Goal: Communication & Community: Answer question/provide support

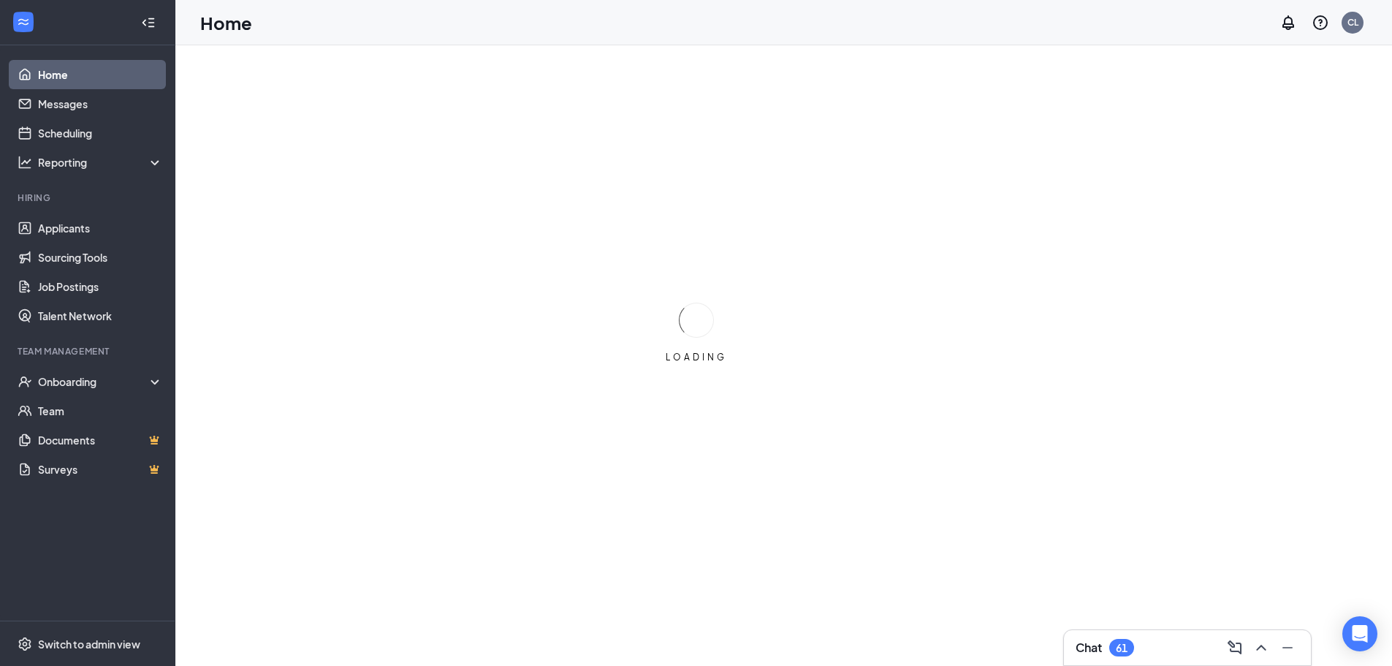
click at [1150, 642] on div "Chat 61" at bounding box center [1188, 647] width 224 height 23
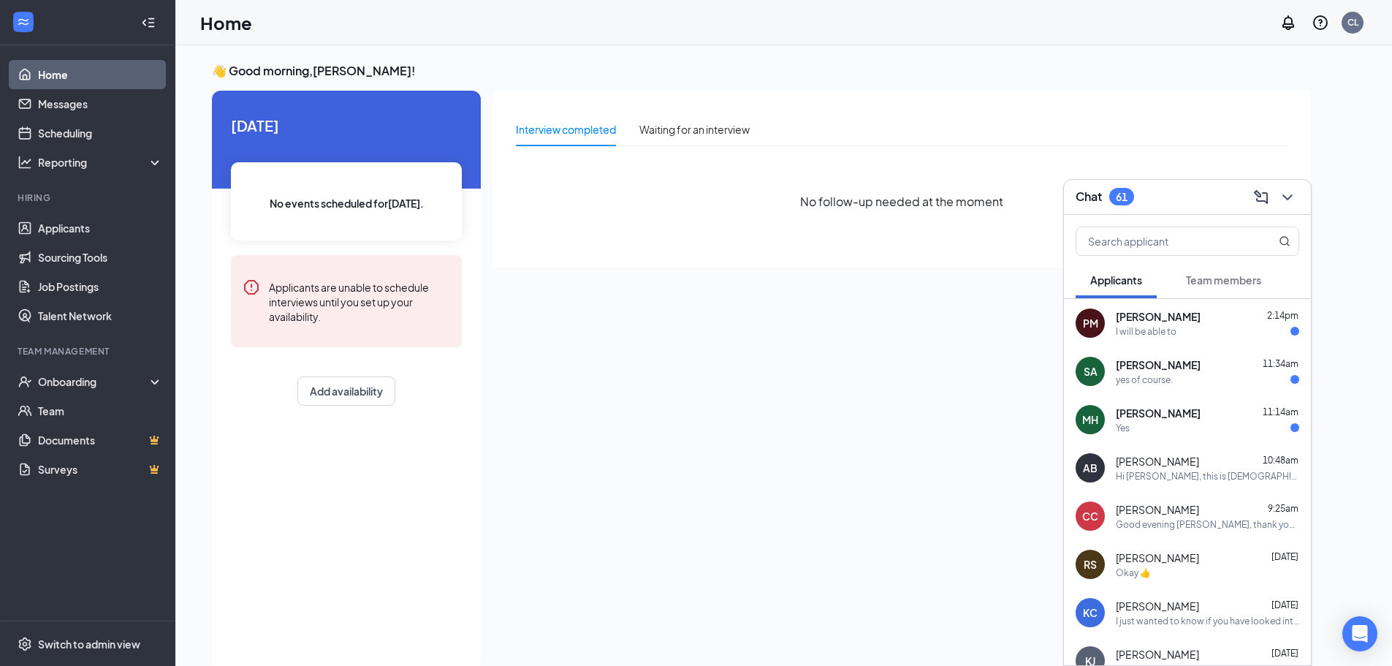
click at [1199, 422] on div "Yes" at bounding box center [1207, 428] width 183 height 12
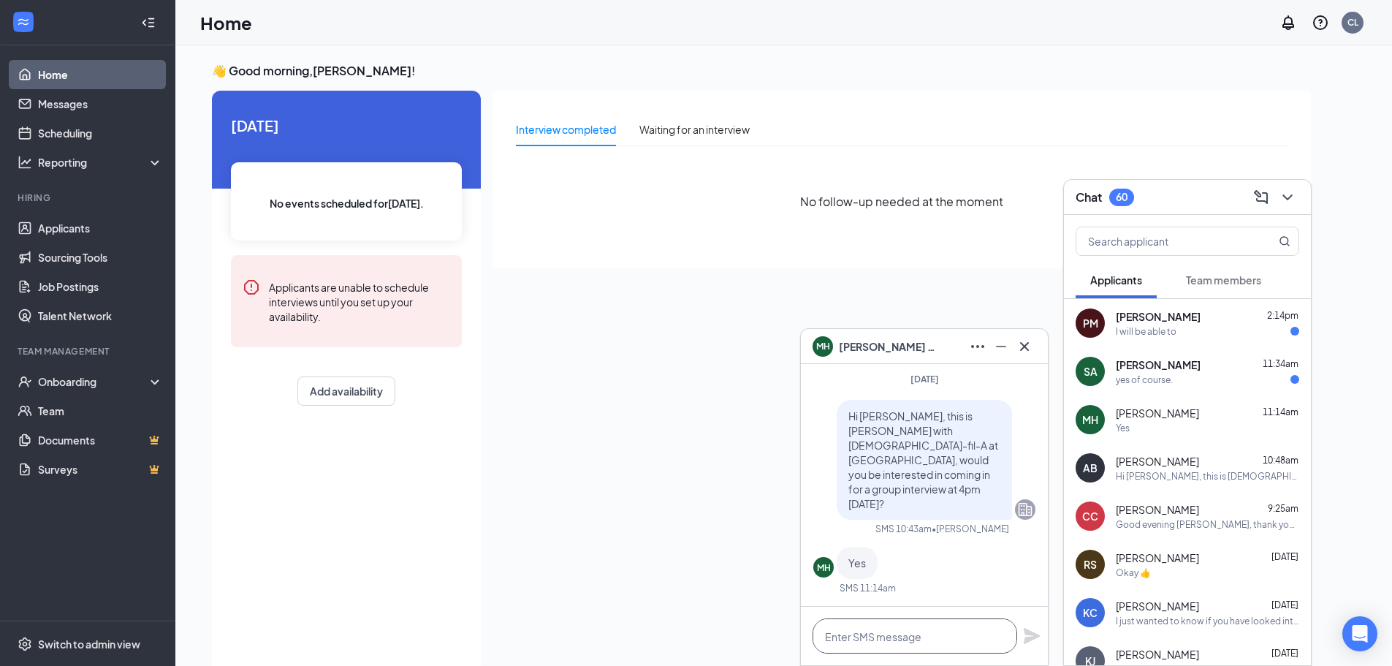
click at [883, 631] on textarea at bounding box center [915, 635] width 205 height 35
type textarea "See you then!"
click at [1028, 637] on icon "Plane" at bounding box center [1032, 636] width 16 height 16
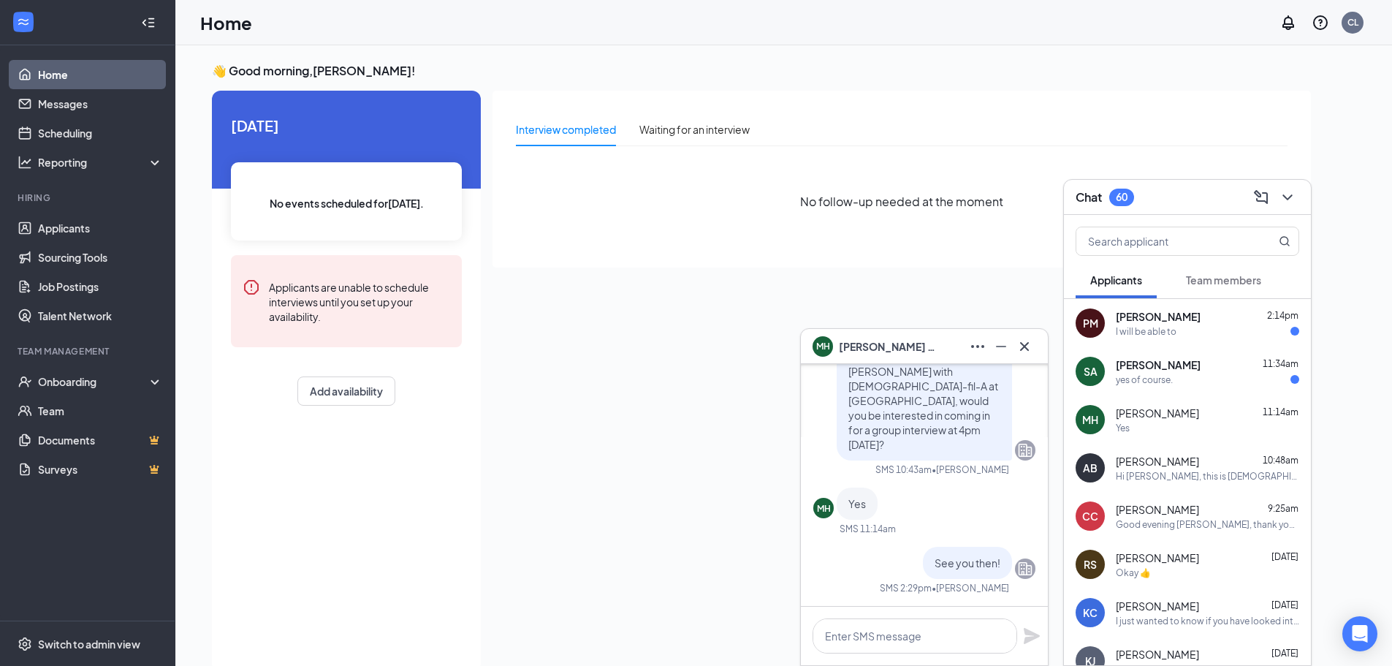
click at [1224, 382] on div "yes of course." at bounding box center [1207, 379] width 183 height 12
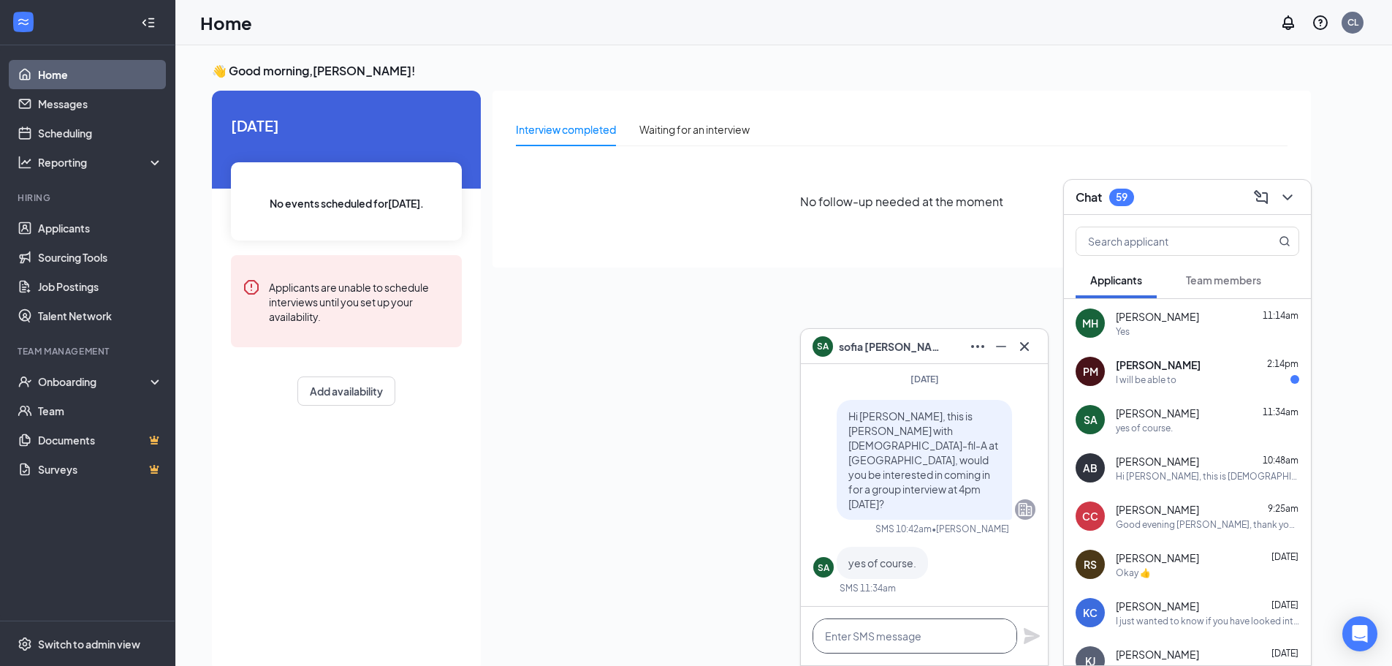
click at [860, 648] on textarea at bounding box center [915, 635] width 205 height 35
type textarea "See you then!"
click at [1033, 635] on icon "Plane" at bounding box center [1032, 636] width 16 height 16
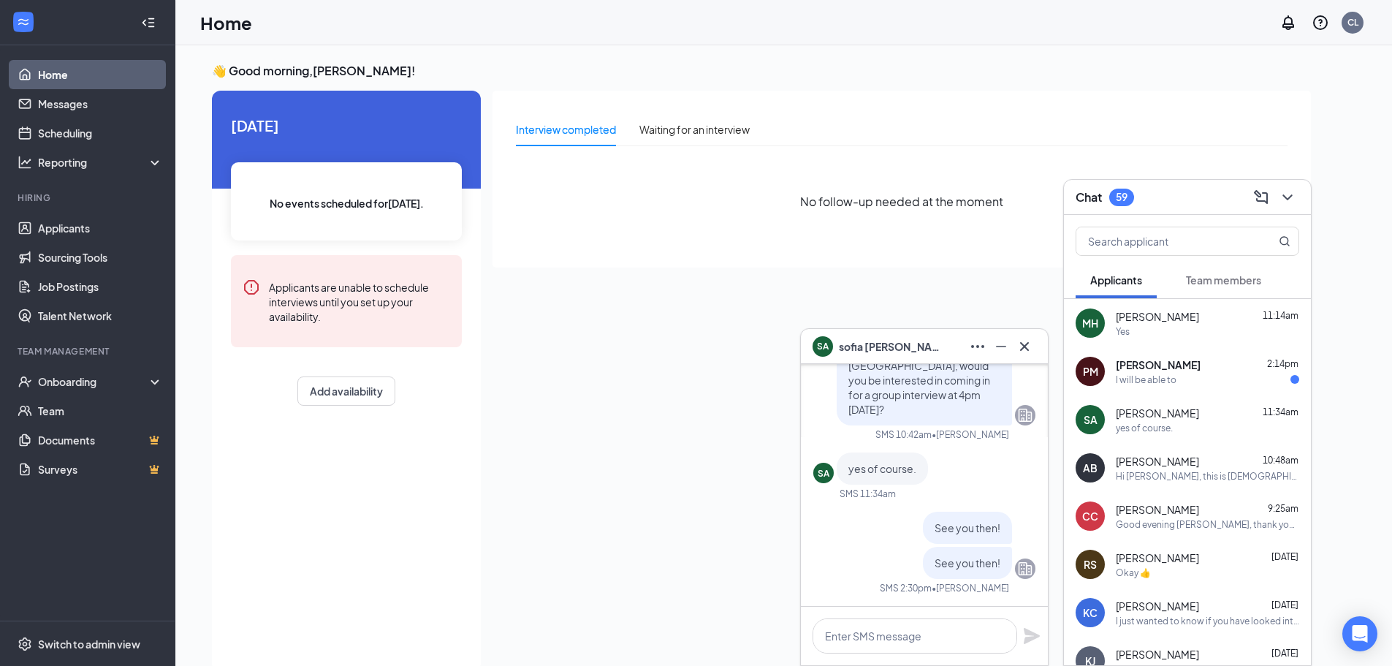
click at [1183, 382] on div "I will be able to" at bounding box center [1207, 379] width 183 height 12
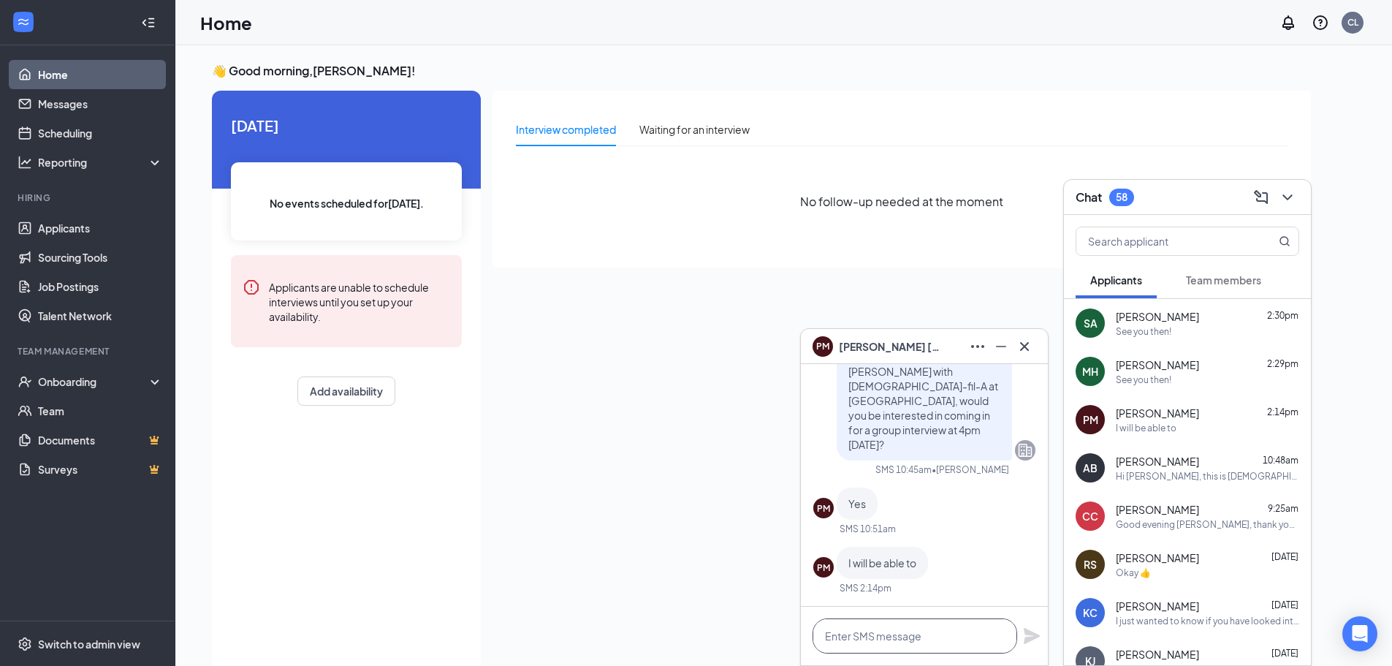
click at [947, 640] on textarea at bounding box center [915, 635] width 205 height 35
type textarea "See you then!"
click at [1025, 641] on icon "Plane" at bounding box center [1032, 636] width 16 height 16
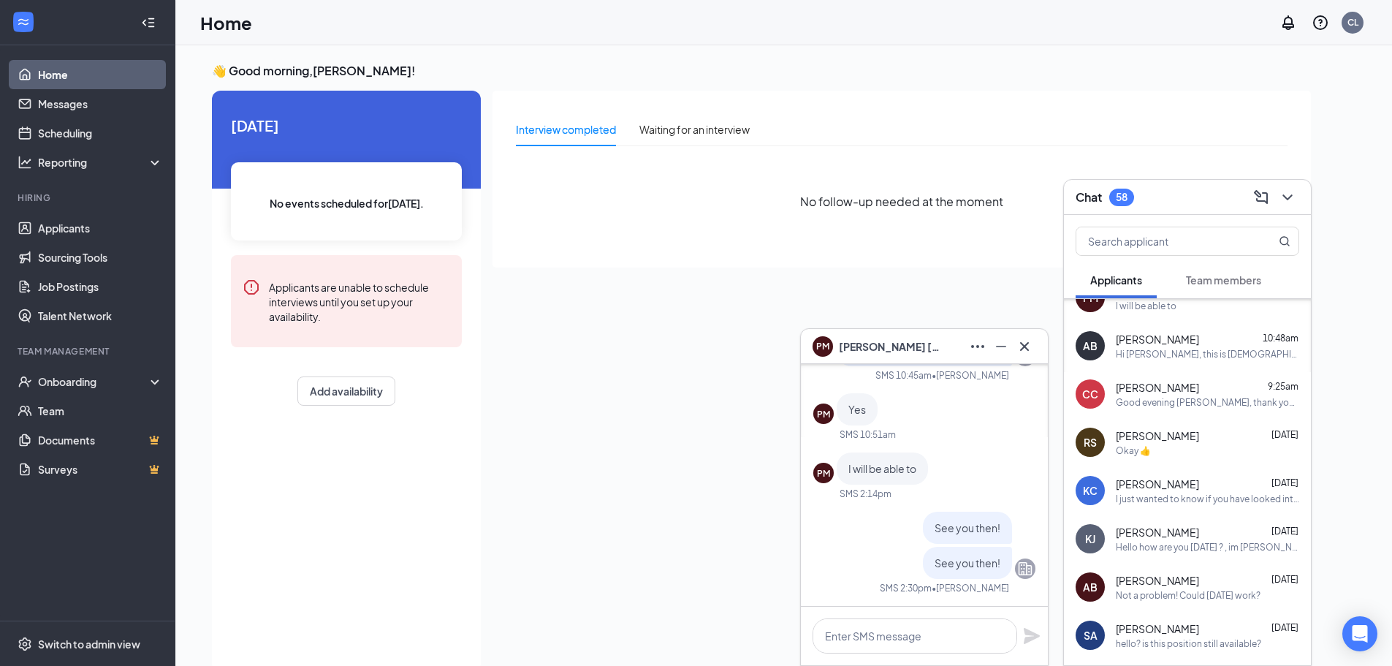
scroll to position [124, 0]
click at [1027, 343] on icon "Cross" at bounding box center [1025, 347] width 18 height 18
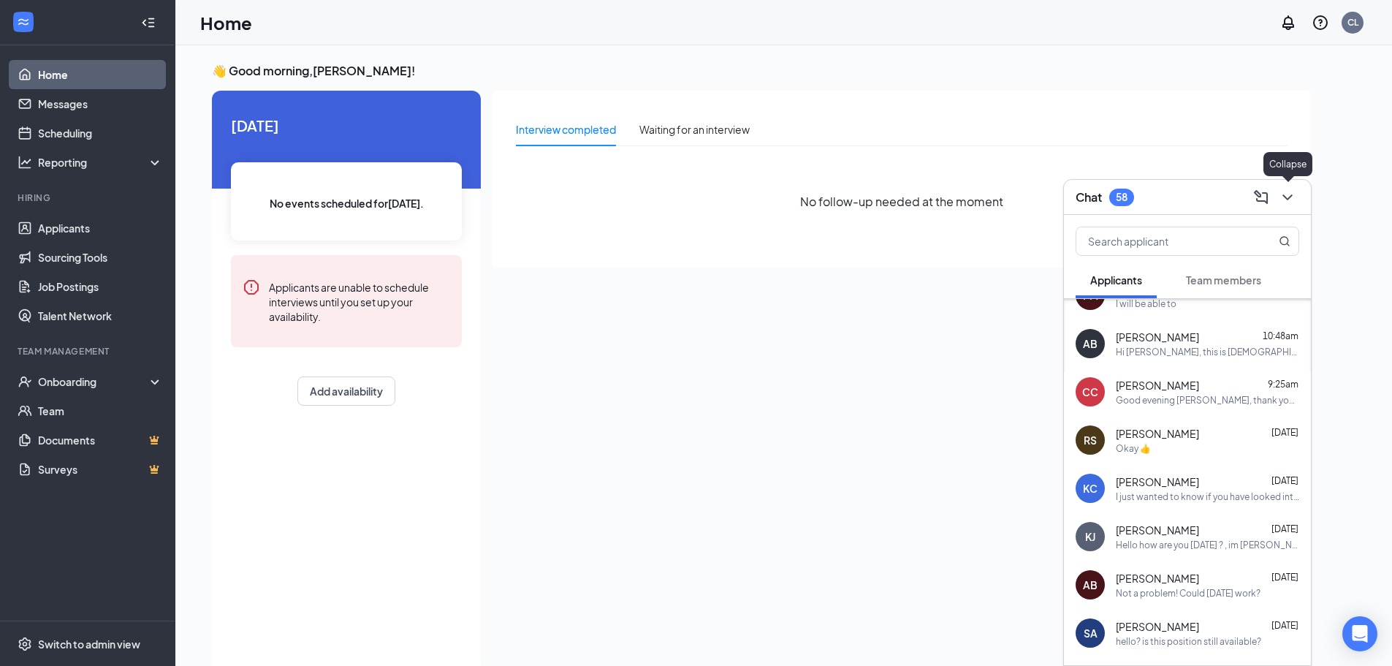
drag, startPoint x: 1287, startPoint y: 190, endPoint x: 923, endPoint y: 373, distance: 407.3
click at [1287, 191] on icon "ChevronDown" at bounding box center [1288, 198] width 18 height 18
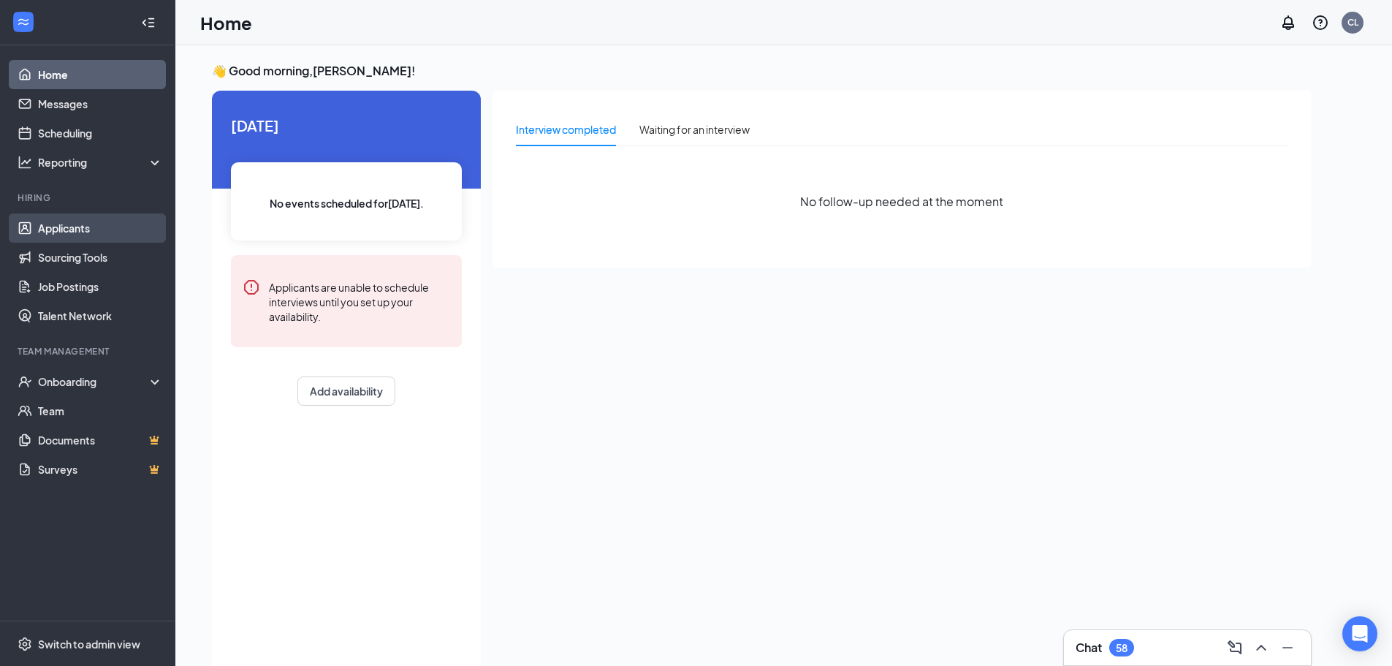
drag, startPoint x: 32, startPoint y: 221, endPoint x: 42, endPoint y: 228, distance: 12.0
click at [38, 221] on link "Applicants" at bounding box center [100, 227] width 125 height 29
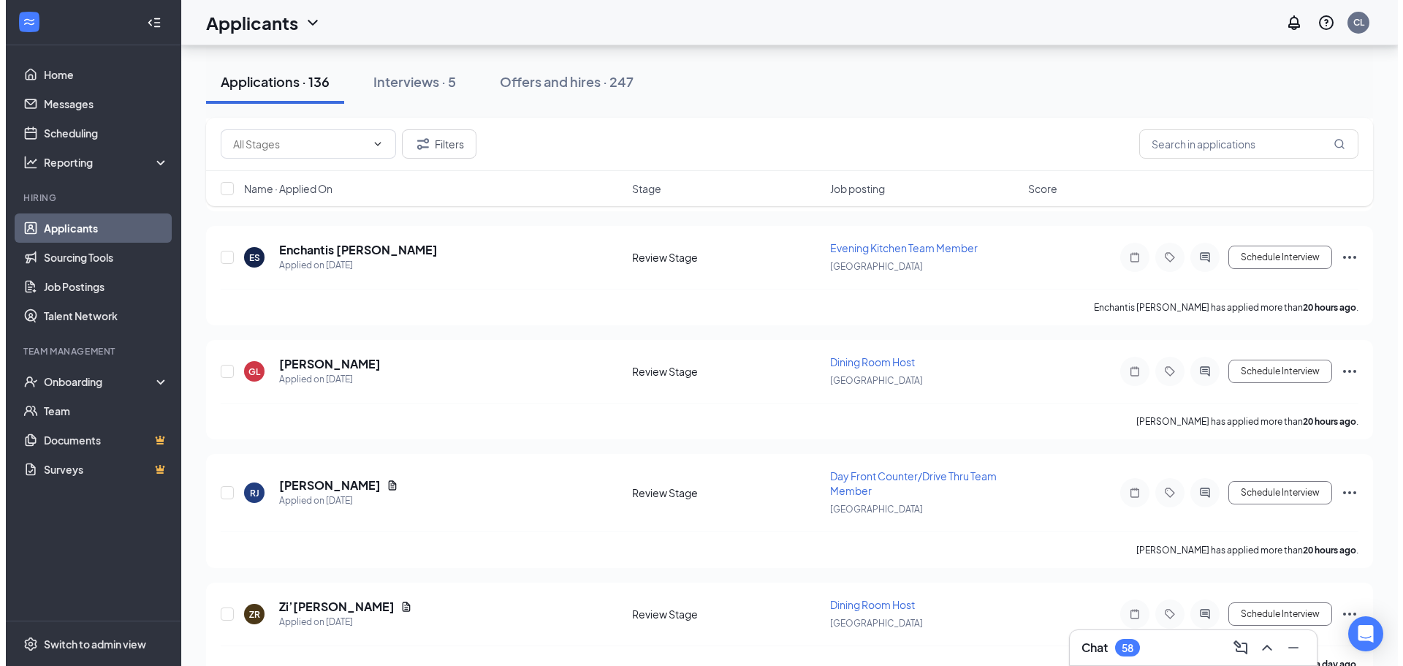
scroll to position [960, 0]
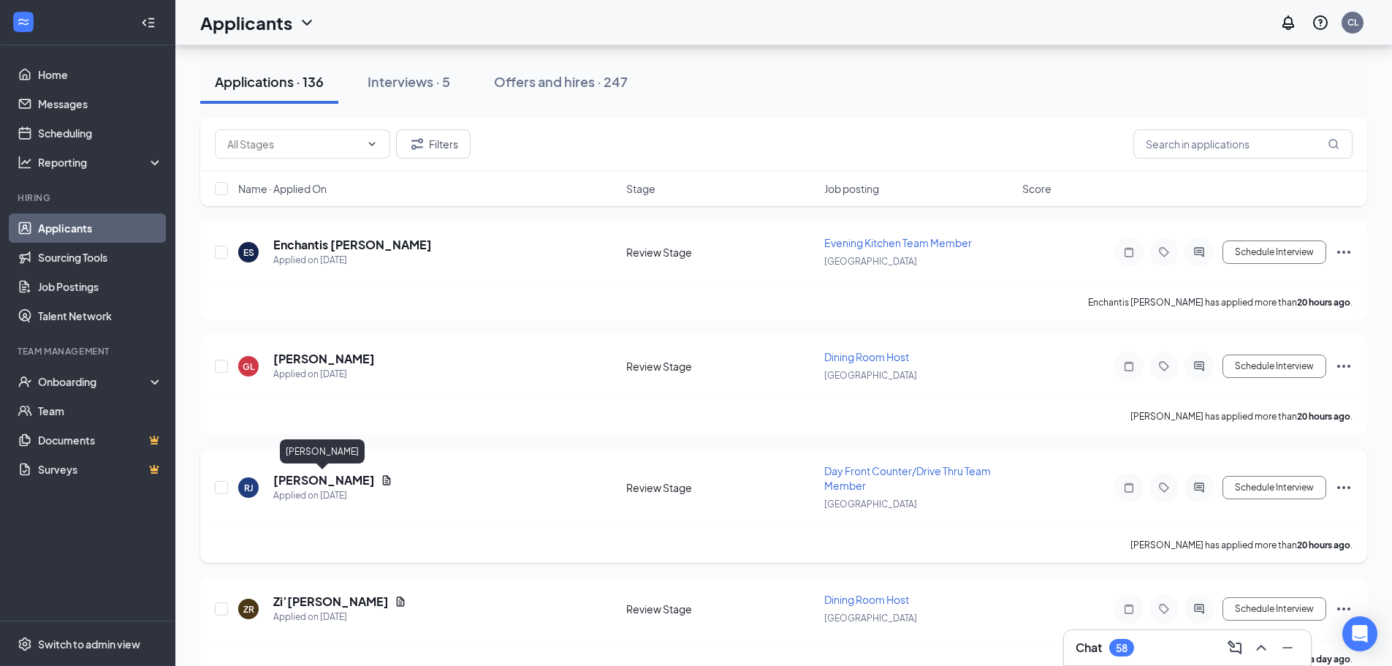
click at [329, 481] on h5 "[PERSON_NAME]" at bounding box center [324, 480] width 102 height 16
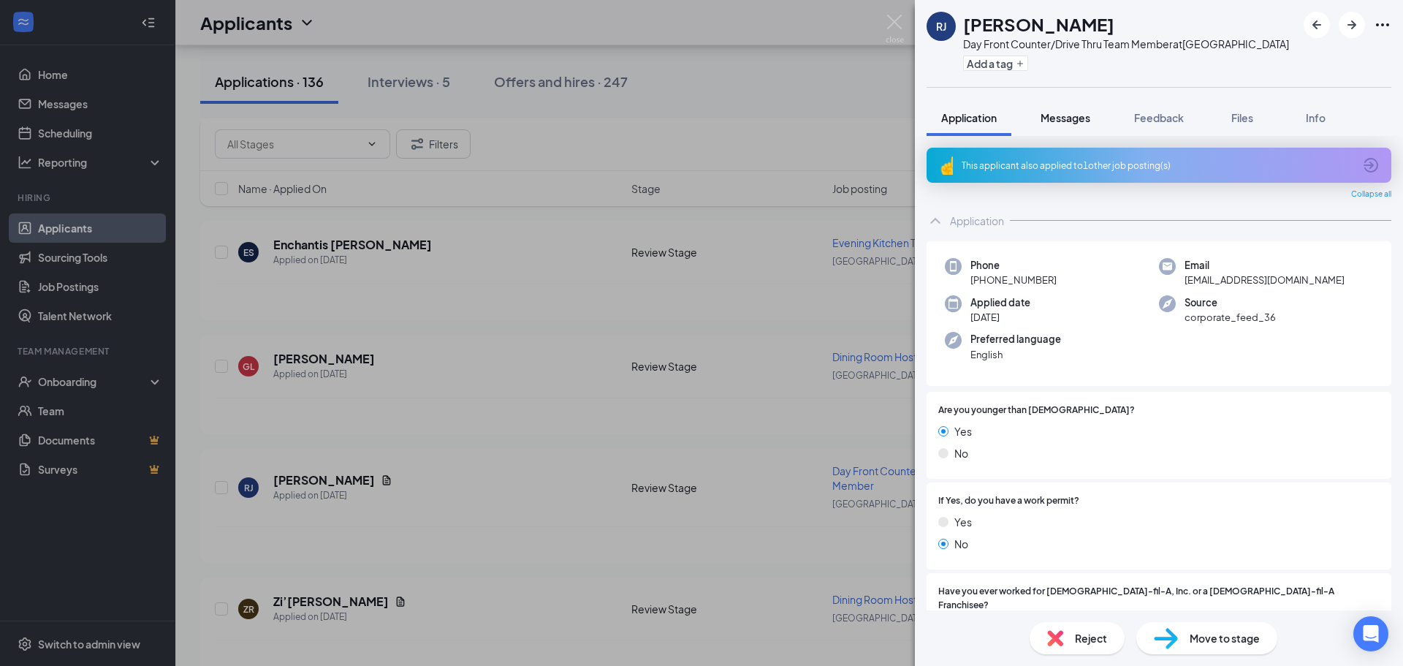
drag, startPoint x: 1071, startPoint y: 114, endPoint x: 1063, endPoint y: 124, distance: 12.0
click at [1069, 114] on span "Messages" at bounding box center [1066, 117] width 50 height 13
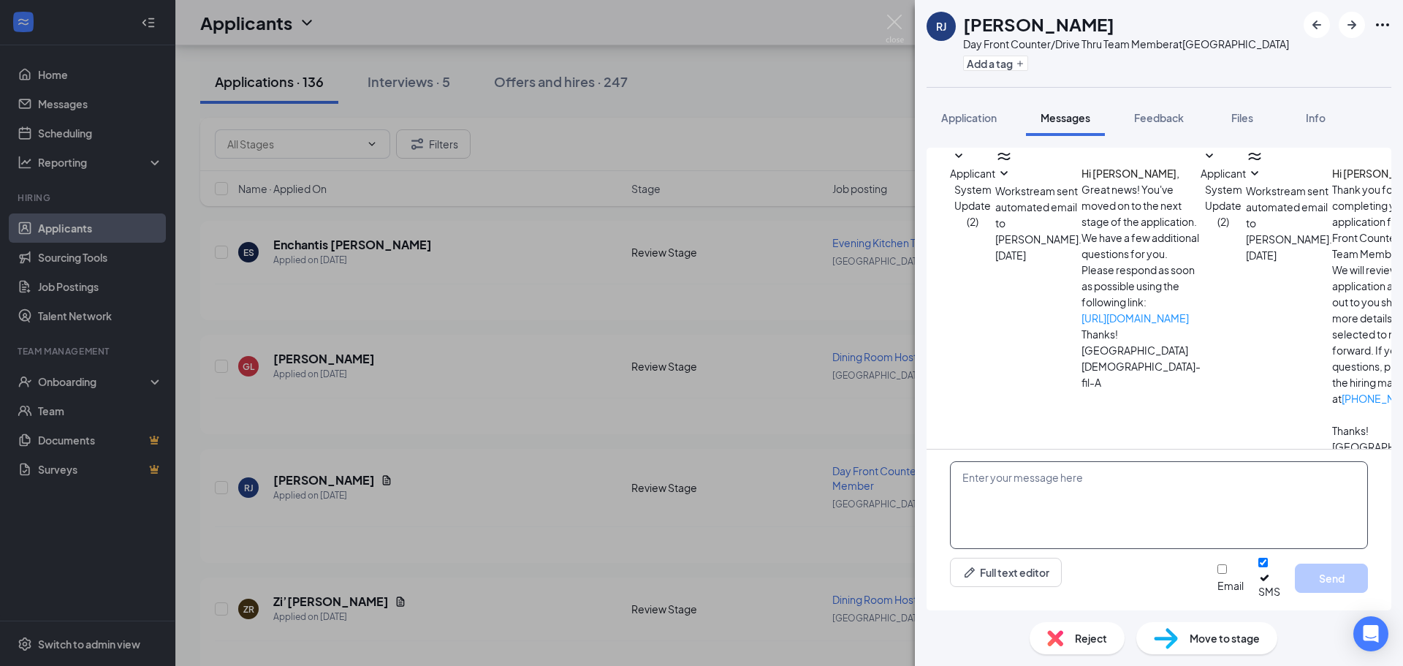
click at [1114, 510] on textarea at bounding box center [1159, 505] width 418 height 88
paste textarea "Bowl Assembly, 9 Liters, BPA-Free"
type textarea "Bowl Assembly, 9 Liters, BPA-Free"
click at [1158, 493] on textarea "Bowl Assembly, 9 Liters, BPA-Free" at bounding box center [1159, 505] width 418 height 88
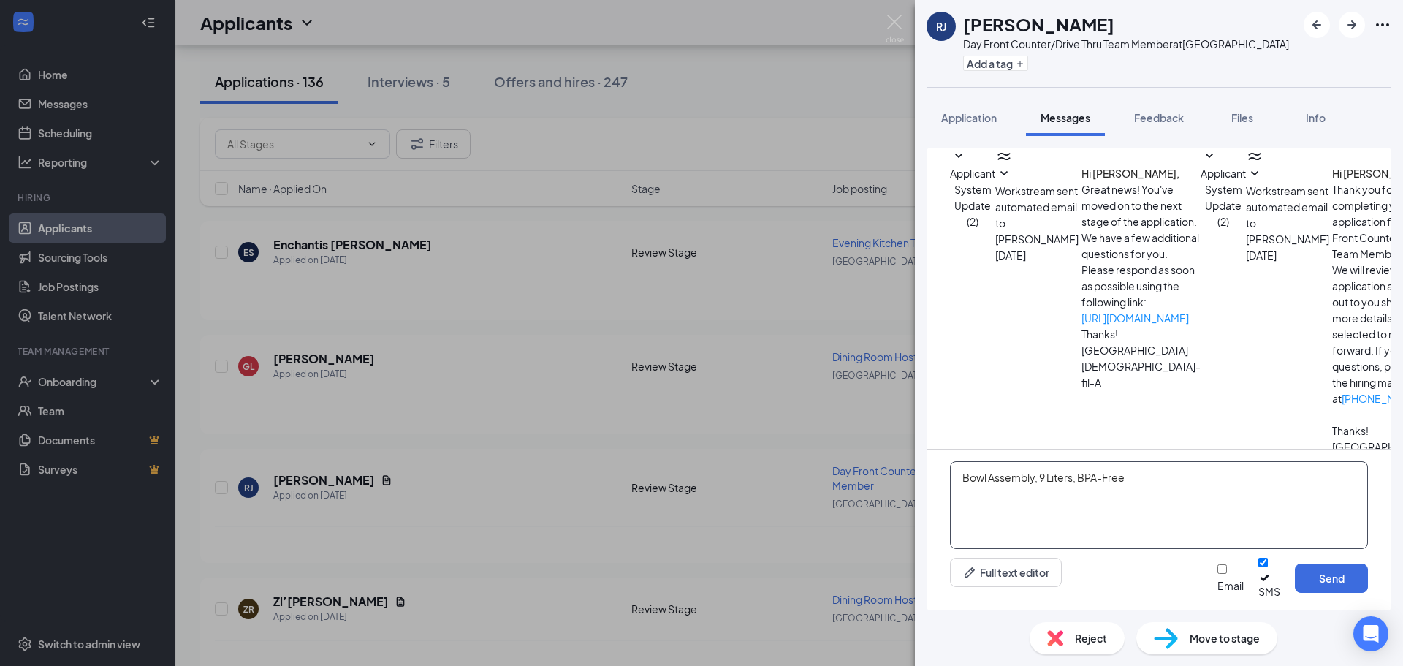
click at [1157, 493] on textarea "Bowl Assembly, 9 Liters, BPA-Free" at bounding box center [1159, 505] width 418 height 88
click at [887, 26] on img at bounding box center [895, 29] width 18 height 29
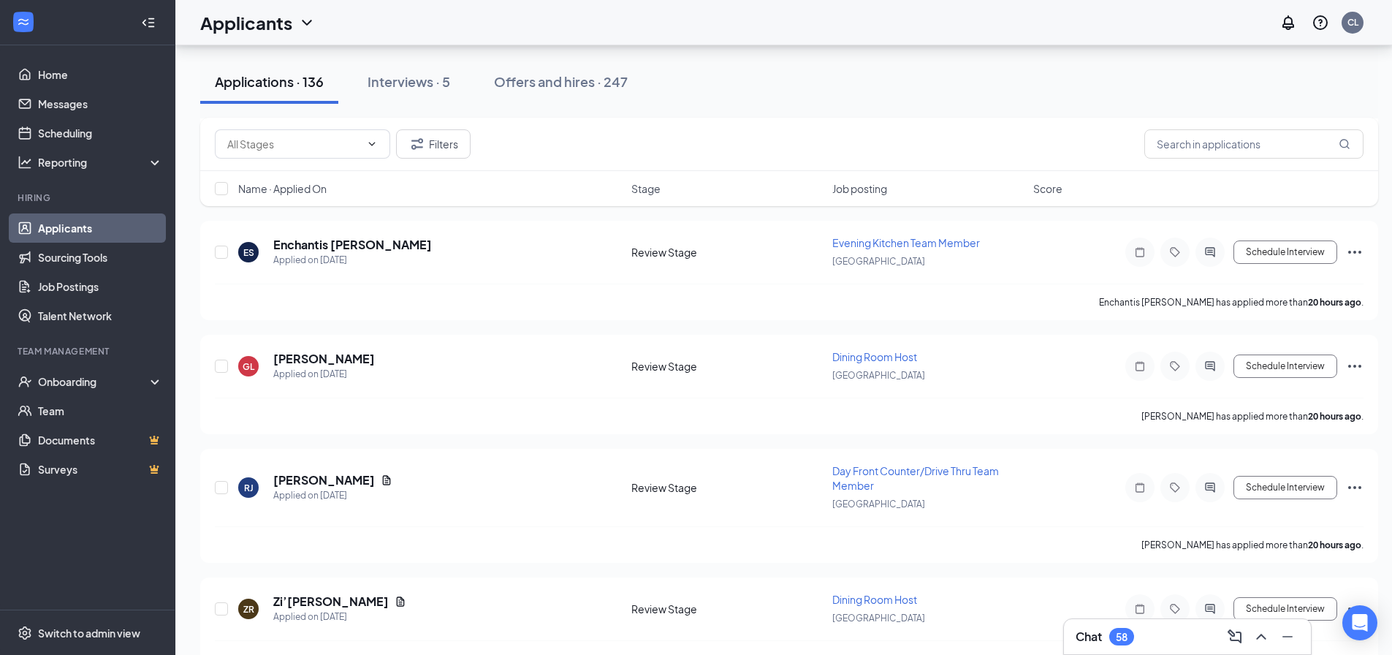
click at [1118, 650] on div "Chat 58" at bounding box center [1187, 636] width 247 height 35
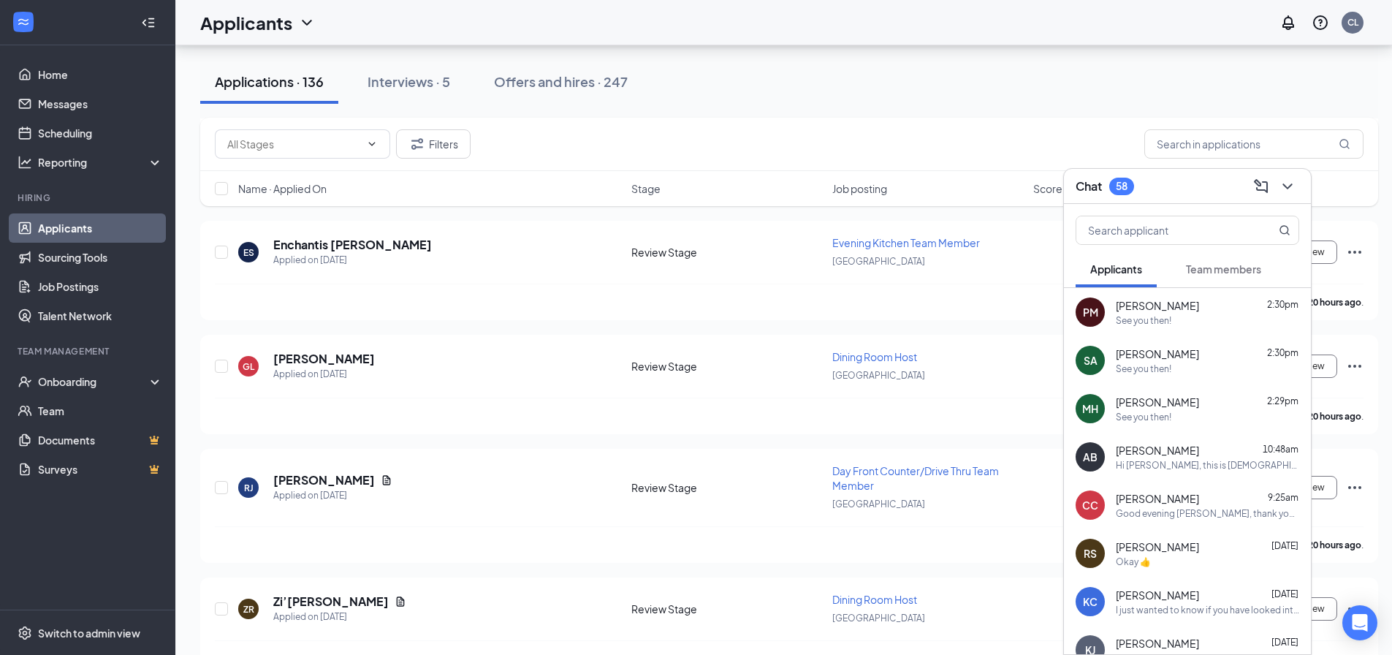
click at [1175, 309] on span "[PERSON_NAME]" at bounding box center [1157, 305] width 83 height 15
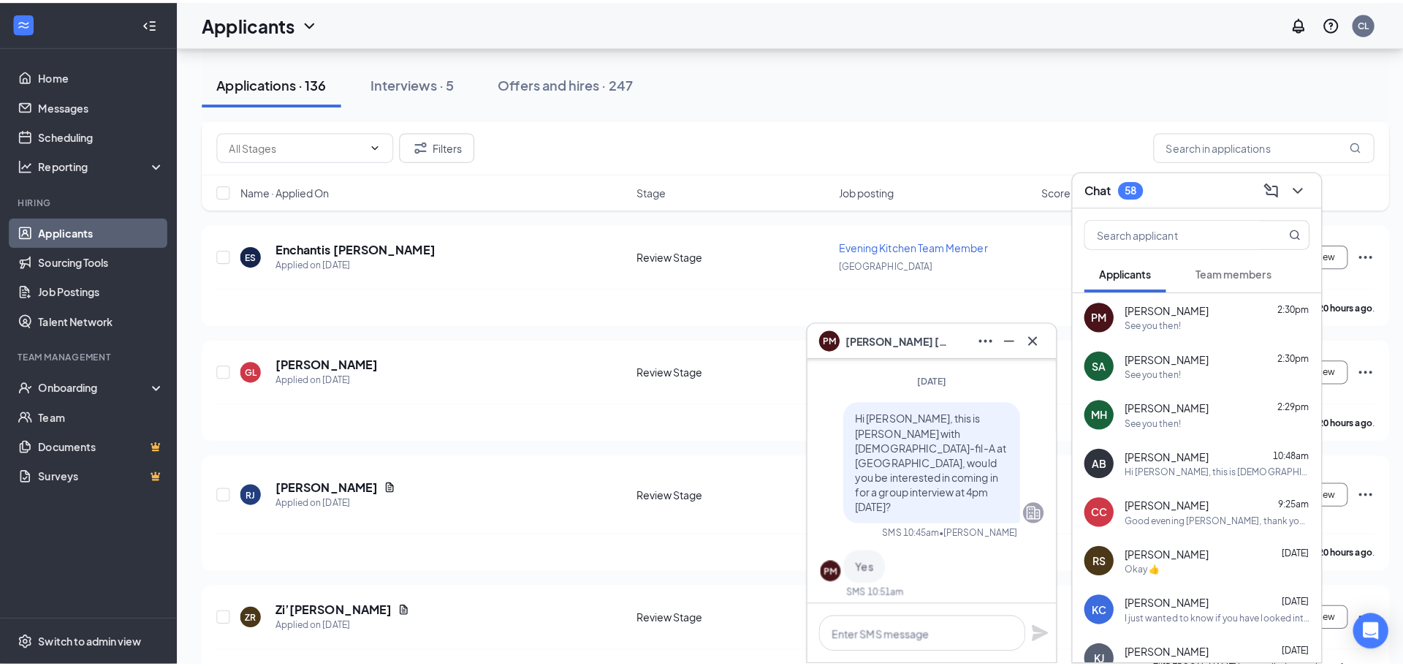
scroll to position [-205, 0]
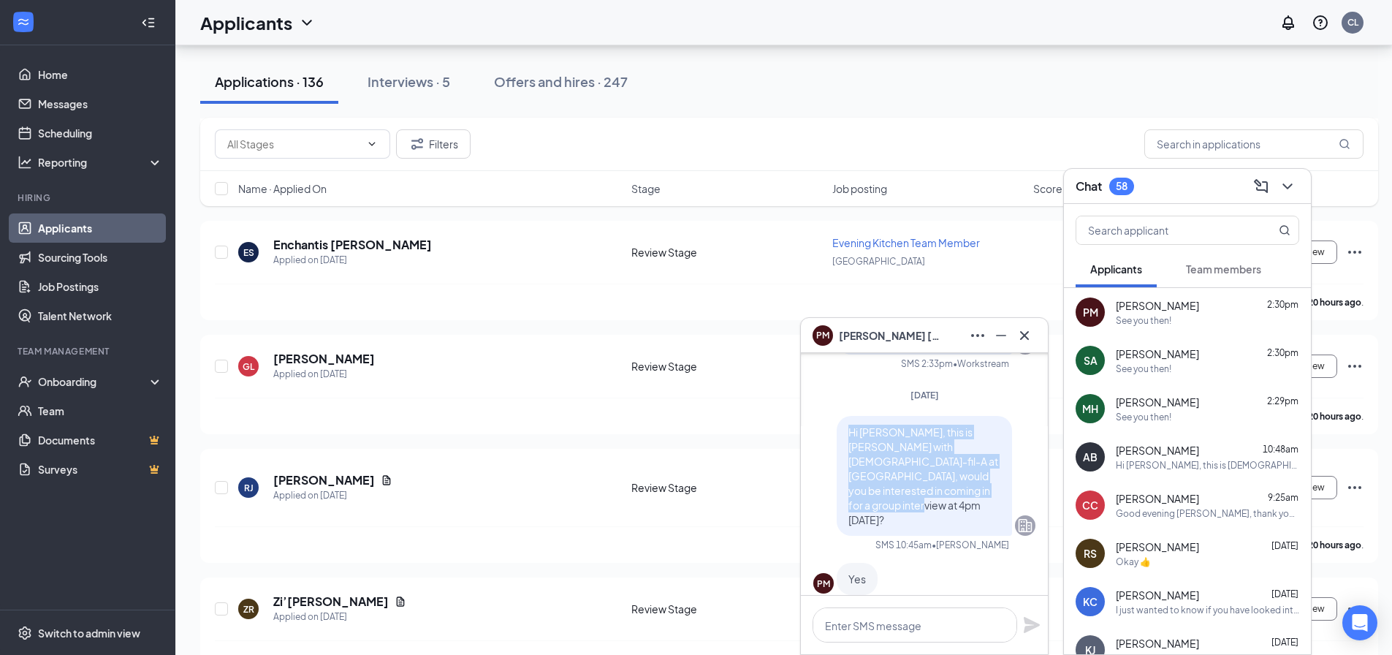
drag, startPoint x: 837, startPoint y: 460, endPoint x: 963, endPoint y: 526, distance: 141.9
click at [963, 526] on div "Hi [PERSON_NAME], this is [PERSON_NAME] with [DEMOGRAPHIC_DATA]-fil-A at [GEOGR…" at bounding box center [924, 476] width 175 height 120
copy span "Hi [PERSON_NAME], this is [PERSON_NAME] with [DEMOGRAPHIC_DATA]-fil-A at [GEOGR…"
click at [1017, 337] on icon "Cross" at bounding box center [1025, 336] width 18 height 18
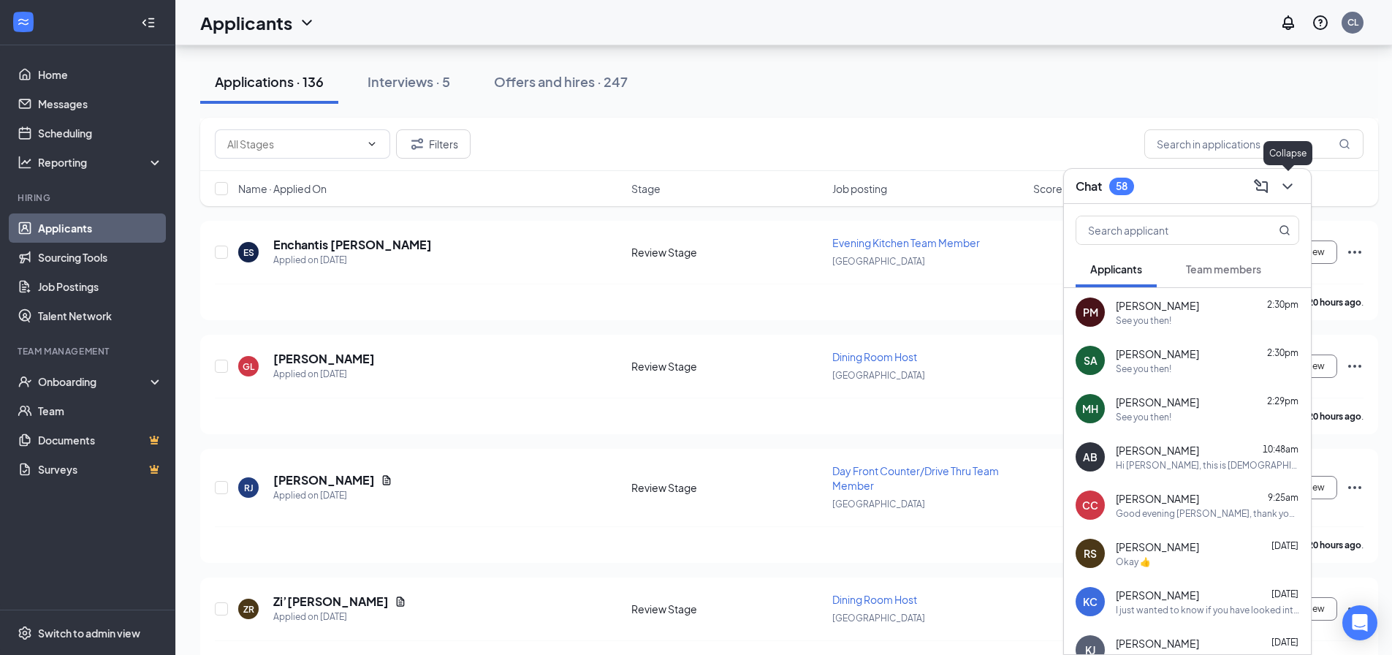
click at [1297, 184] on button at bounding box center [1287, 186] width 23 height 23
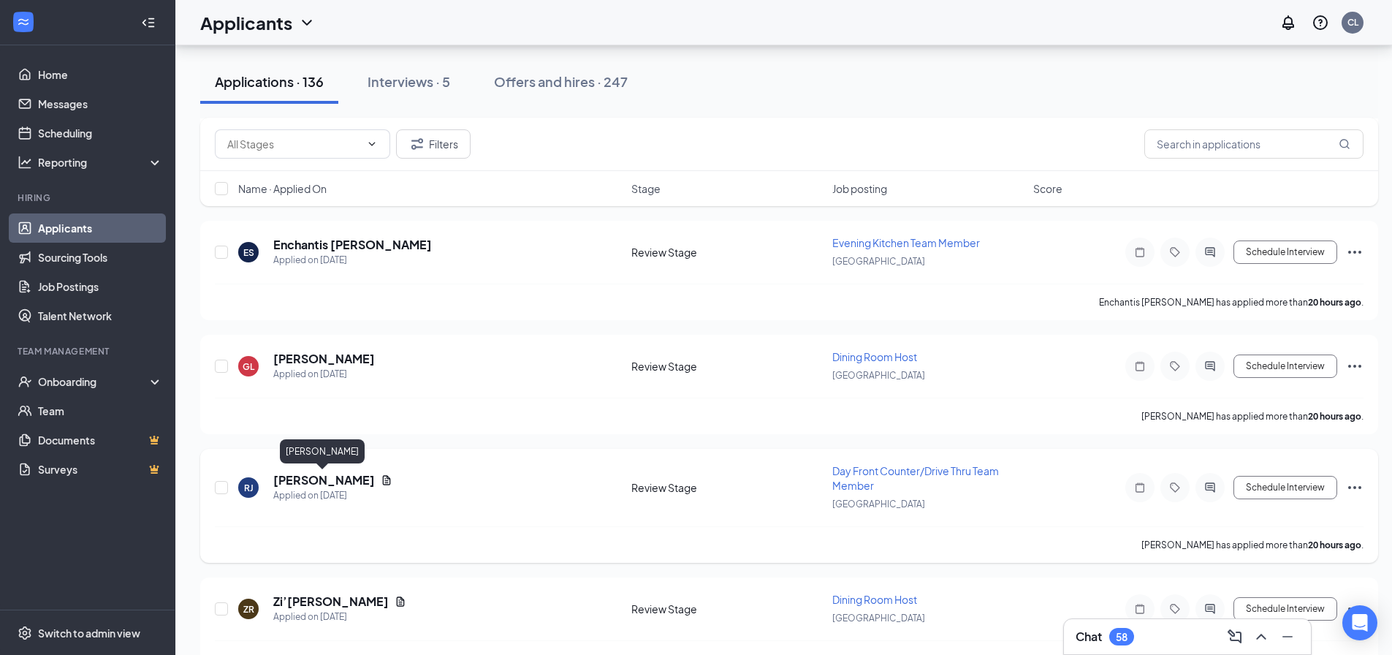
click at [340, 477] on h5 "[PERSON_NAME]" at bounding box center [324, 480] width 102 height 16
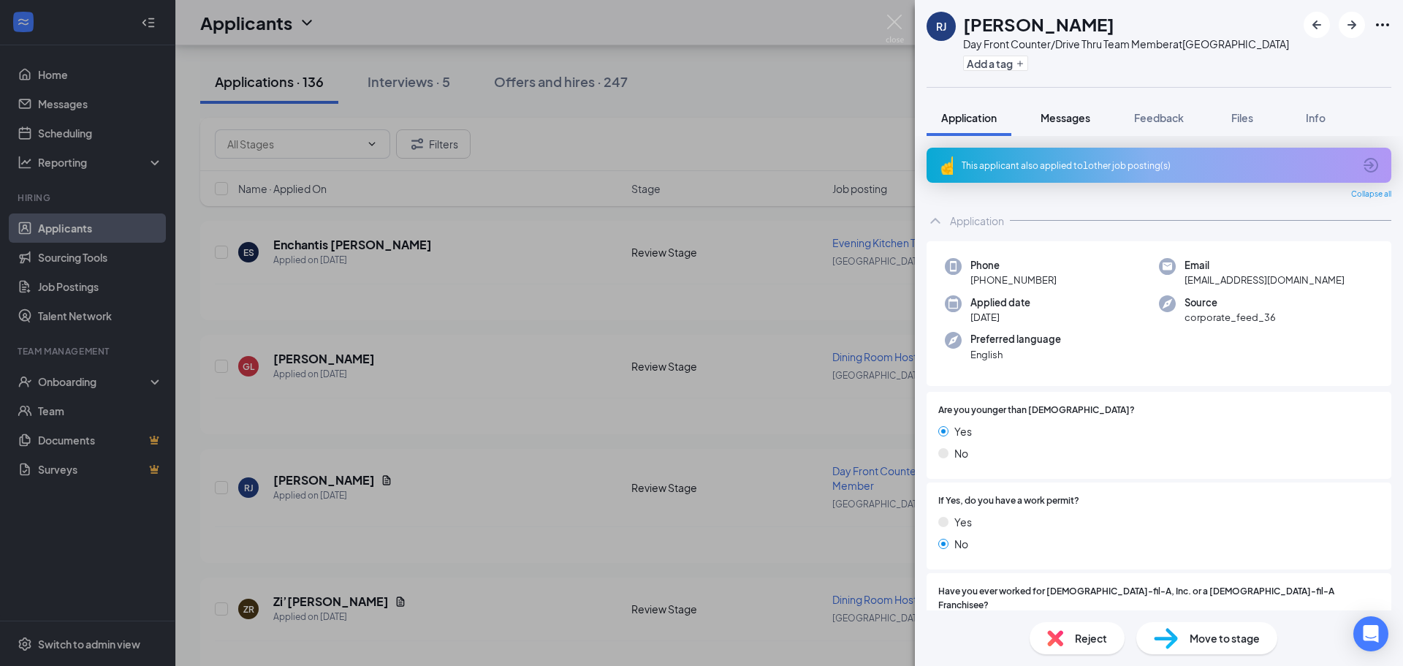
click at [1075, 118] on span "Messages" at bounding box center [1066, 117] width 50 height 13
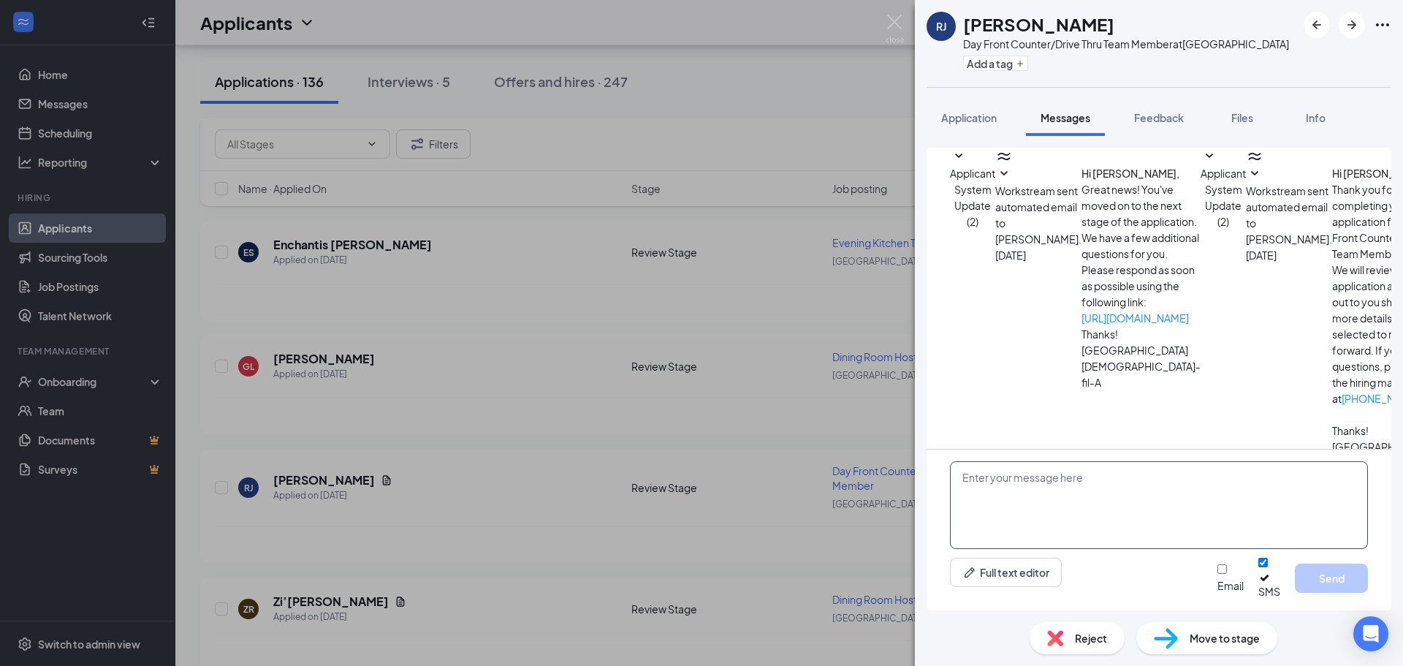
click at [1117, 523] on textarea at bounding box center [1159, 505] width 418 height 88
paste textarea "Hi [PERSON_NAME], this is [PERSON_NAME] with [DEMOGRAPHIC_DATA]-fil-A at [GEOGR…"
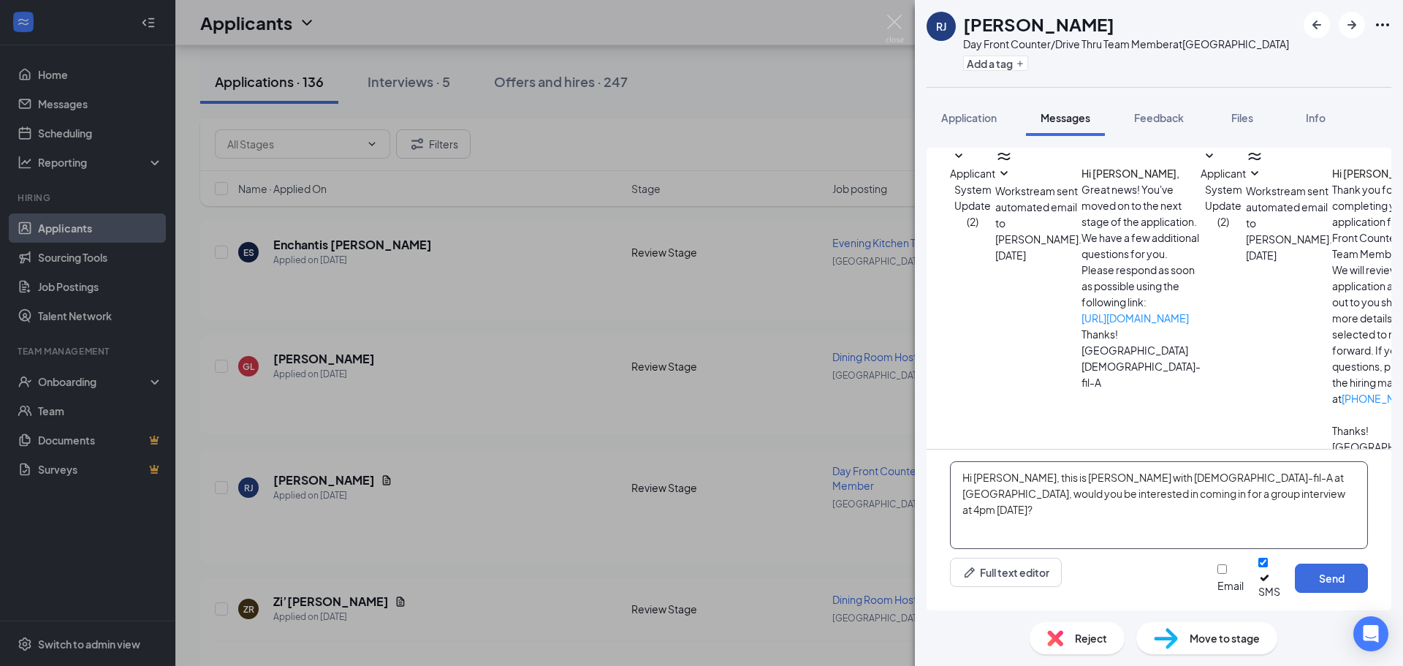
click at [1012, 492] on textarea "Hi [PERSON_NAME], this is [PERSON_NAME] with [DEMOGRAPHIC_DATA]-fil-A at [GEOGR…" at bounding box center [1159, 505] width 418 height 88
type textarea "Hi [PERSON_NAME], this is [DEMOGRAPHIC_DATA] with [DEMOGRAPHIC_DATA]-fil-A at […"
click at [1332, 580] on button "Send" at bounding box center [1331, 578] width 73 height 29
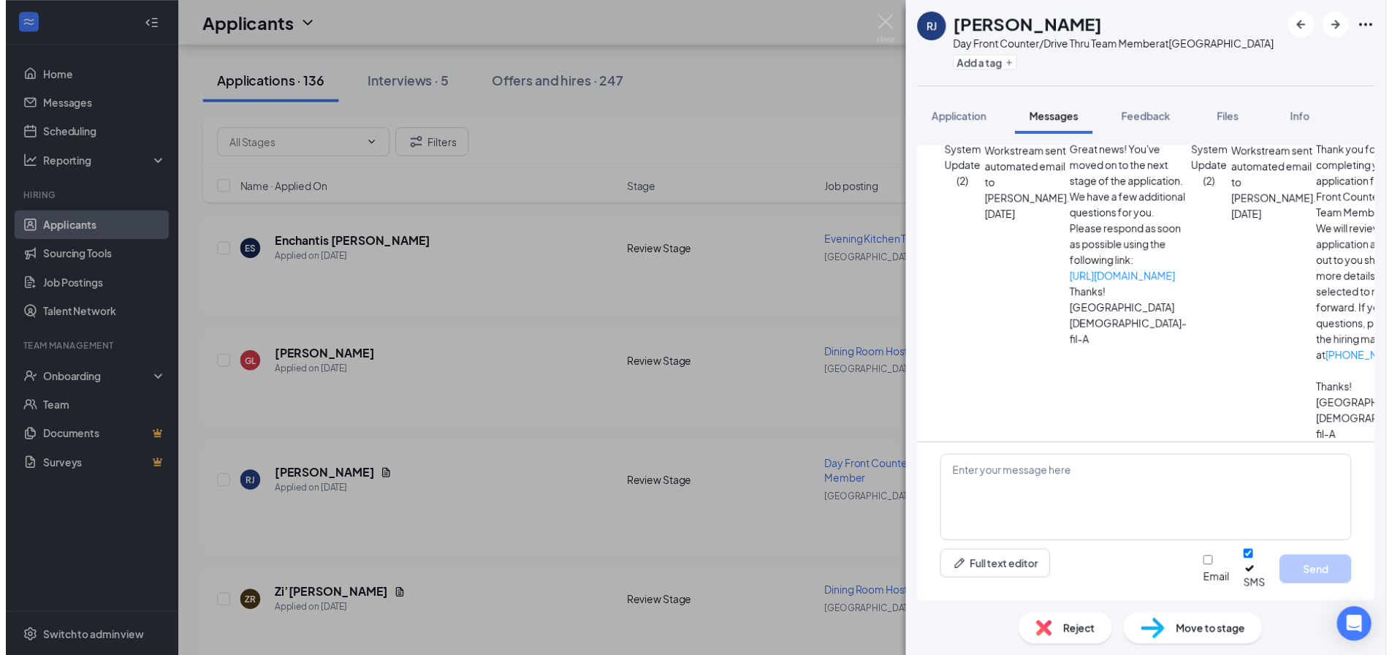
scroll to position [104, 0]
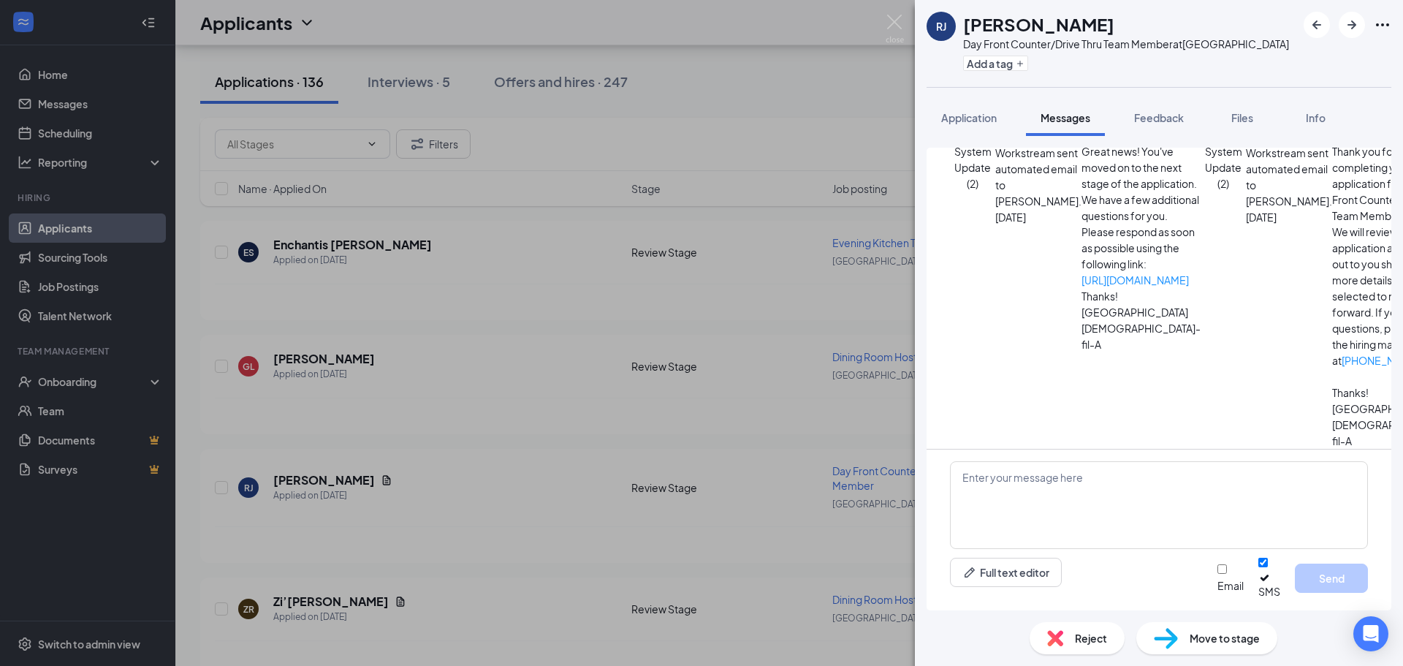
click at [884, 16] on div "[PERSON_NAME] Day Front Counter/Drive Thru Team Member at [GEOGRAPHIC_DATA] Add…" at bounding box center [701, 333] width 1403 height 666
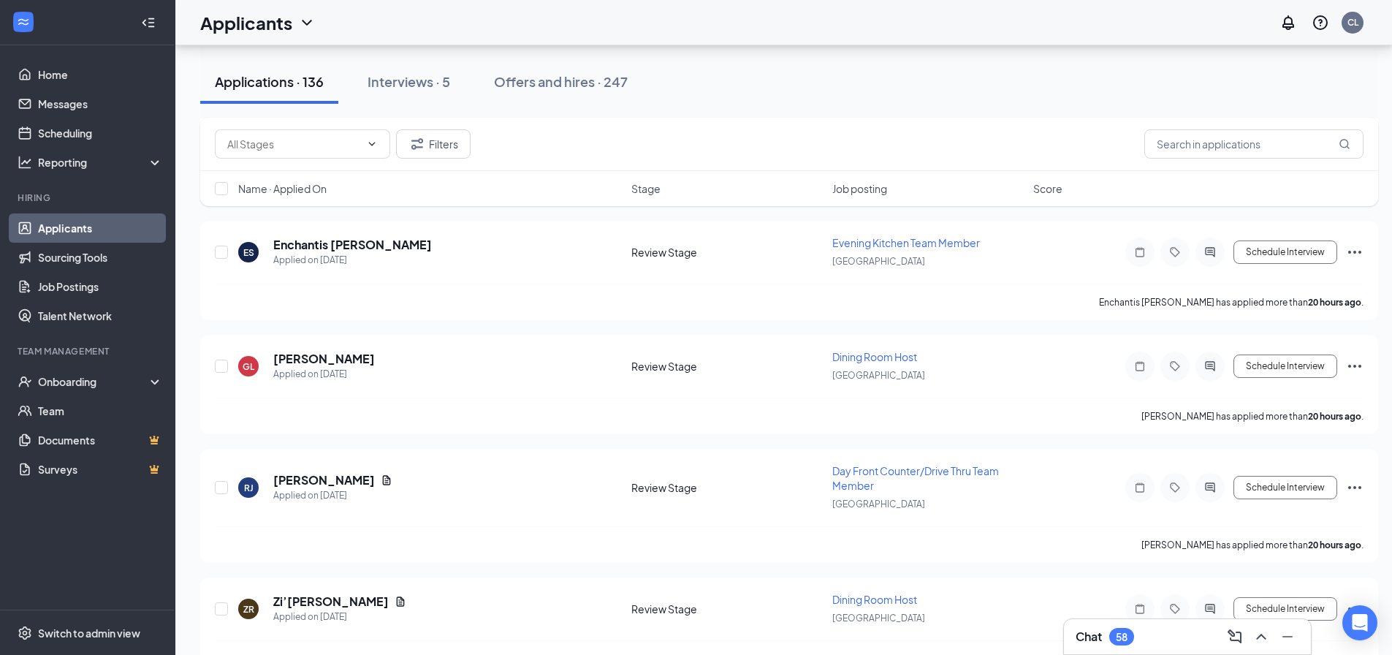
click at [913, 32] on div "Applicants CL" at bounding box center [783, 22] width 1217 height 45
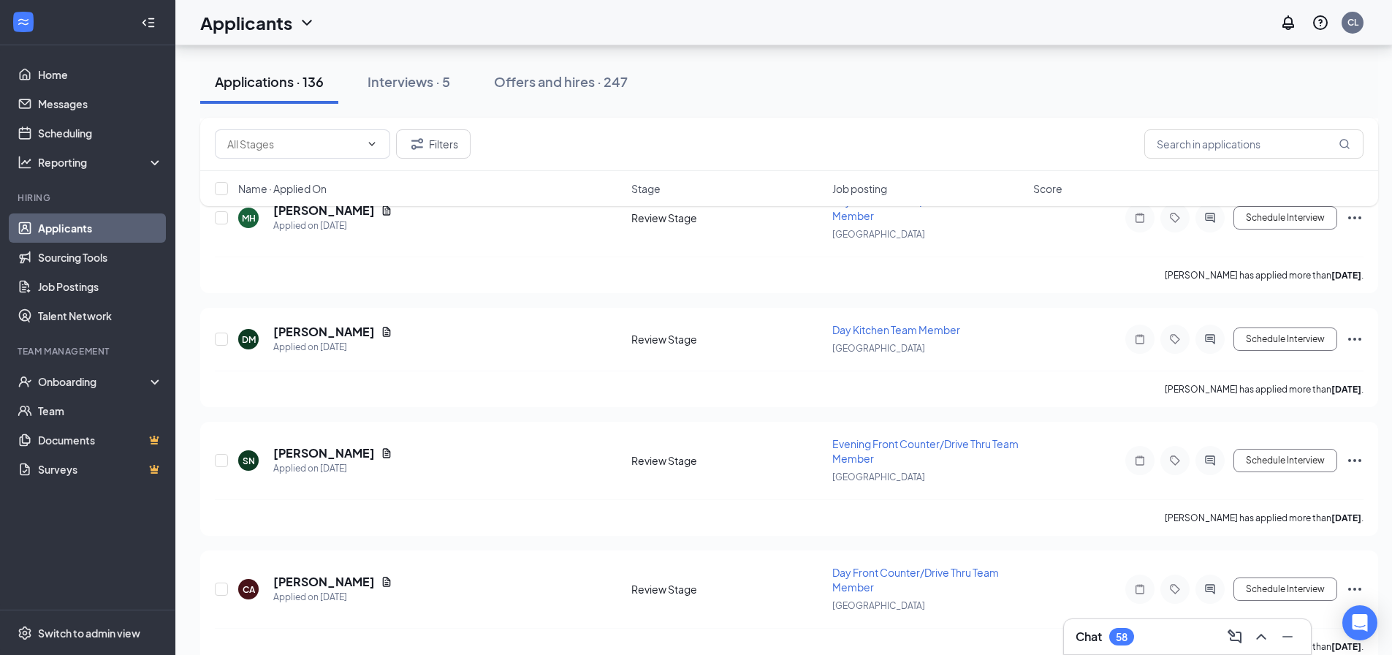
scroll to position [2678, 0]
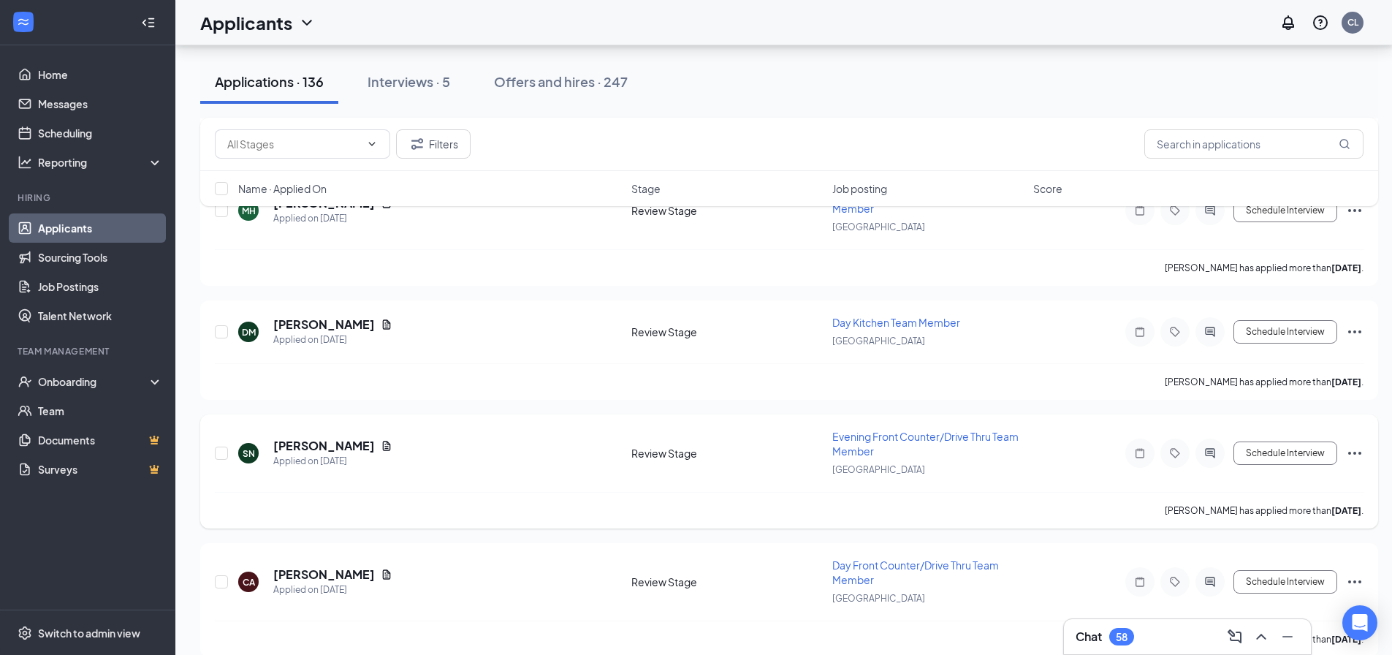
click at [878, 439] on span "Evening Front Counter/Drive Thru Team Member" at bounding box center [925, 444] width 186 height 28
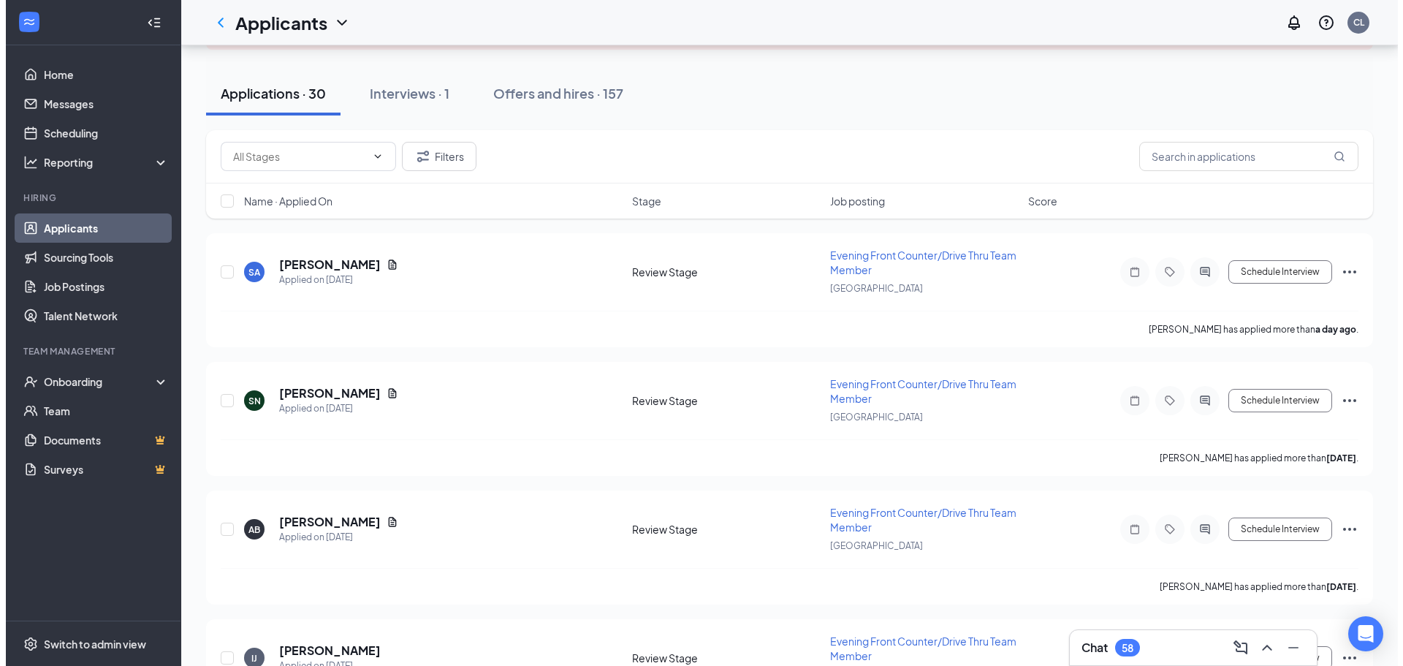
scroll to position [178, 0]
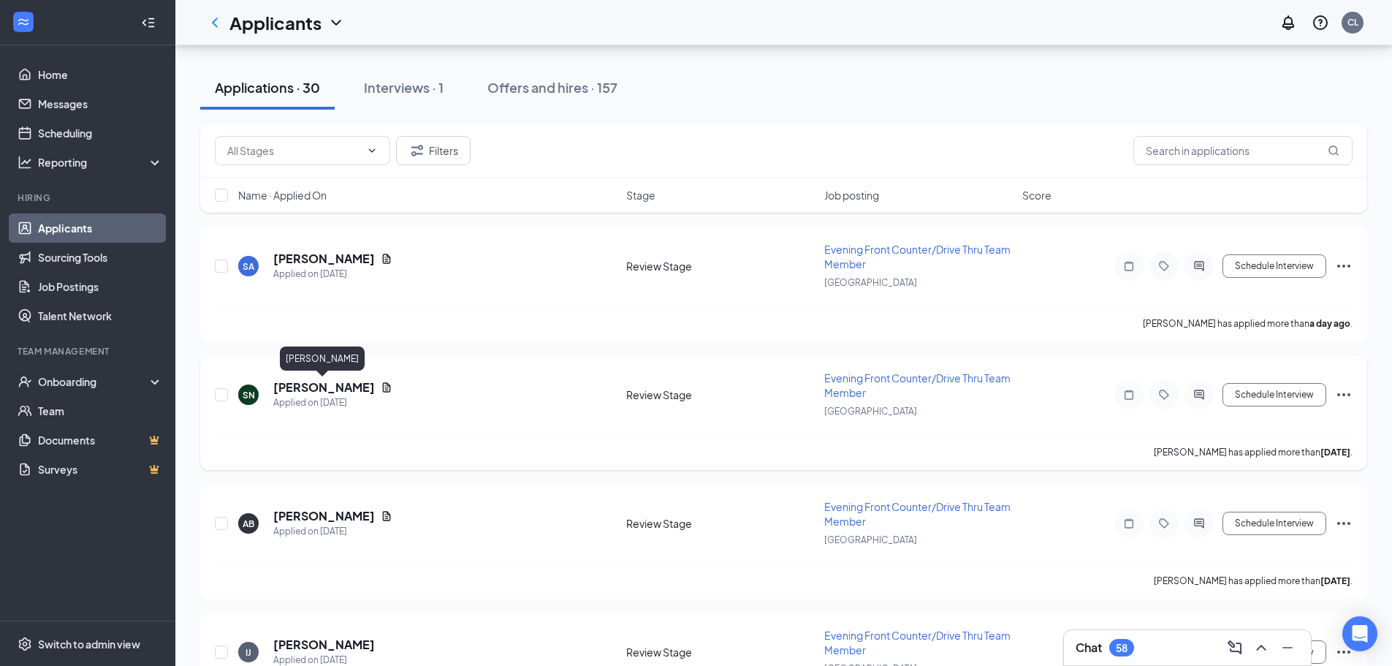
click at [315, 384] on h5 "[PERSON_NAME]" at bounding box center [324, 387] width 102 height 16
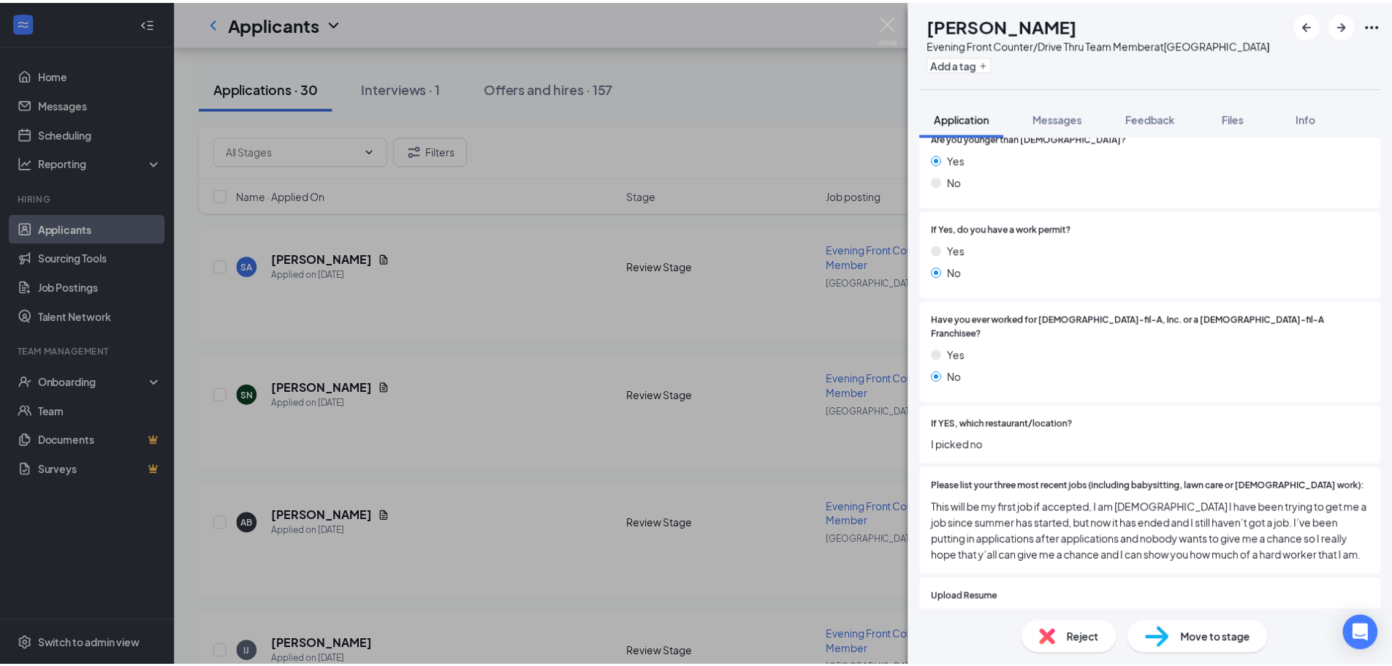
scroll to position [274, 0]
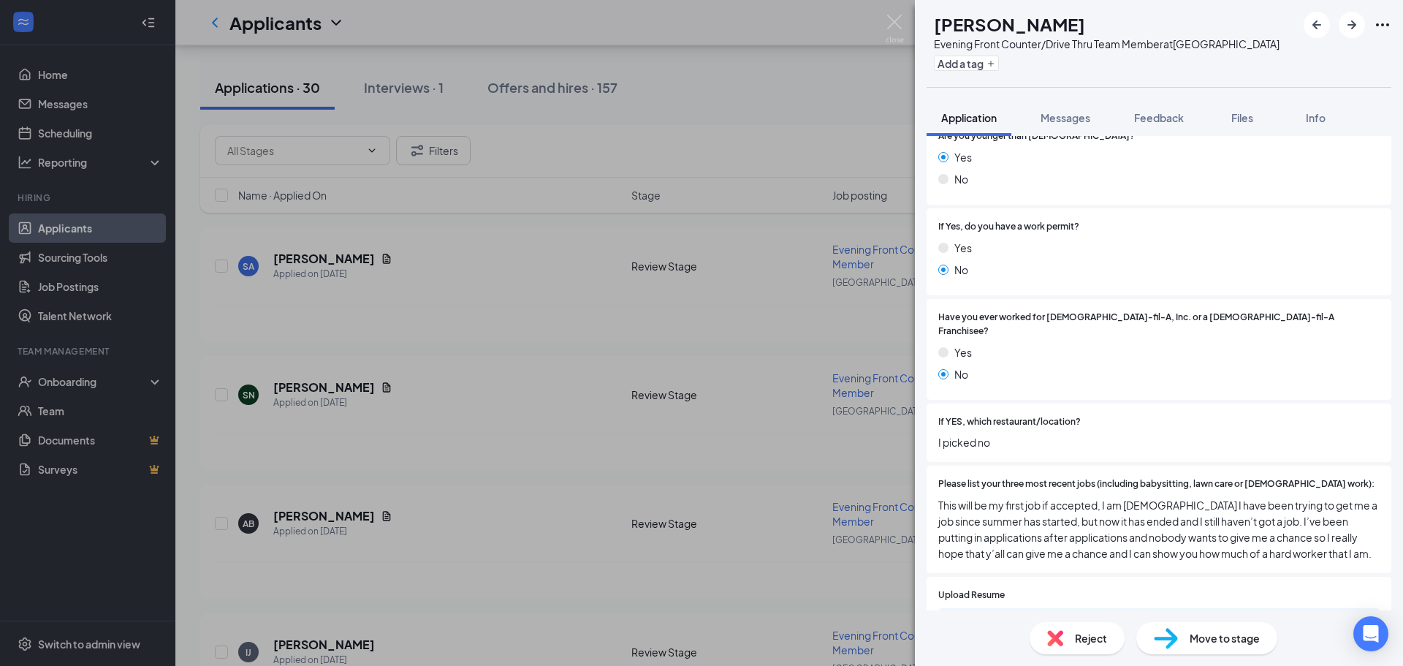
click at [887, 13] on div "SN [PERSON_NAME] Evening Front Counter/Drive Thru Team Member at [GEOGRAPHIC_DA…" at bounding box center [701, 333] width 1403 height 666
click at [889, 16] on img at bounding box center [895, 29] width 18 height 29
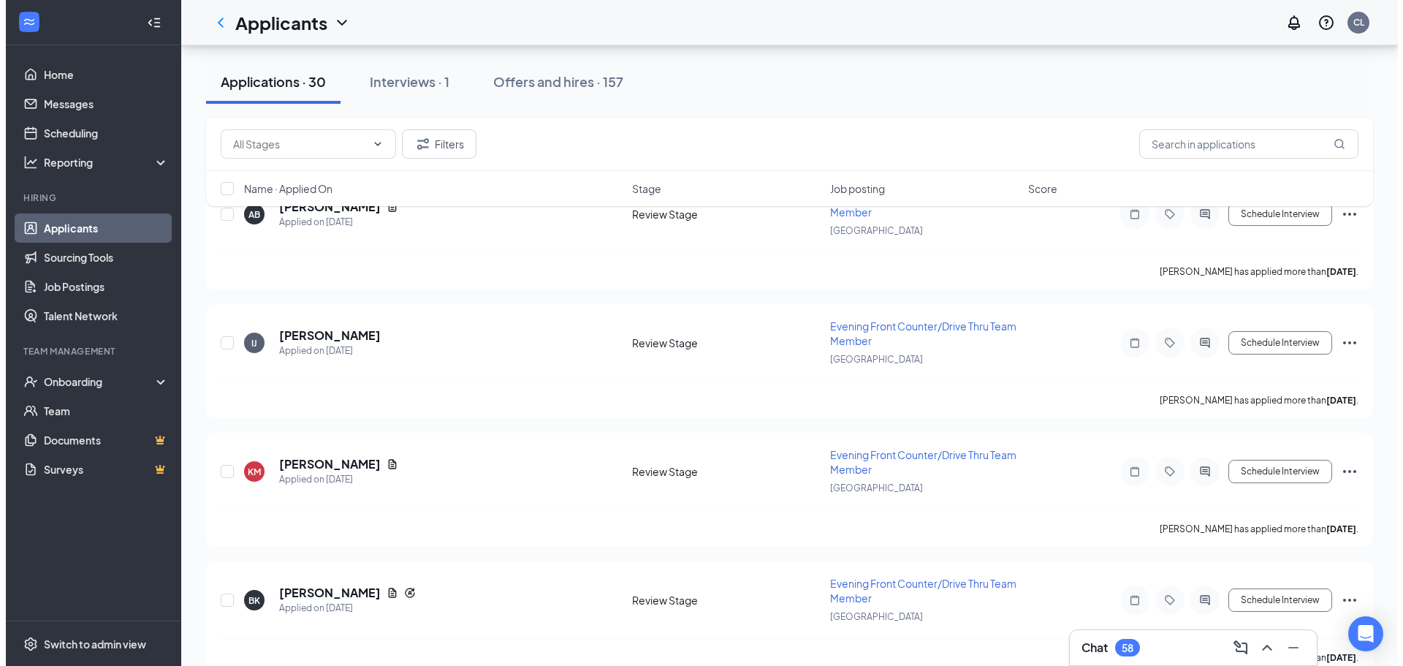
scroll to position [498, 0]
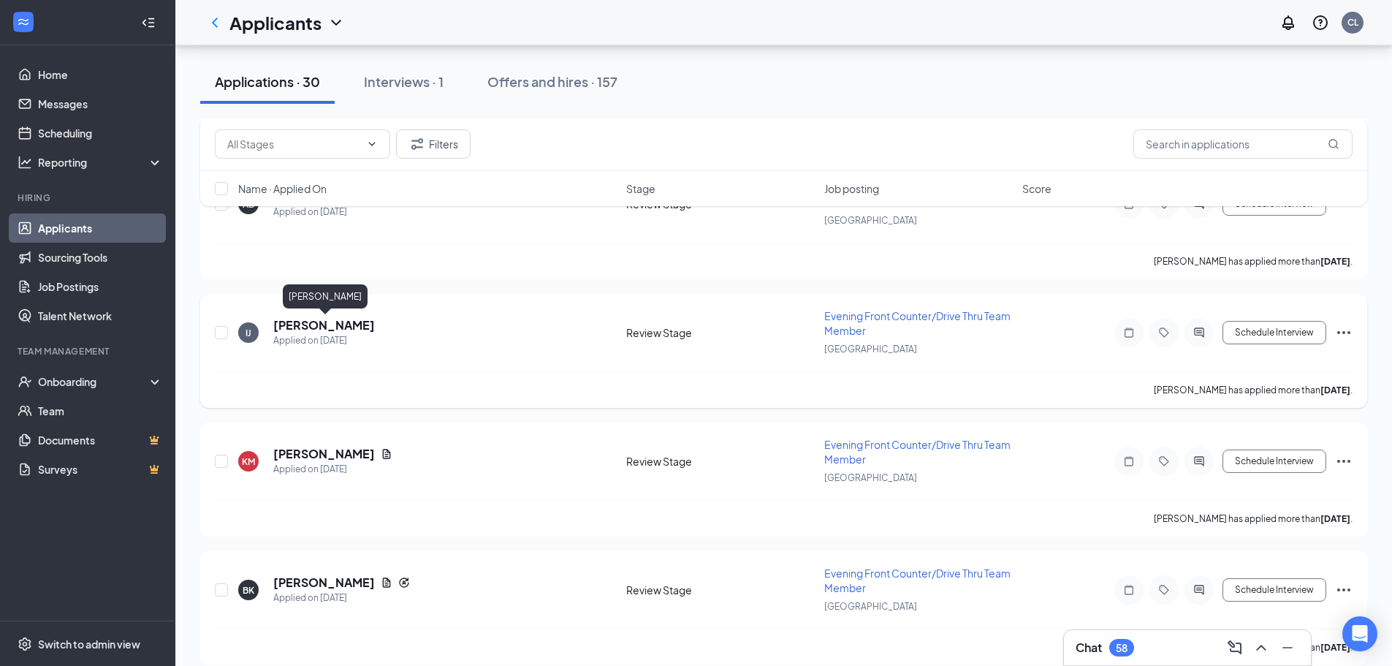
click at [333, 324] on h5 "[PERSON_NAME]" at bounding box center [324, 325] width 102 height 16
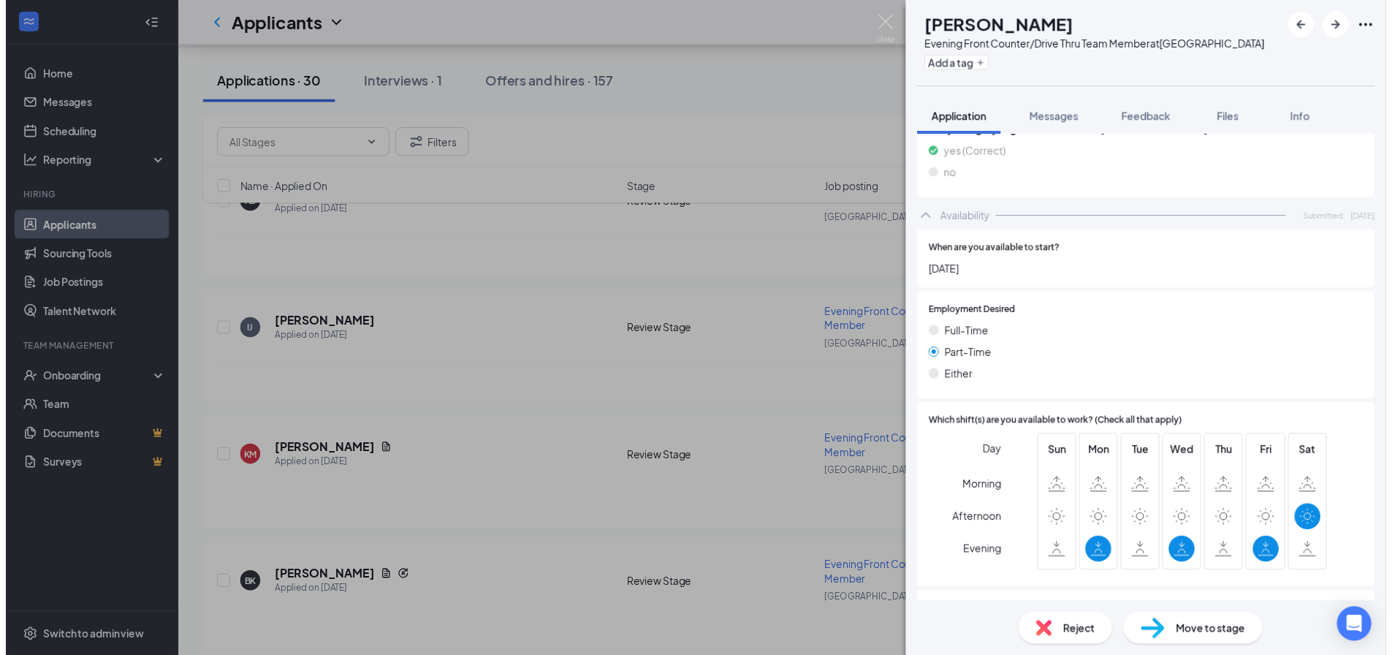
scroll to position [692, 0]
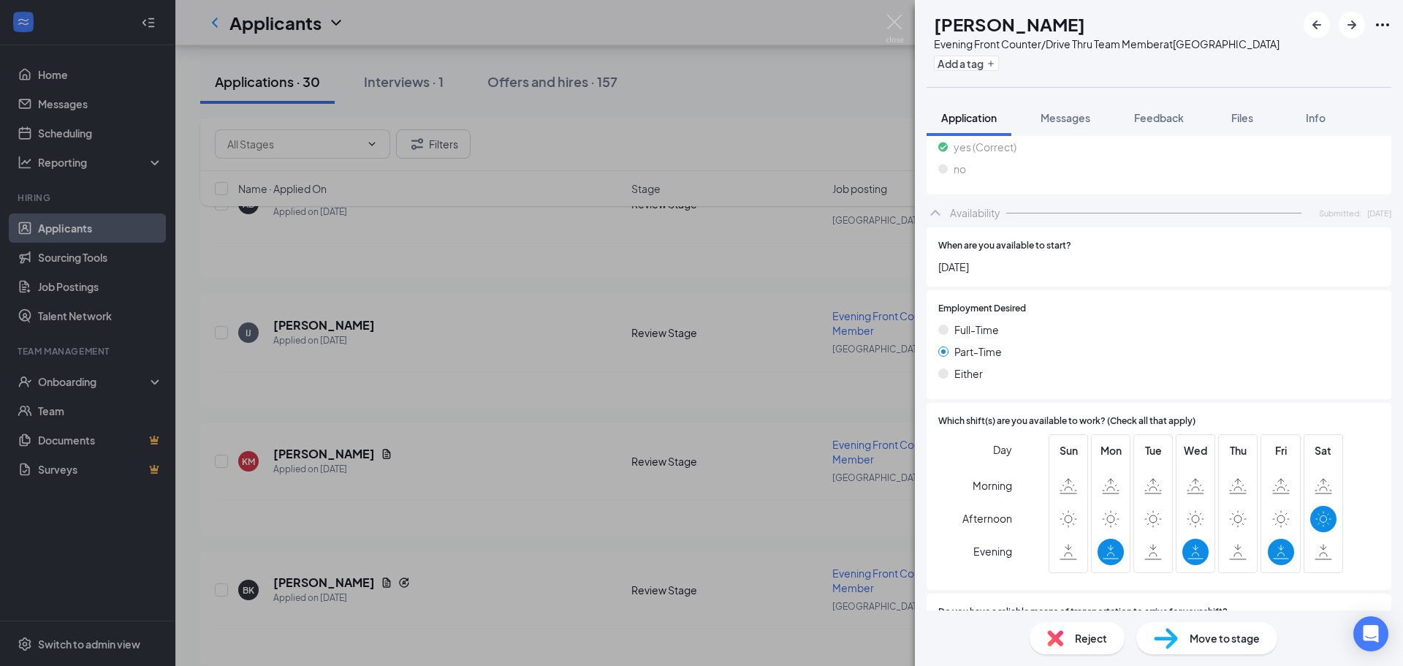
click at [907, 23] on div "IJ [PERSON_NAME] Evening Front Counter/Drive Thru Team Member at [GEOGRAPHIC_DA…" at bounding box center [701, 333] width 1403 height 666
click at [898, 23] on img at bounding box center [895, 29] width 18 height 29
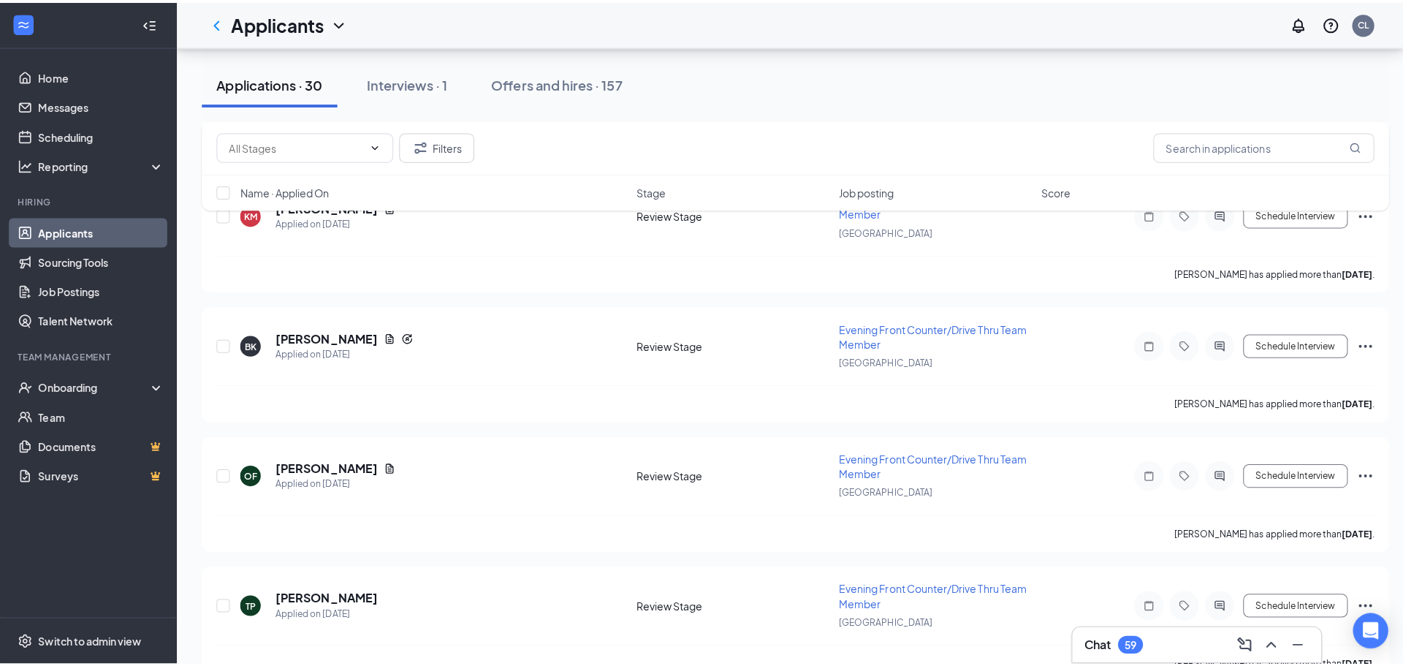
scroll to position [761, 0]
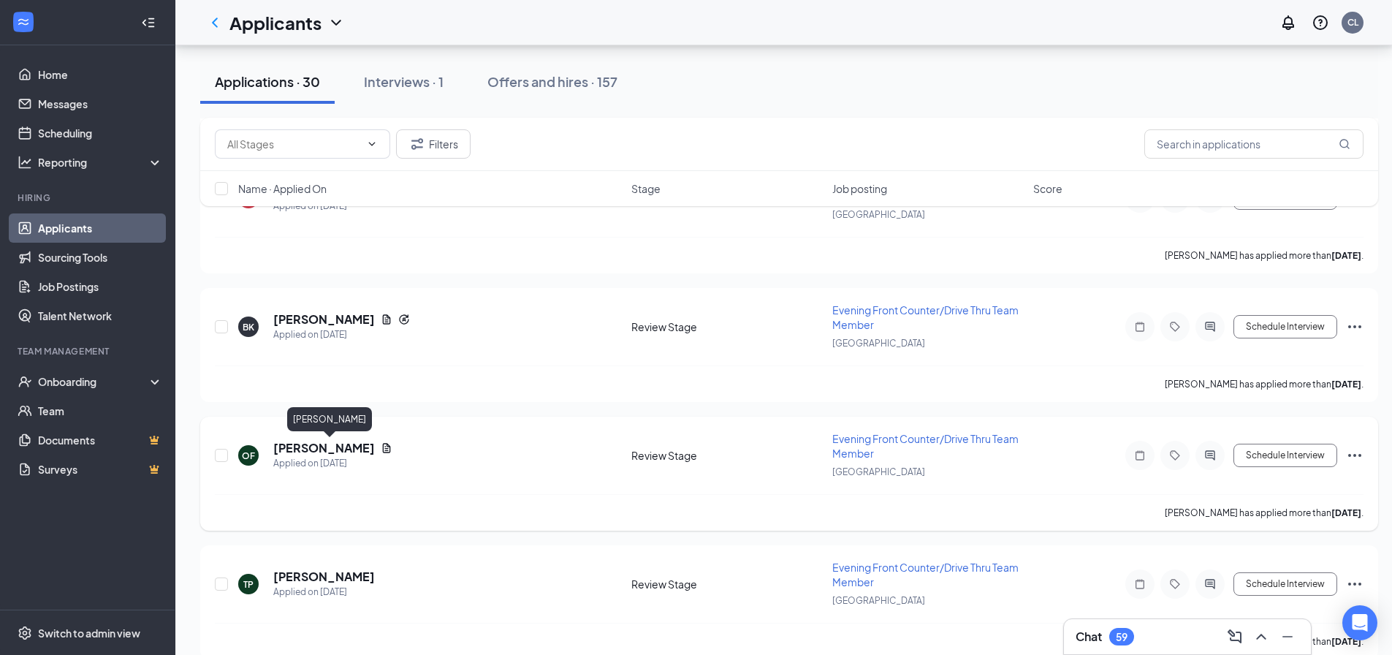
click at [373, 446] on h5 "[PERSON_NAME]" at bounding box center [324, 448] width 102 height 16
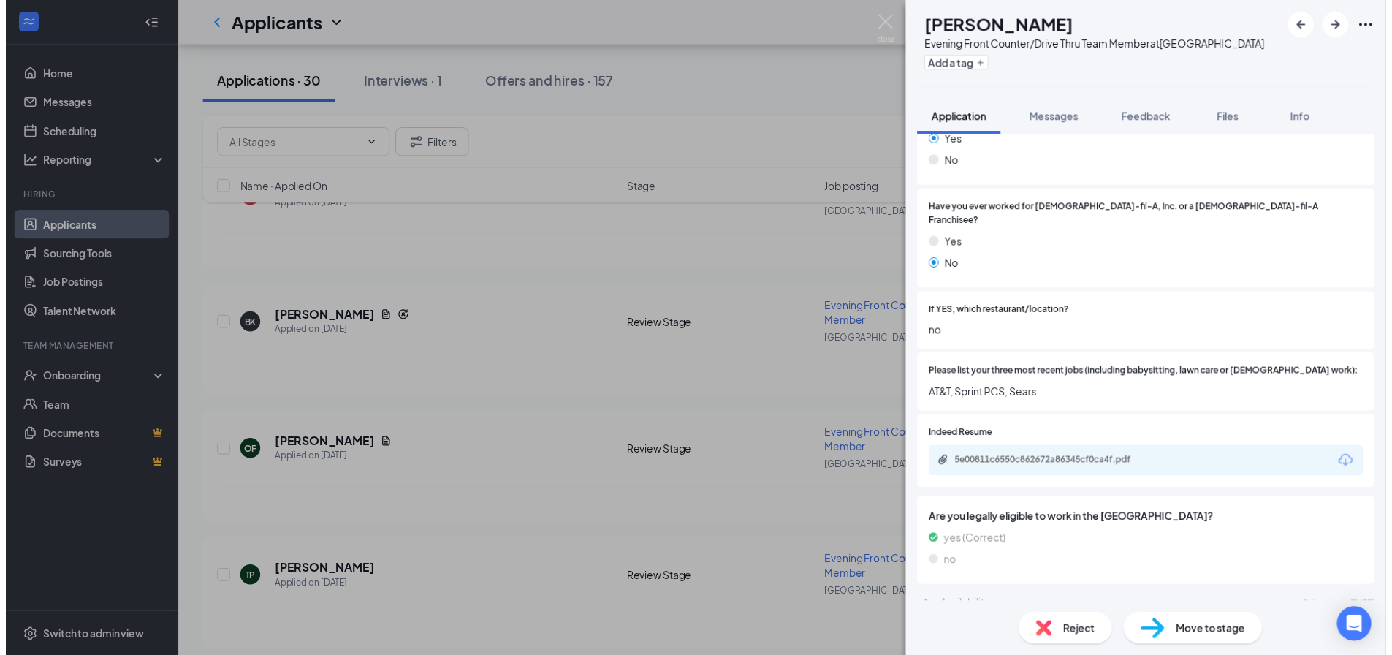
scroll to position [349, 0]
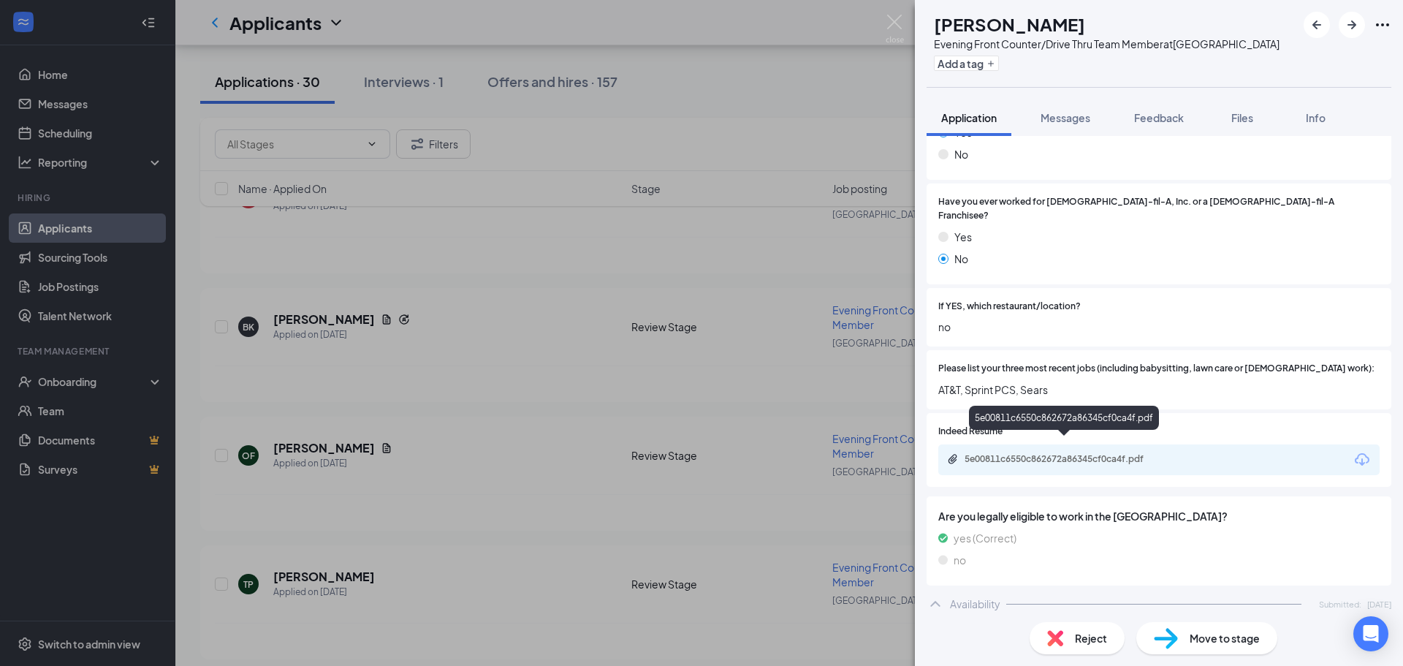
click at [1004, 453] on div "5e00811c6550c862672a86345cf0ca4f.pdf" at bounding box center [1067, 459] width 205 height 12
click at [889, 23] on img at bounding box center [895, 29] width 18 height 29
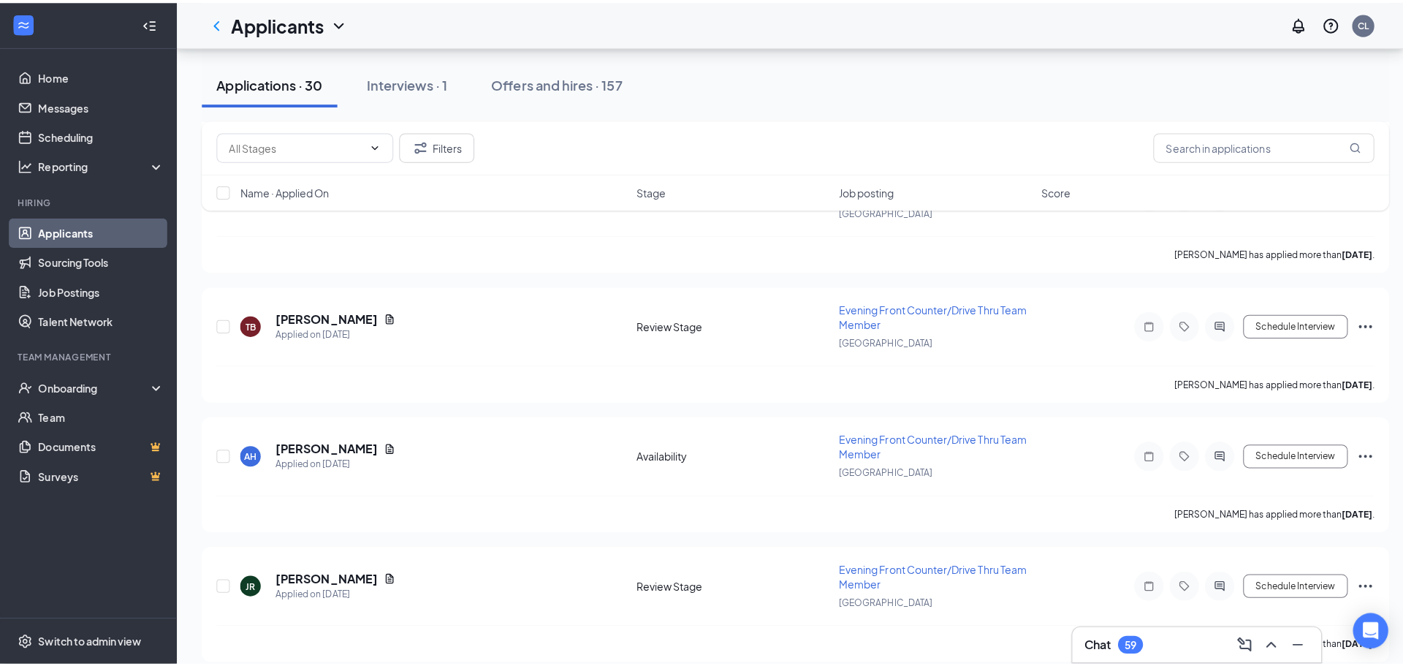
scroll to position [1162, 0]
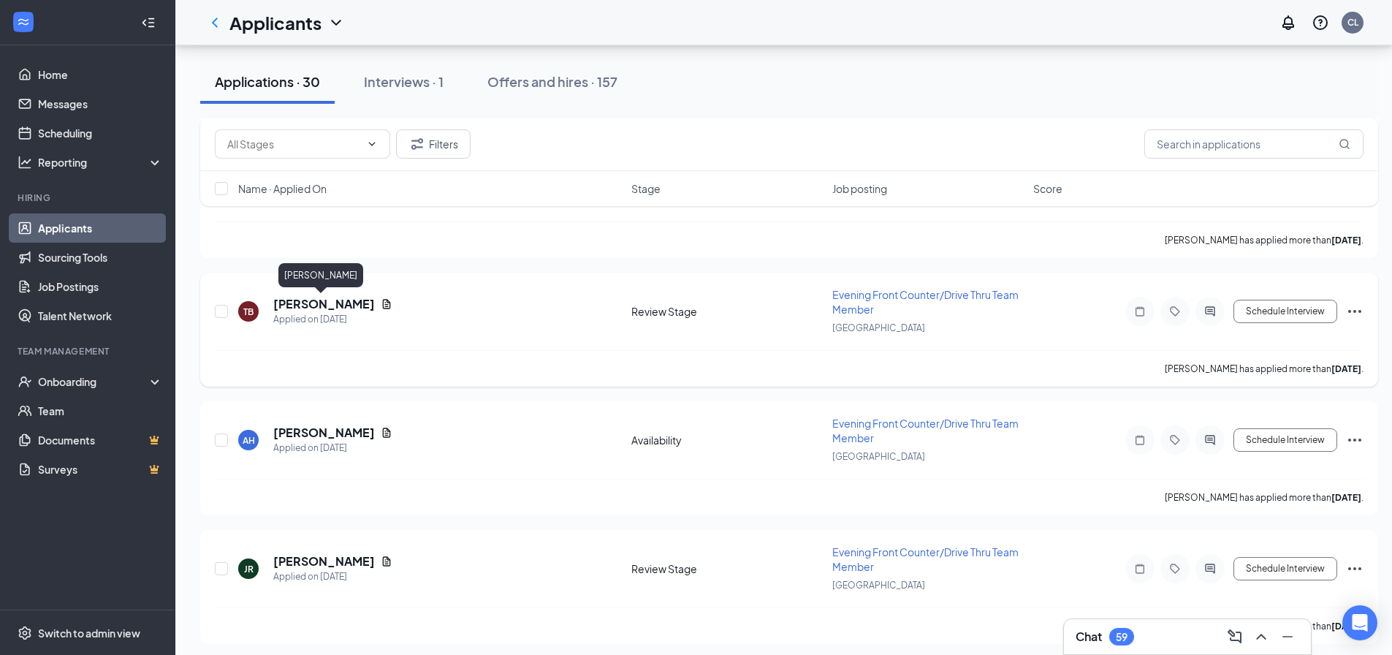
click at [315, 303] on h5 "[PERSON_NAME]" at bounding box center [324, 304] width 102 height 16
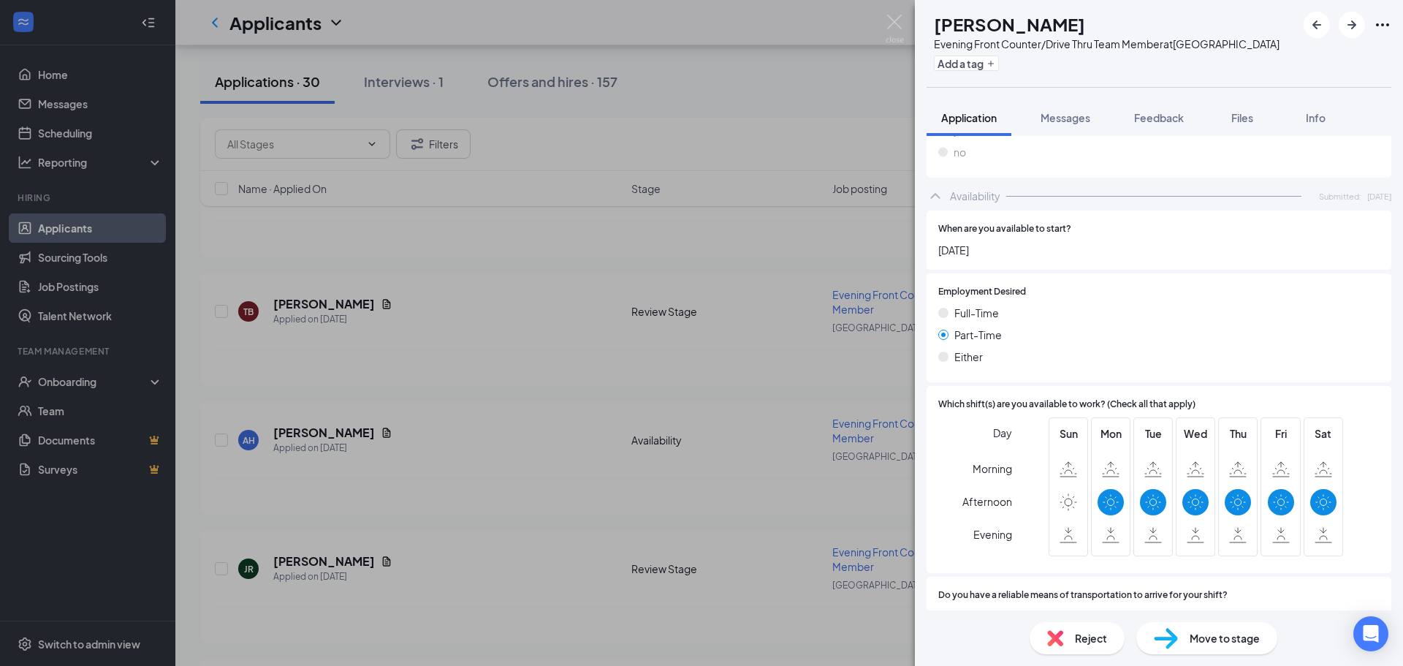
scroll to position [816, 0]
click at [1074, 126] on button "Messages" at bounding box center [1065, 117] width 79 height 37
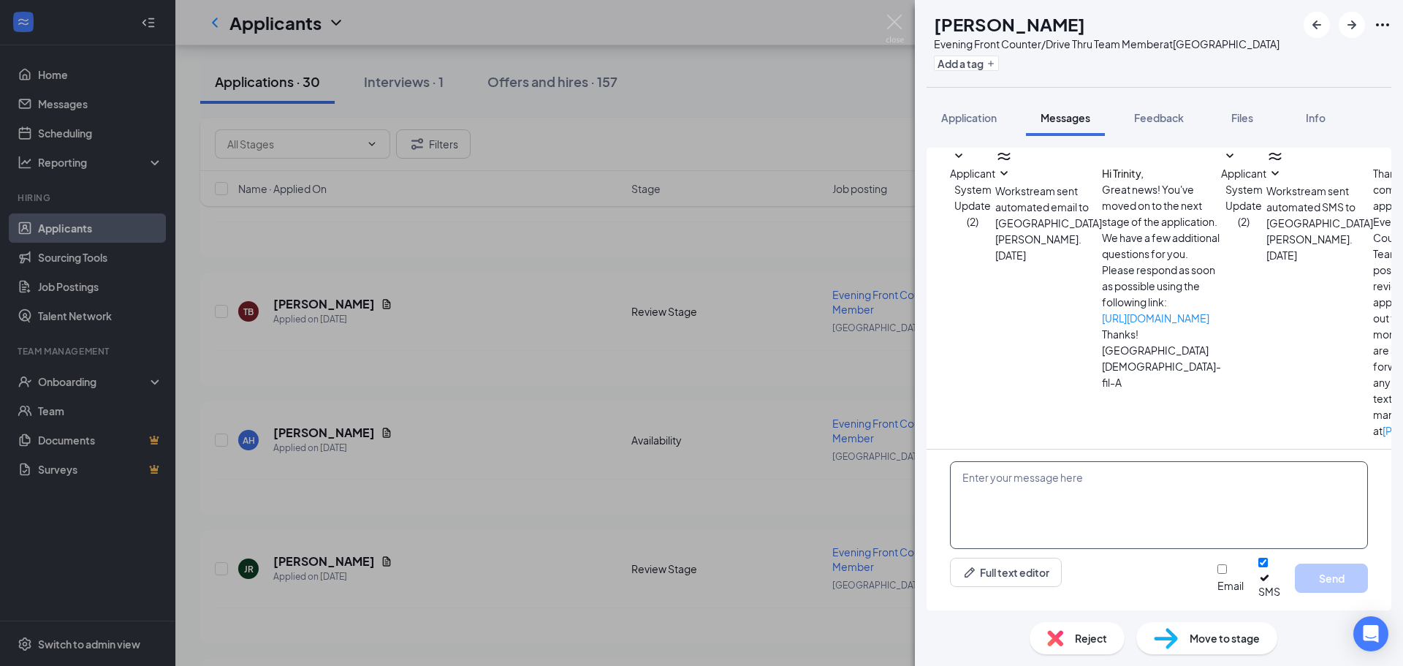
scroll to position [200, 0]
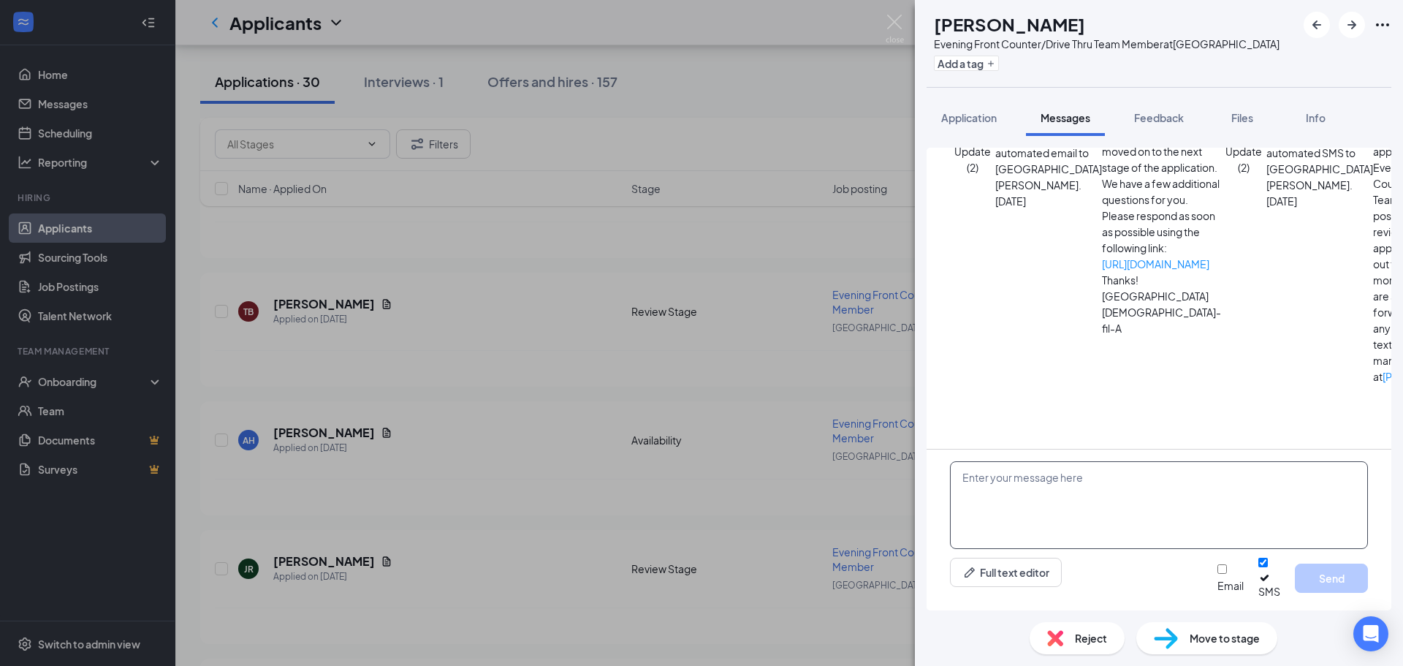
click at [1063, 510] on textarea at bounding box center [1159, 505] width 418 height 88
drag, startPoint x: 1063, startPoint y: 509, endPoint x: 1044, endPoint y: 499, distance: 21.2
click at [1044, 499] on textarea at bounding box center [1159, 505] width 418 height 88
drag, startPoint x: 1044, startPoint y: 499, endPoint x: 1015, endPoint y: 509, distance: 30.0
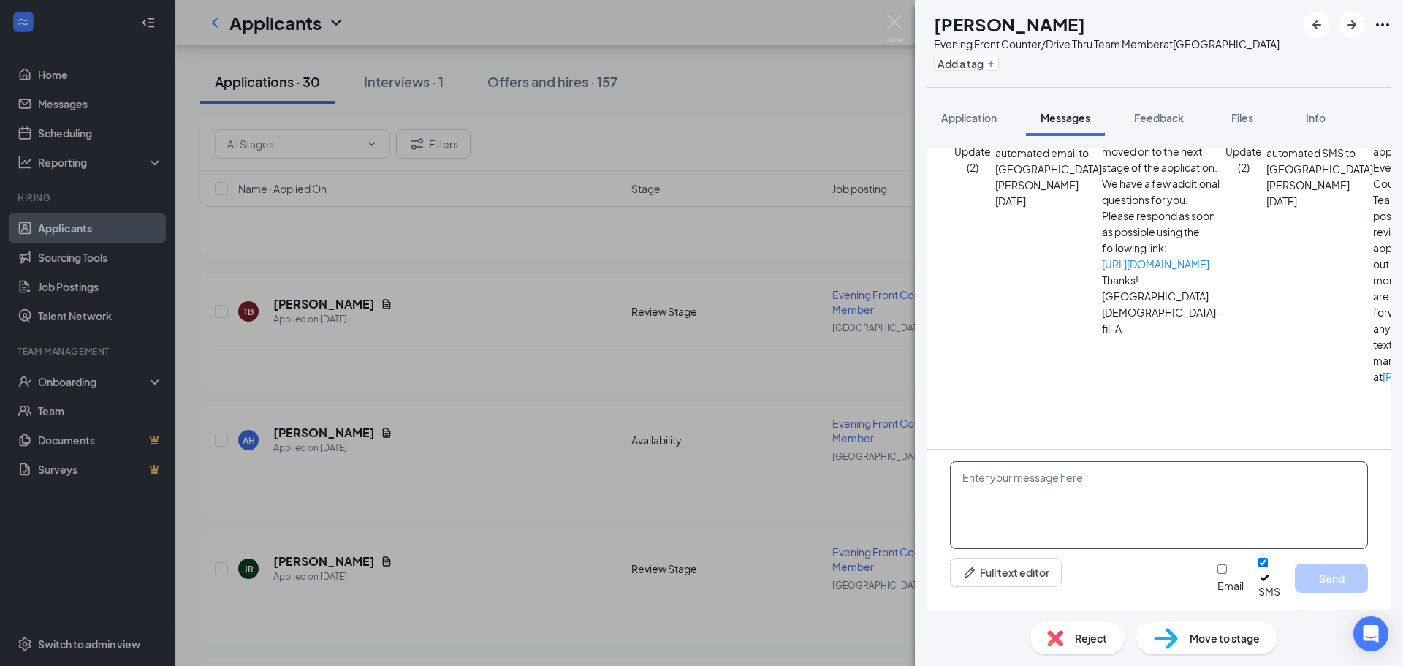
click at [1015, 509] on textarea at bounding box center [1159, 505] width 418 height 88
paste textarea "Hi [PERSON_NAME], this is [PERSON_NAME] with [DEMOGRAPHIC_DATA]-fil-A at [GEOGR…"
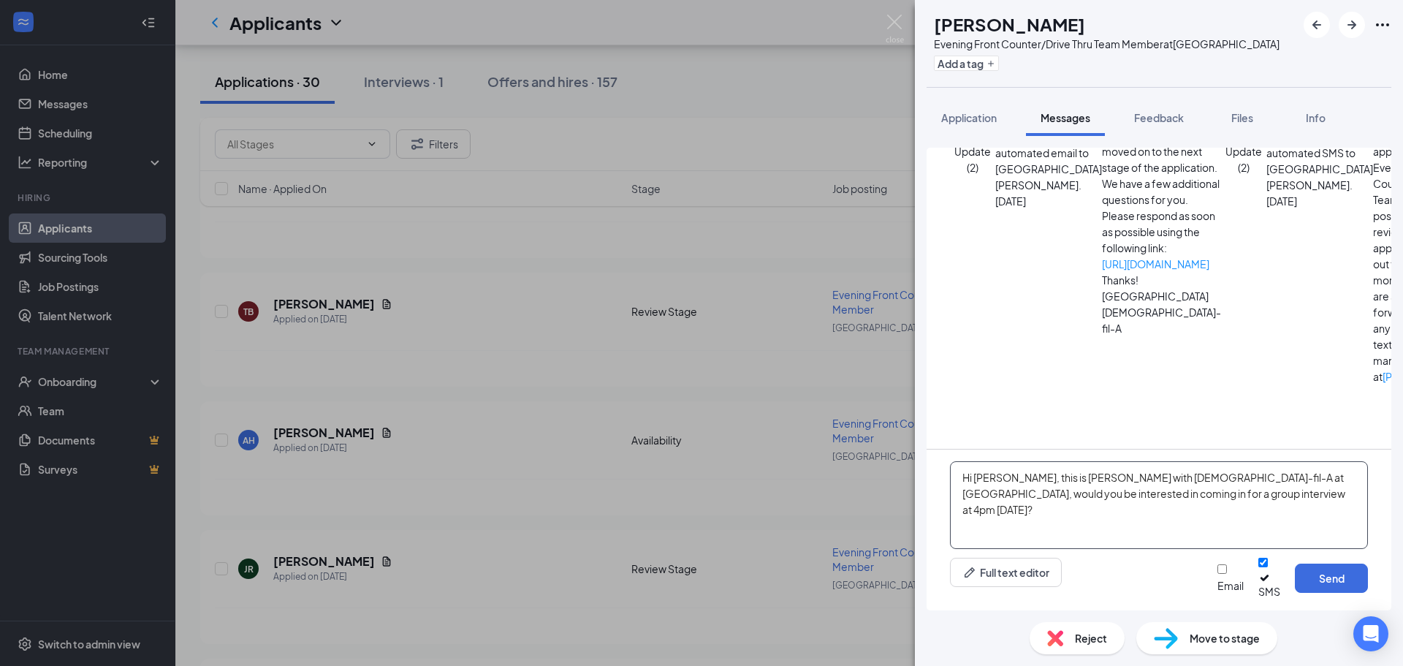
click at [1008, 487] on textarea "Hi [PERSON_NAME], this is [PERSON_NAME] with [DEMOGRAPHIC_DATA]-fil-A at [GEOGR…" at bounding box center [1159, 505] width 418 height 88
type textarea "Hi Trinity, this is [PERSON_NAME] with [DEMOGRAPHIC_DATA]-fil-A at [GEOGRAPHIC_…"
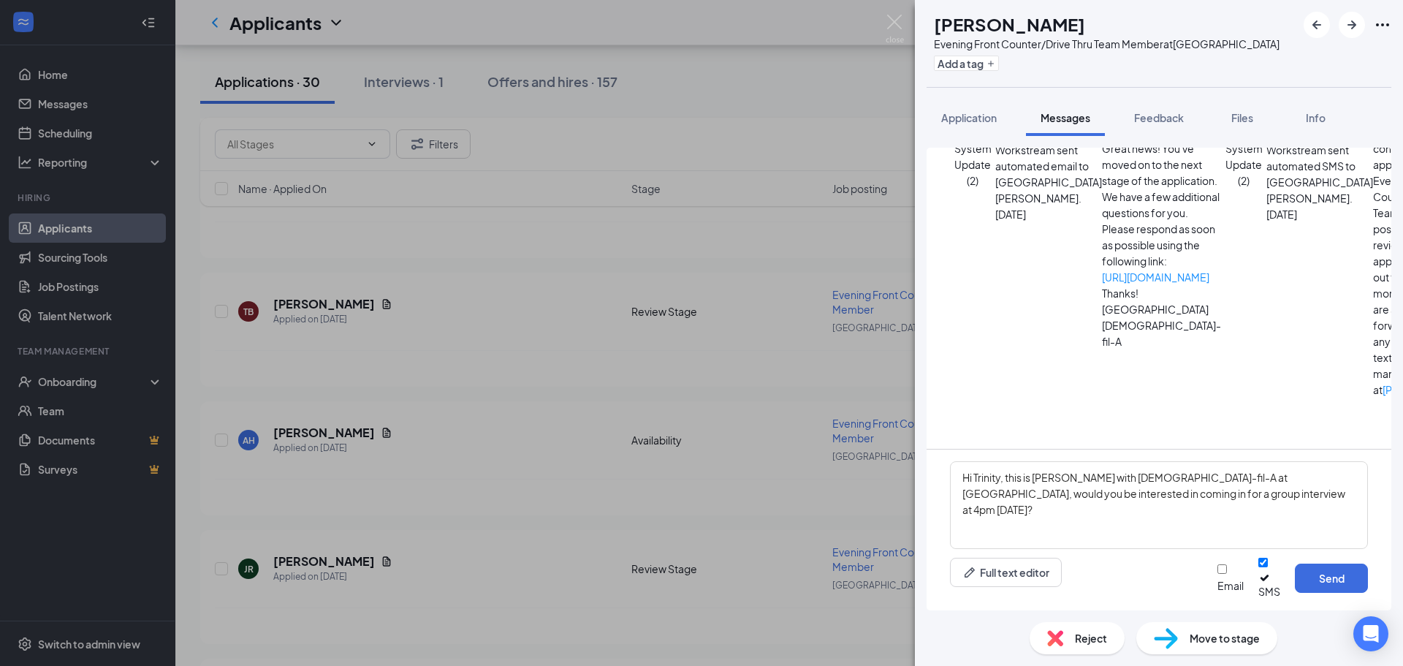
scroll to position [28, 0]
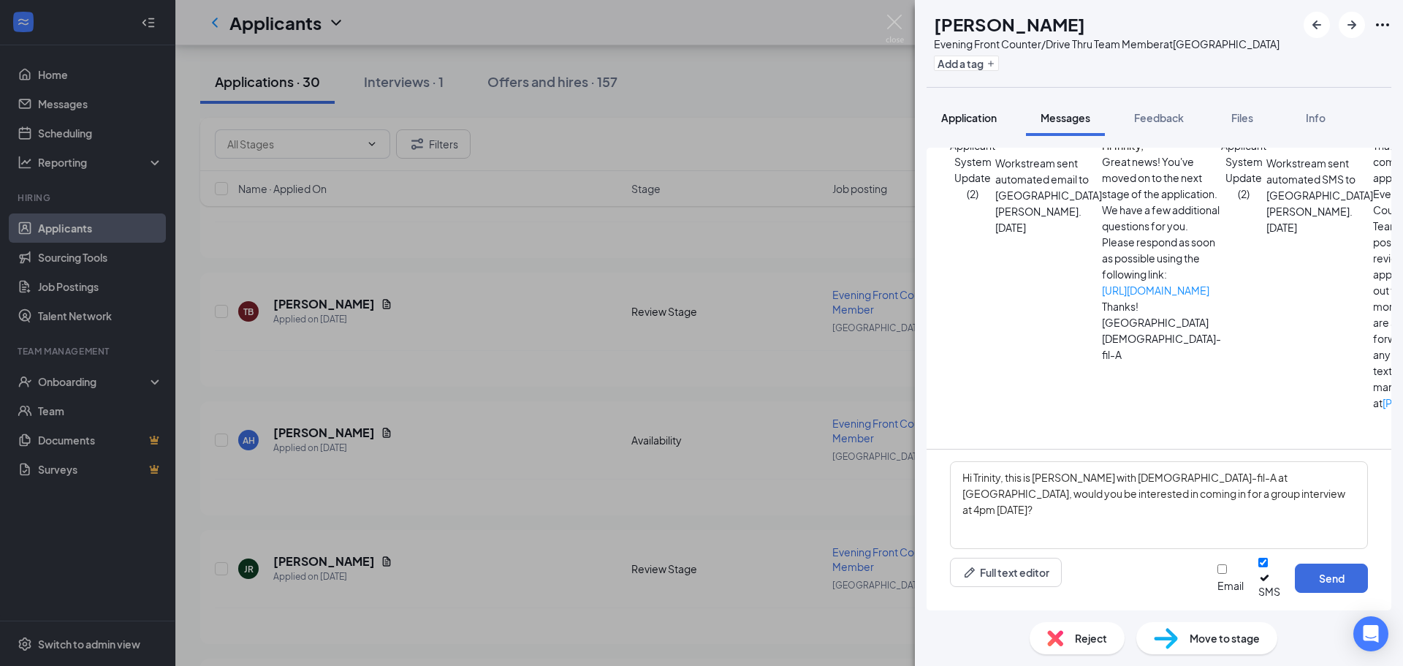
click at [990, 115] on span "Application" at bounding box center [969, 117] width 56 height 13
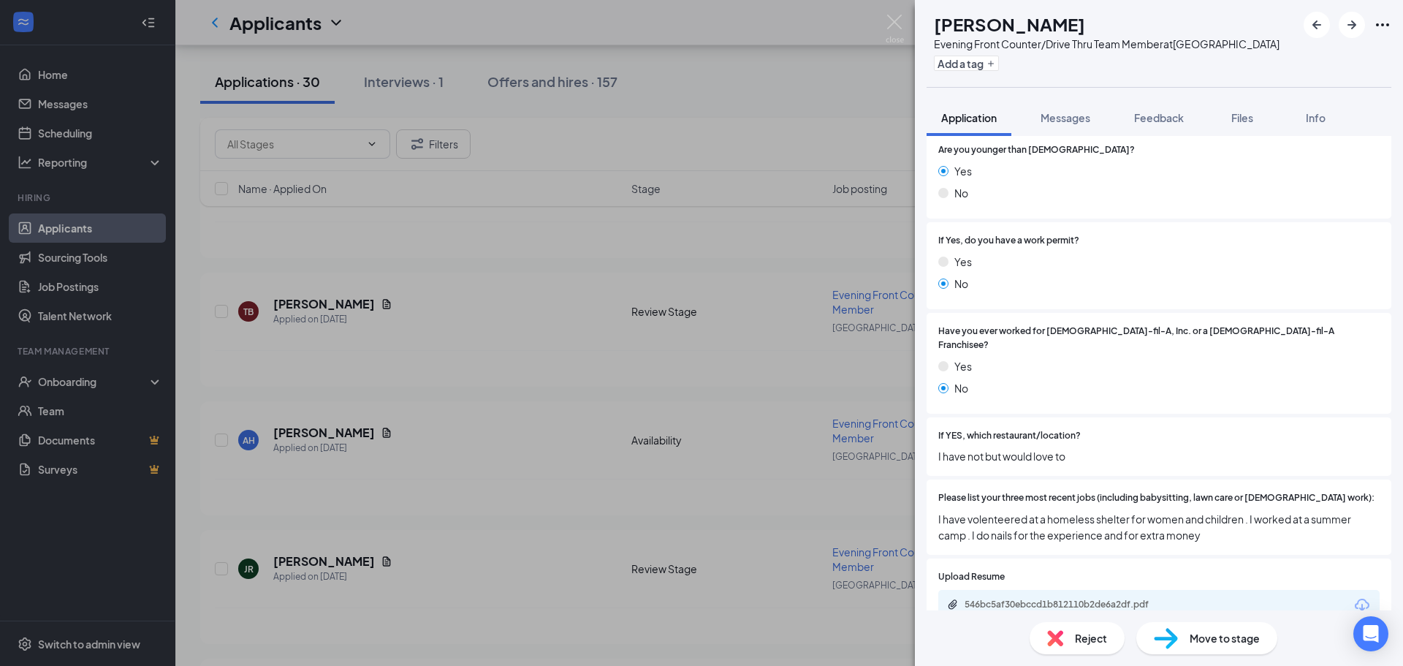
scroll to position [262, 0]
click at [1077, 115] on span "Messages" at bounding box center [1066, 117] width 50 height 13
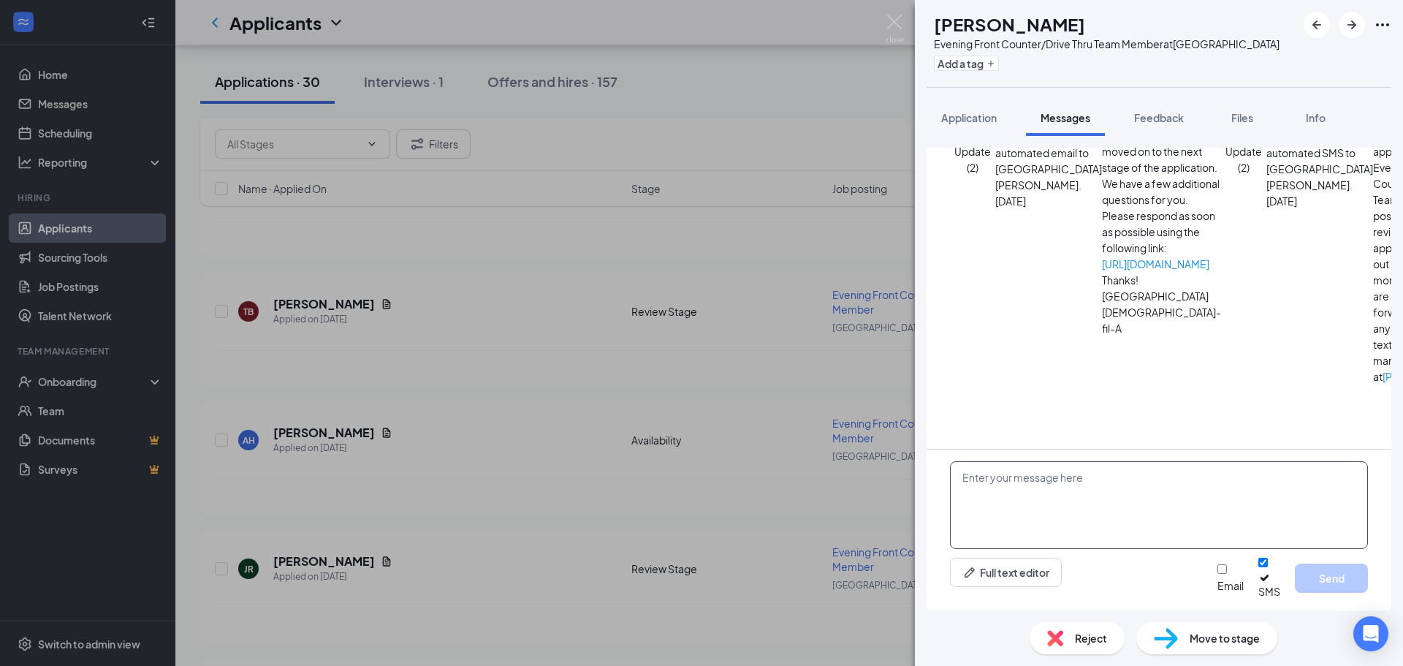
scroll to position [200, 0]
paste textarea "Hi [PERSON_NAME], this is [PERSON_NAME] with [DEMOGRAPHIC_DATA]-fil-A at [GEOGR…"
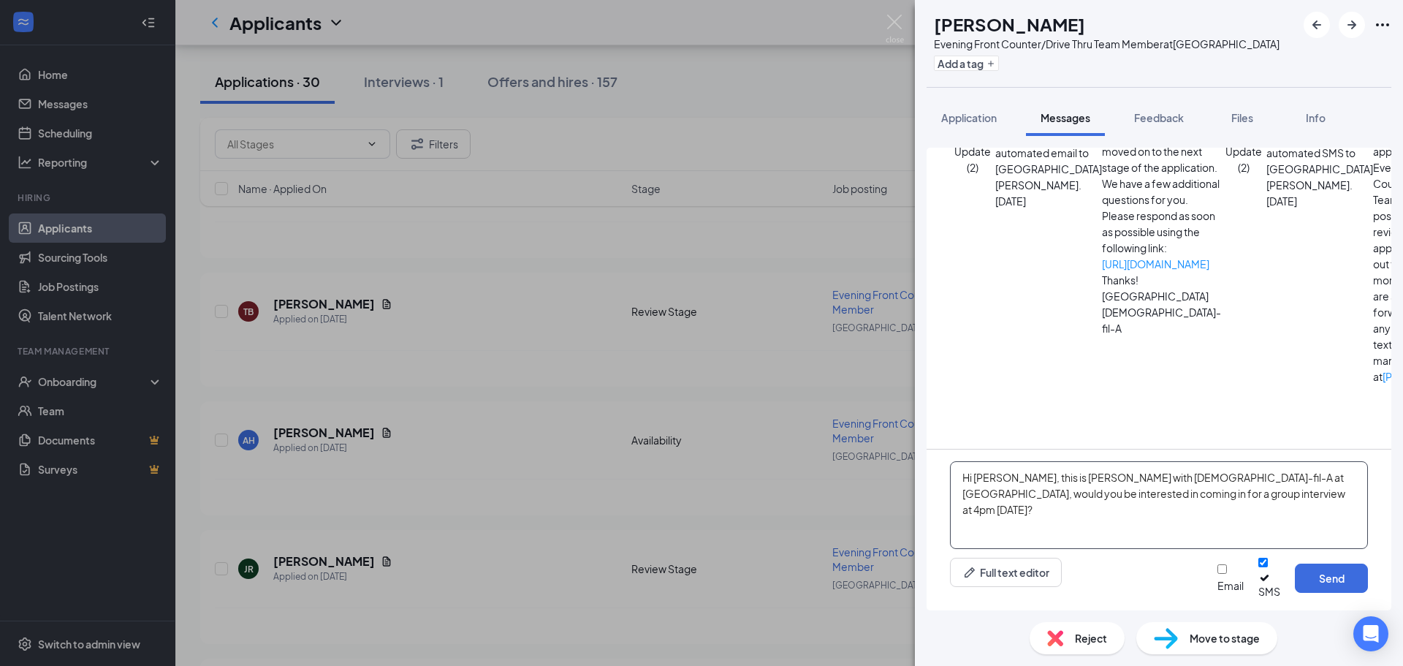
click at [1012, 490] on textarea "Hi [PERSON_NAME], this is [PERSON_NAME] with [DEMOGRAPHIC_DATA]-fil-A at [GEOGR…" at bounding box center [1159, 505] width 418 height 88
type textarea "Hi Trinity, this is [PERSON_NAME] with [DEMOGRAPHIC_DATA]-fil-A at [GEOGRAPHIC_…"
click at [1330, 580] on button "Send" at bounding box center [1331, 578] width 73 height 29
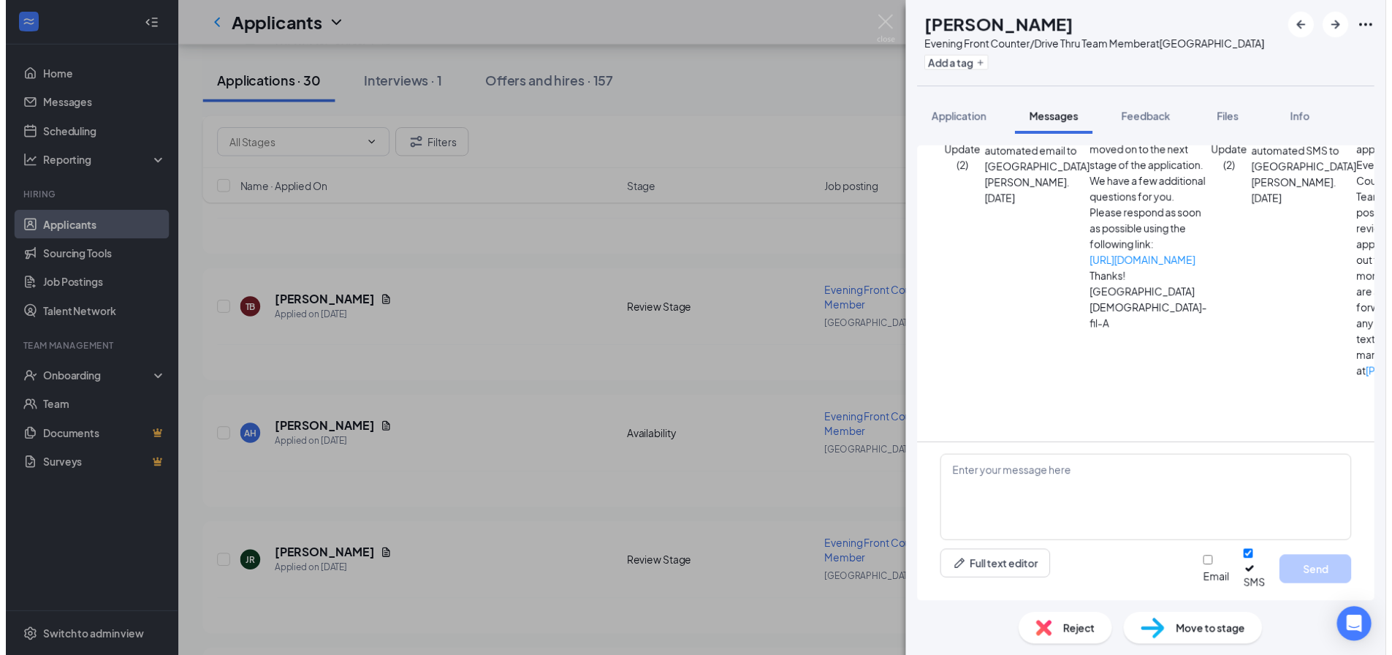
scroll to position [326, 0]
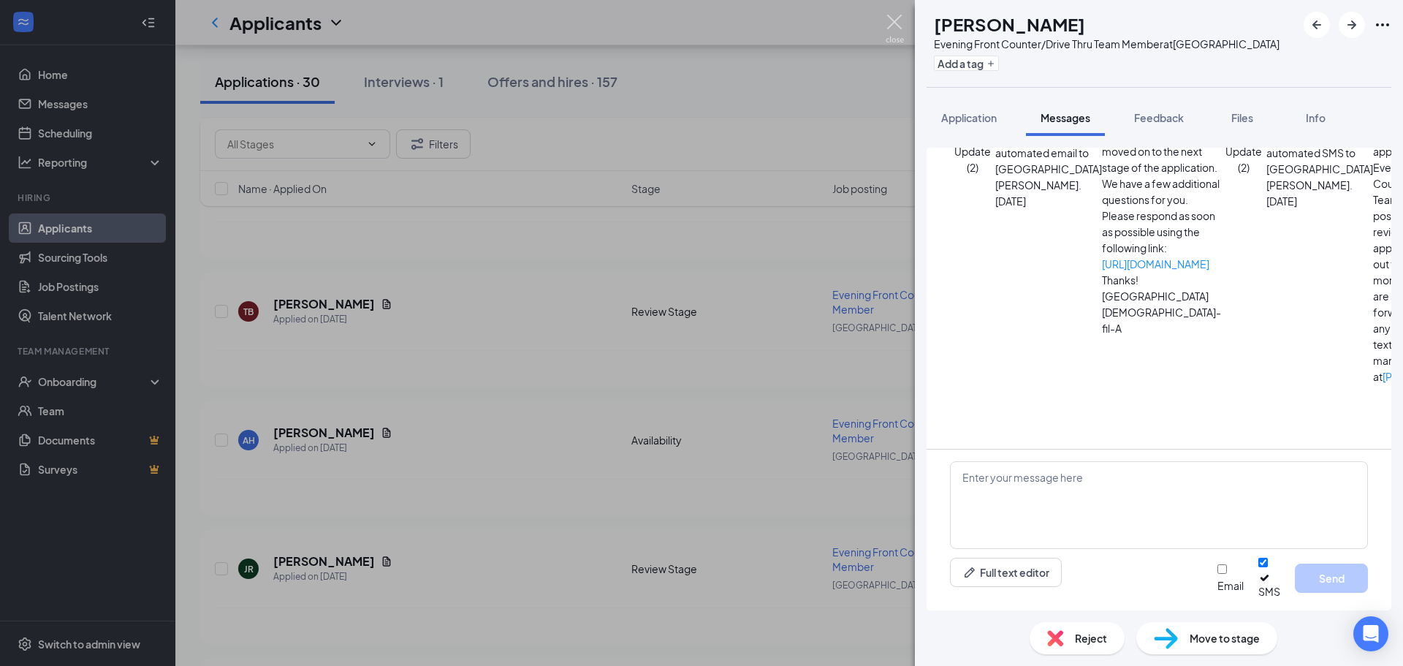
click at [900, 22] on img at bounding box center [895, 29] width 18 height 29
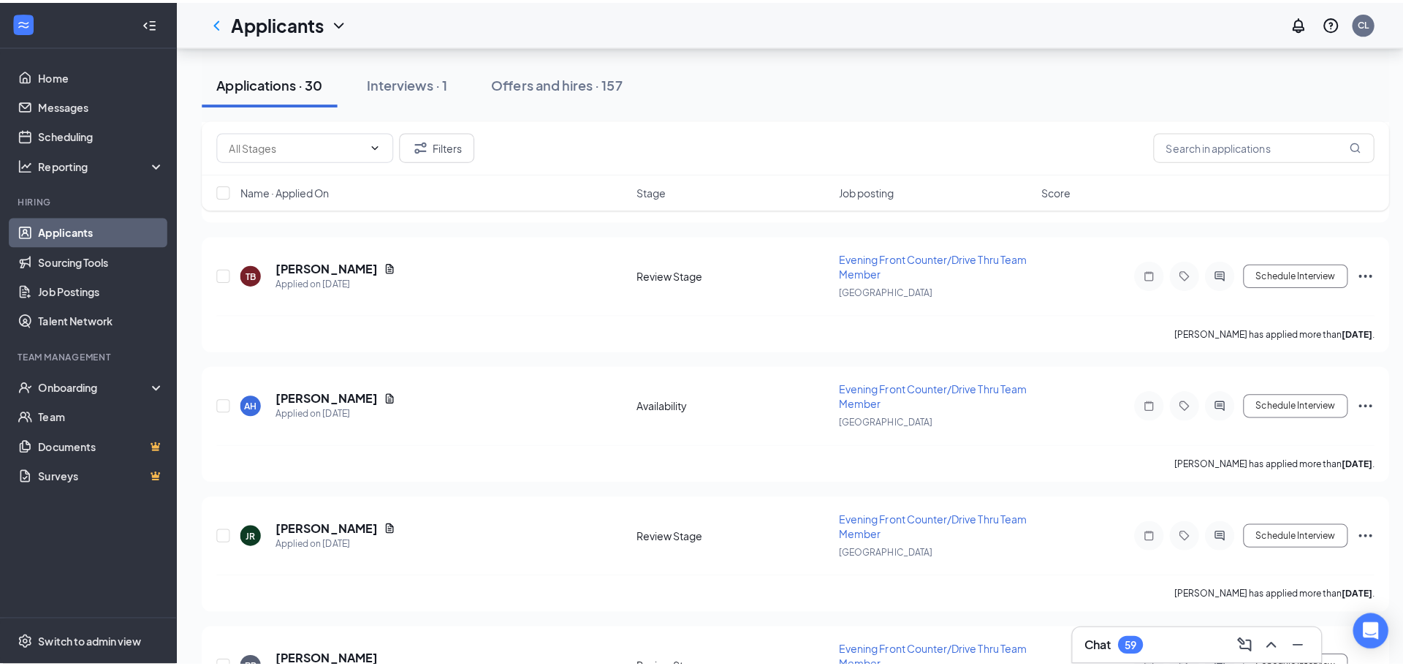
scroll to position [1227, 0]
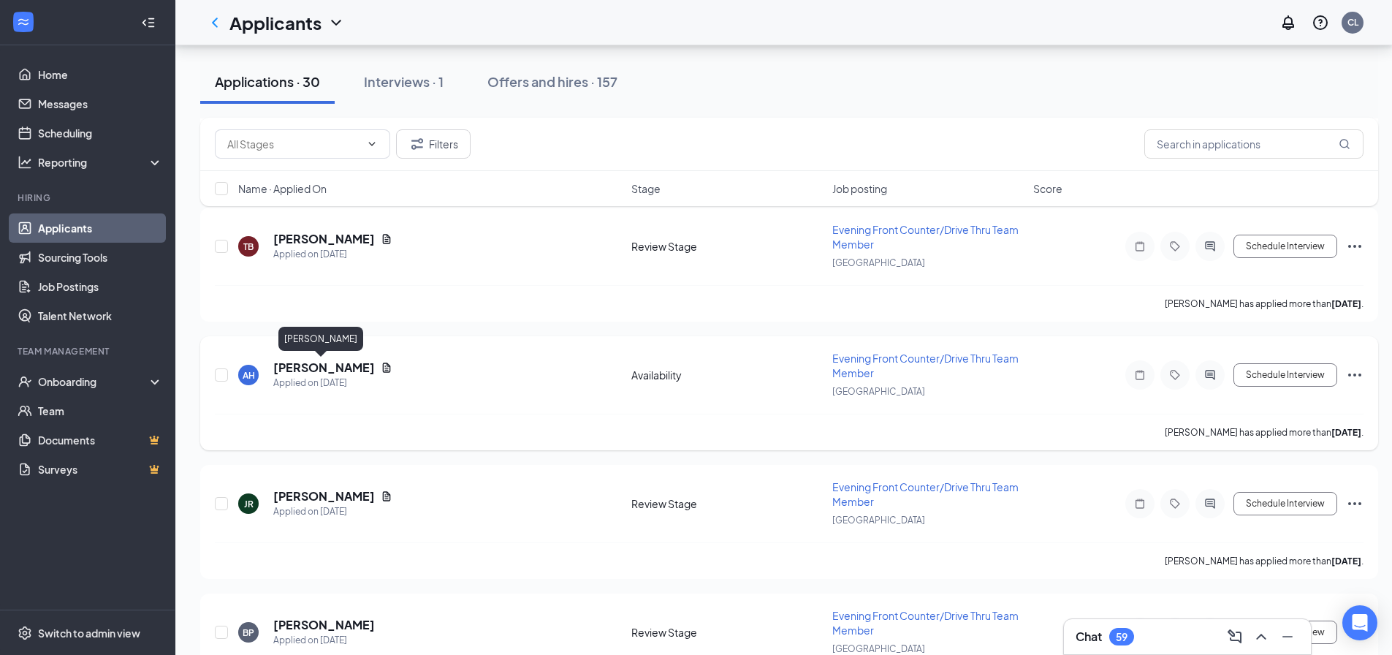
click at [333, 368] on h5 "[PERSON_NAME]" at bounding box center [324, 368] width 102 height 16
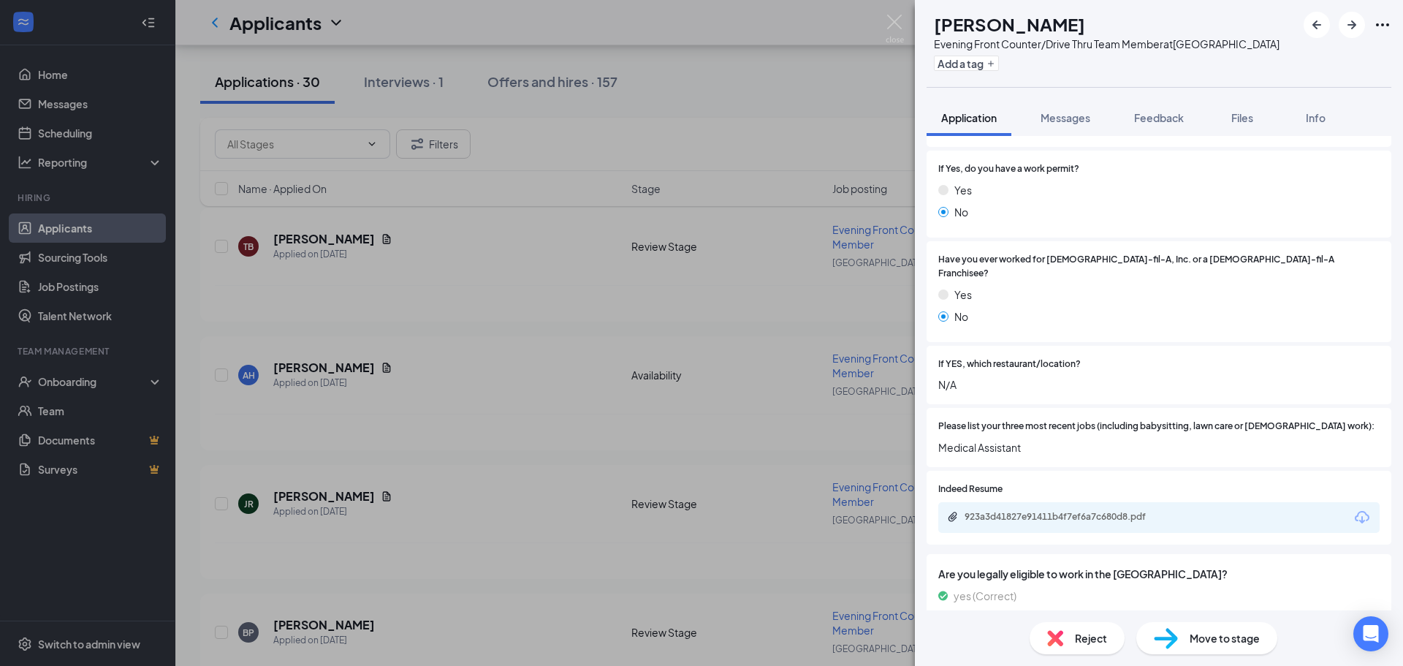
scroll to position [292, 0]
click at [1096, 514] on div "923a3d41827e91411b4f7ef6a7c680d8.pdf" at bounding box center [1158, 516] width 441 height 31
click at [1090, 509] on div "923a3d41827e91411b4f7ef6a7c680d8.pdf" at bounding box center [1067, 515] width 205 height 12
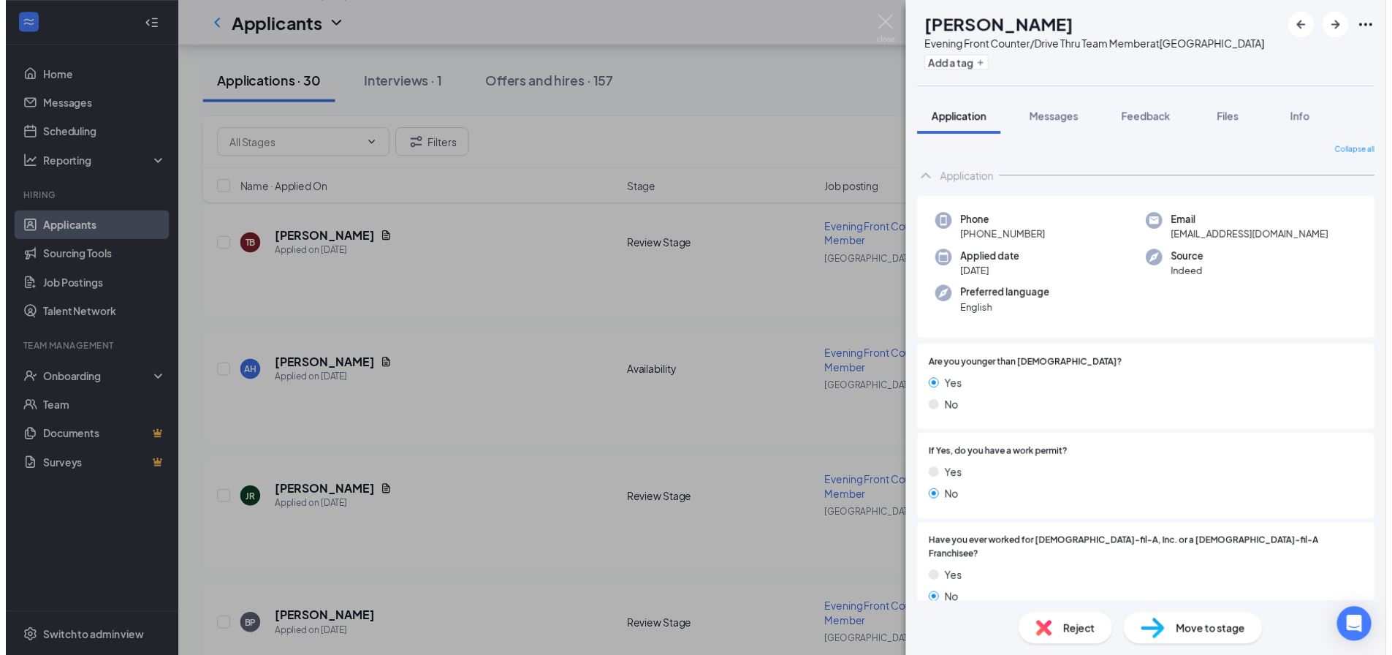
scroll to position [0, 0]
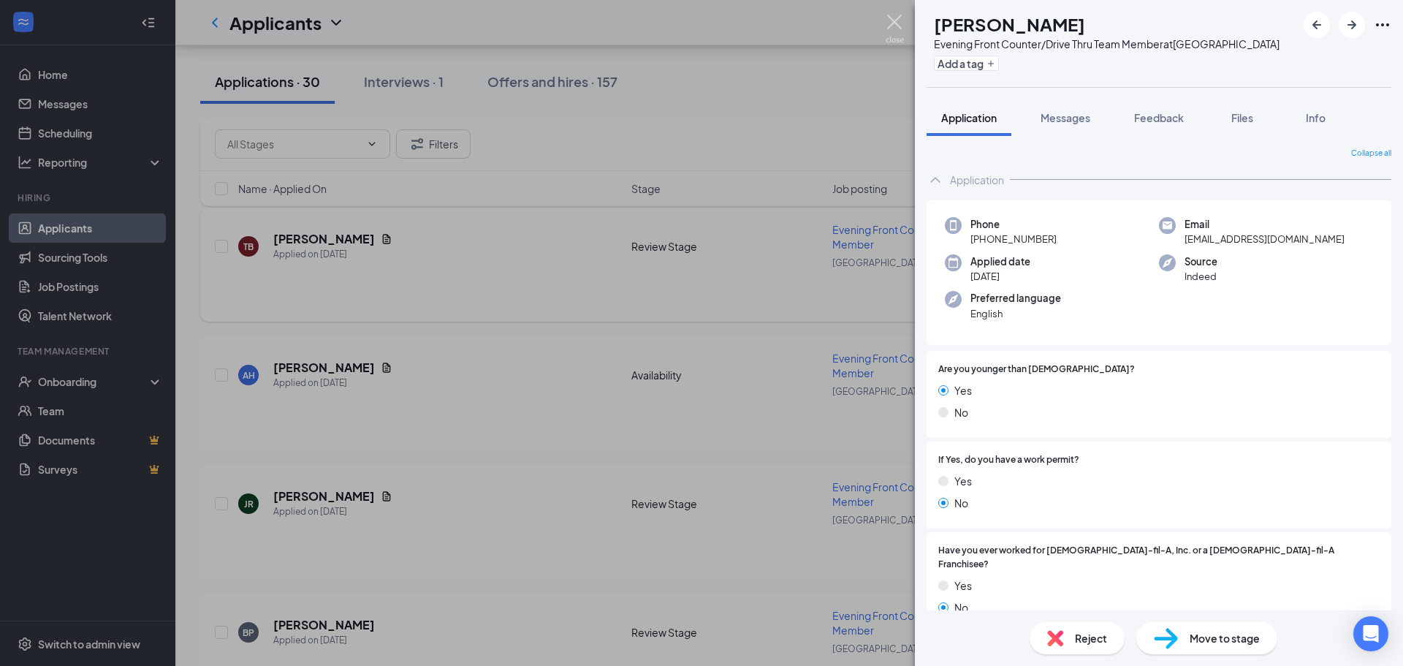
drag, startPoint x: 898, startPoint y: 20, endPoint x: 732, endPoint y: 303, distance: 328.9
click at [898, 19] on img at bounding box center [895, 29] width 18 height 29
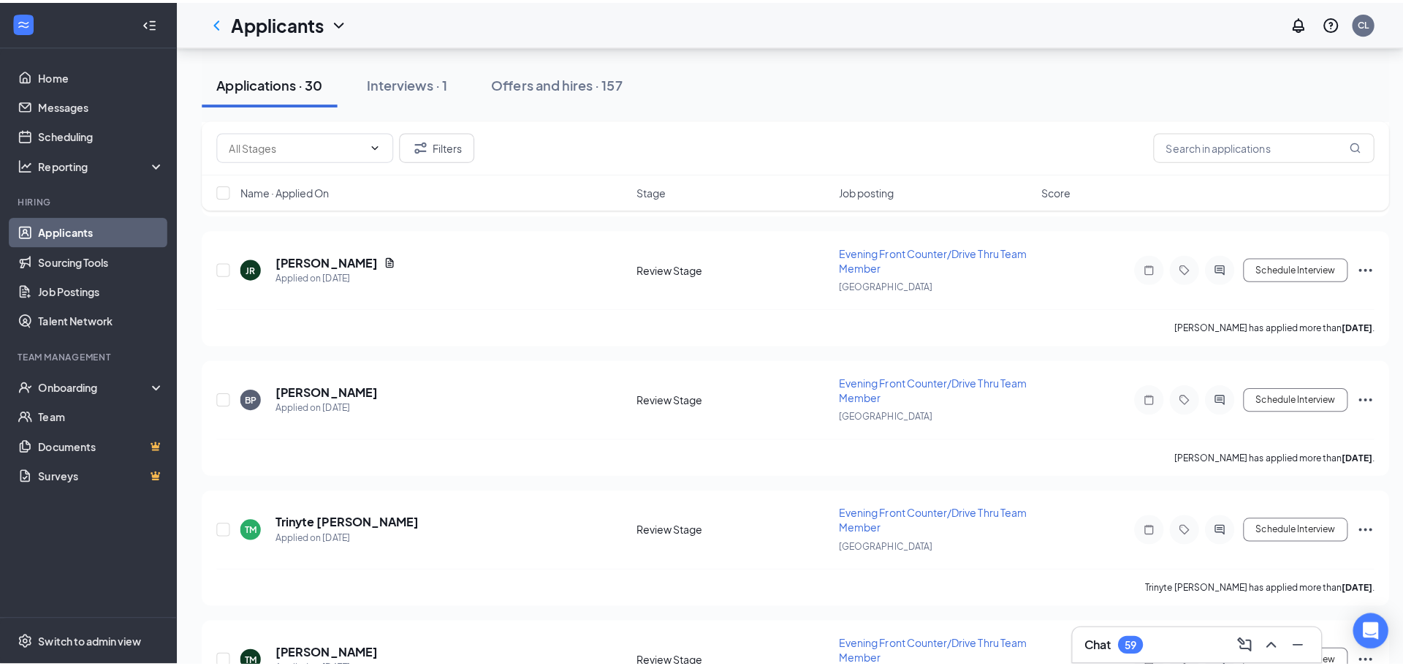
scroll to position [1475, 0]
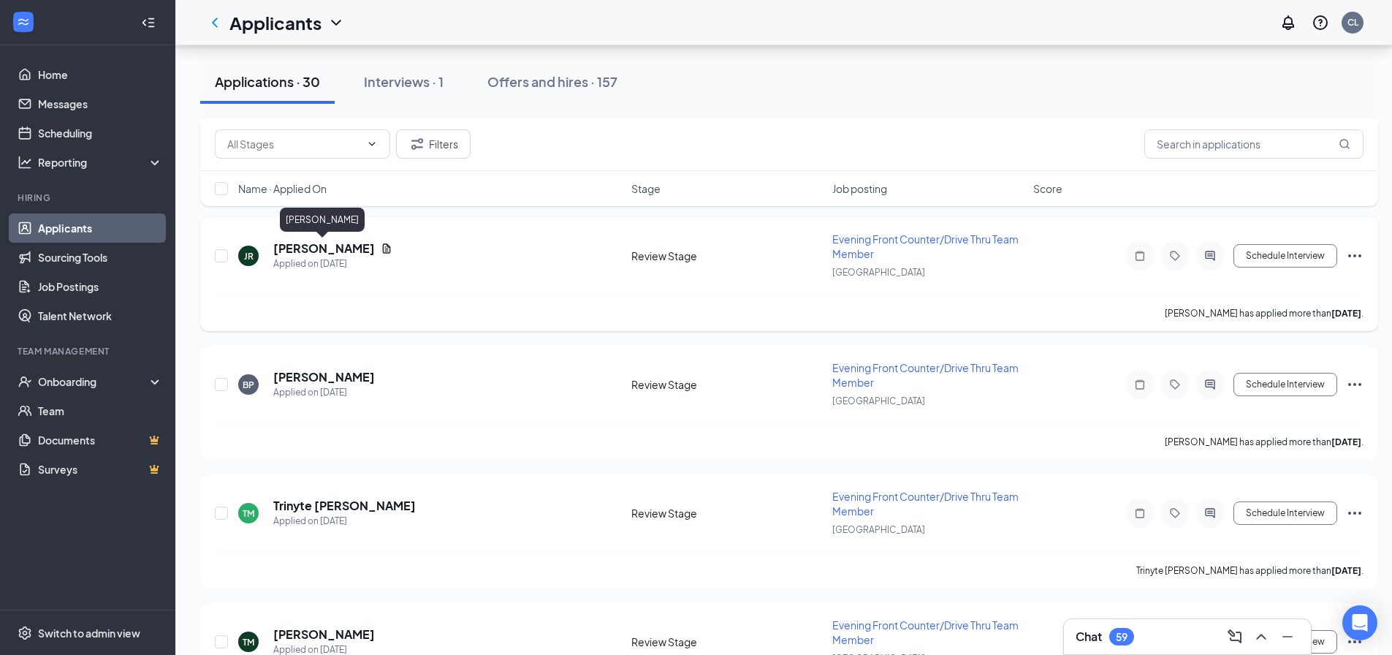
click at [325, 243] on h5 "[PERSON_NAME]" at bounding box center [324, 248] width 102 height 16
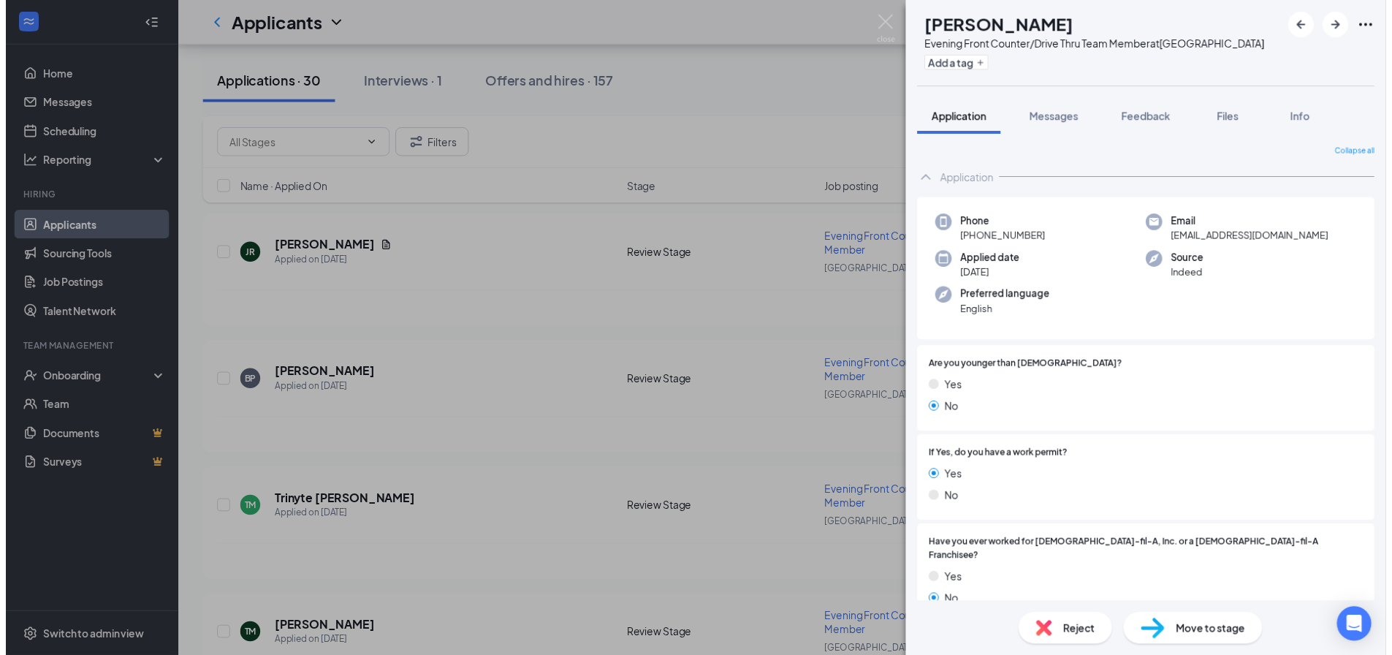
scroll to position [195, 0]
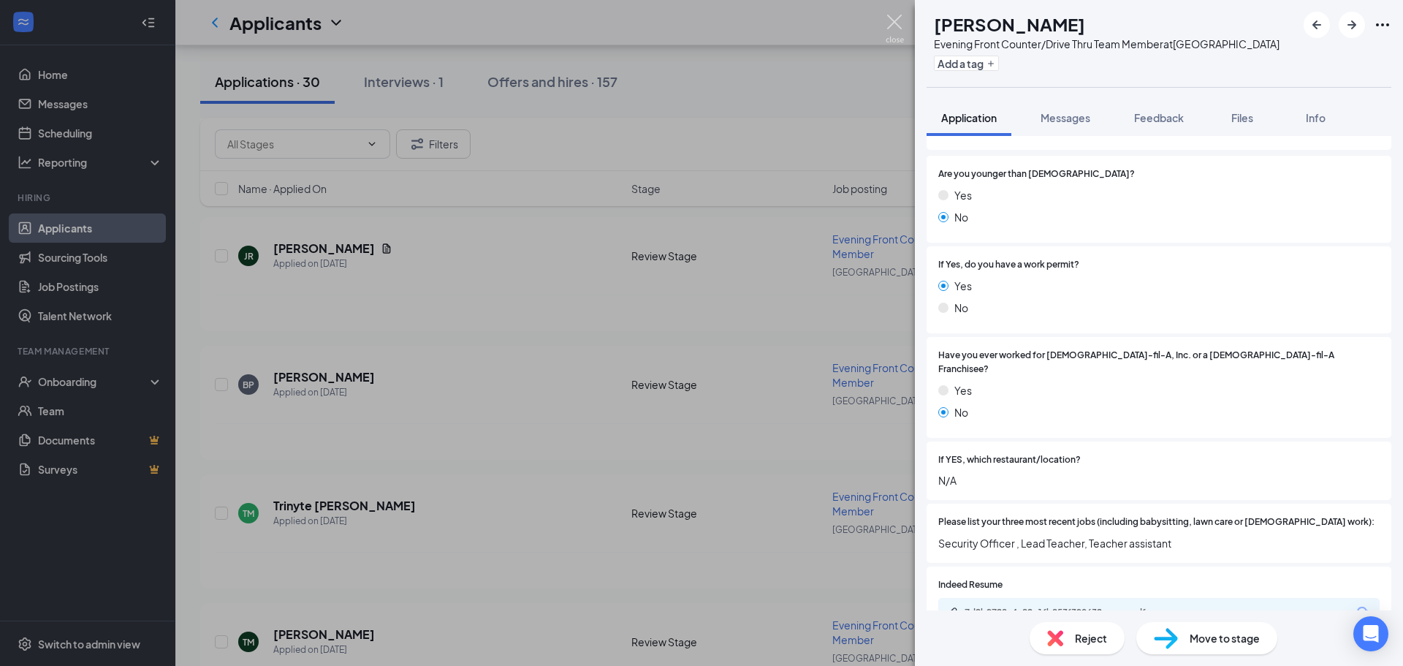
click at [893, 29] on img at bounding box center [895, 29] width 18 height 29
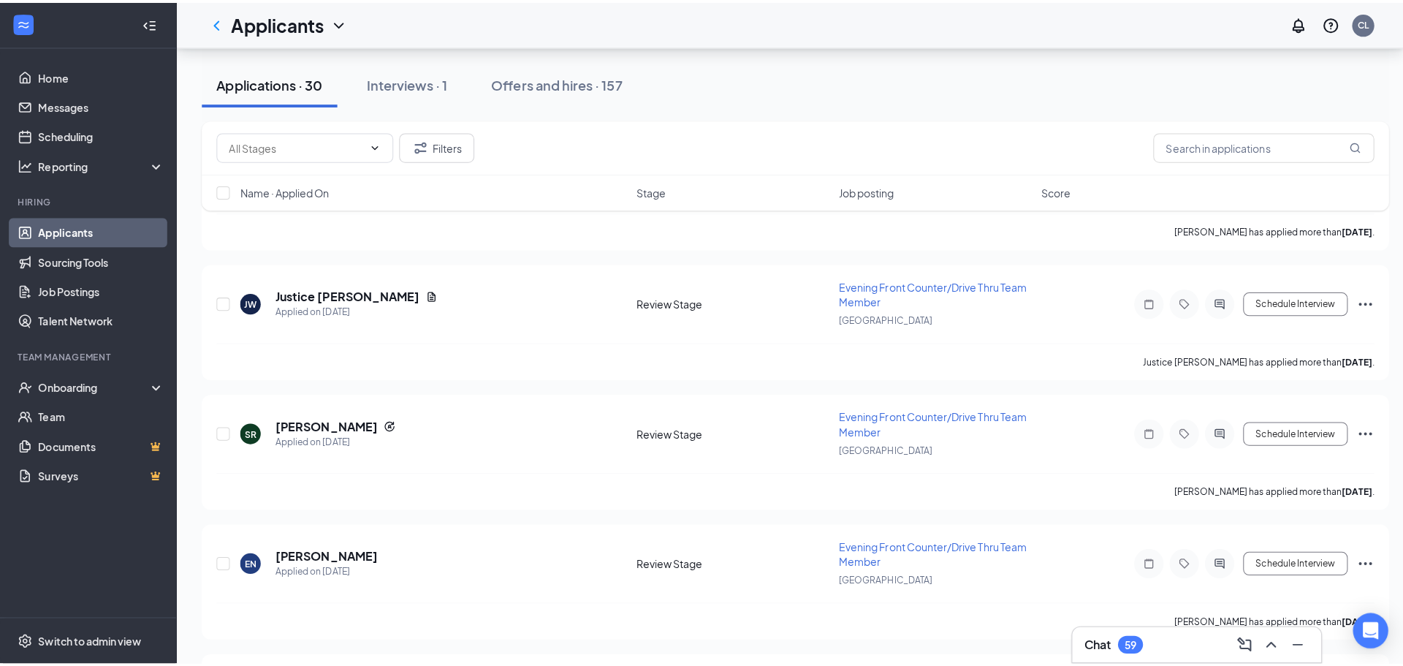
scroll to position [1952, 0]
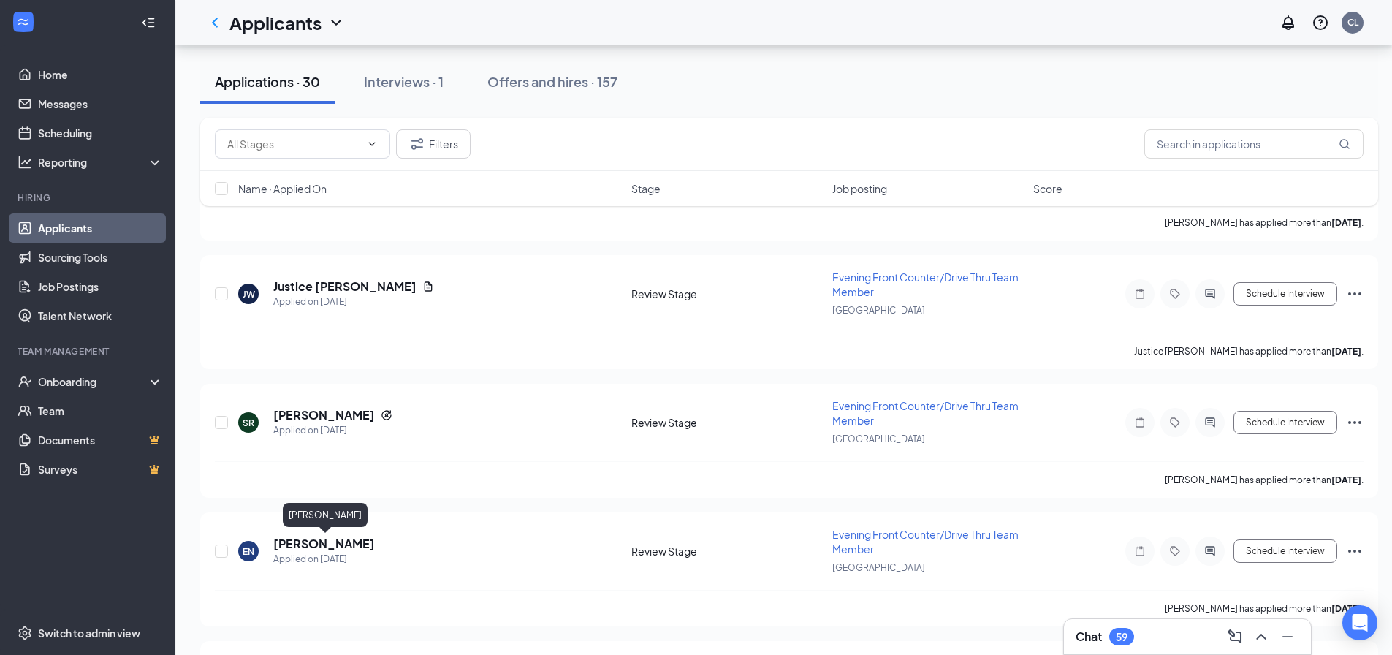
click at [312, 532] on div "[PERSON_NAME]" at bounding box center [325, 518] width 85 height 30
click at [365, 545] on h5 "[PERSON_NAME]" at bounding box center [324, 544] width 102 height 16
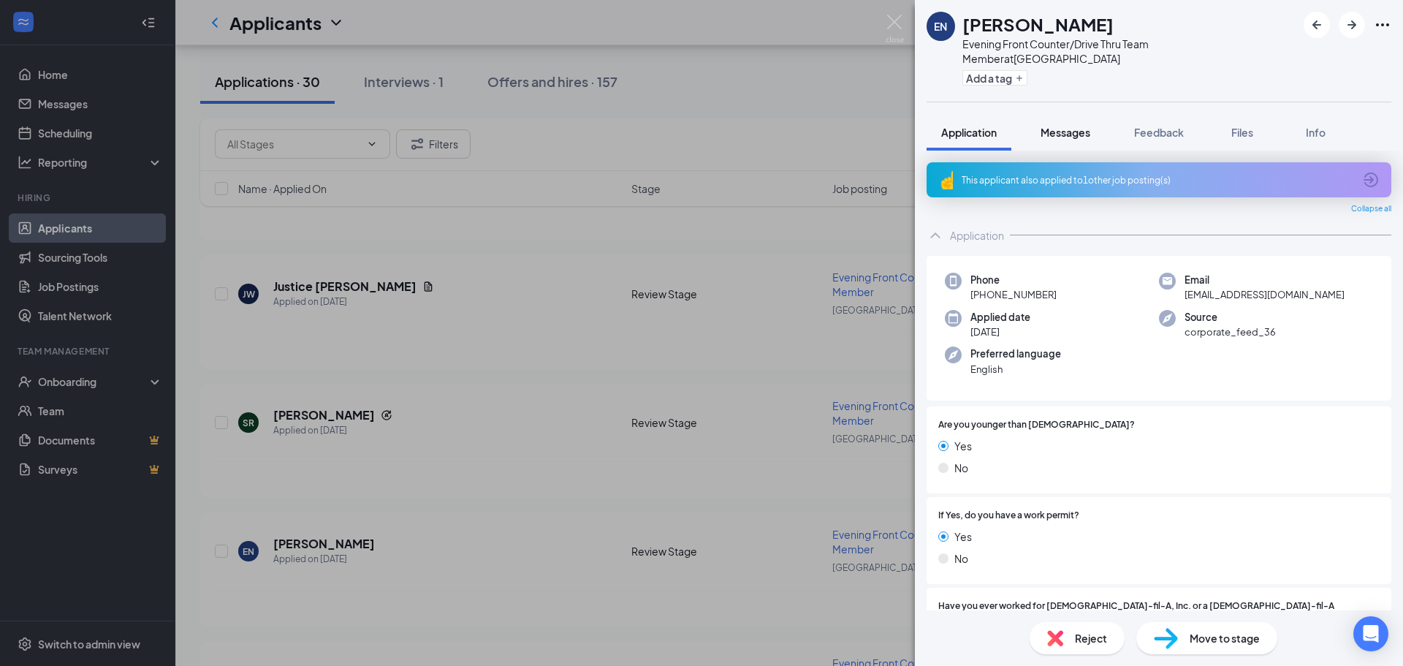
click at [1061, 114] on button "Messages" at bounding box center [1065, 132] width 79 height 37
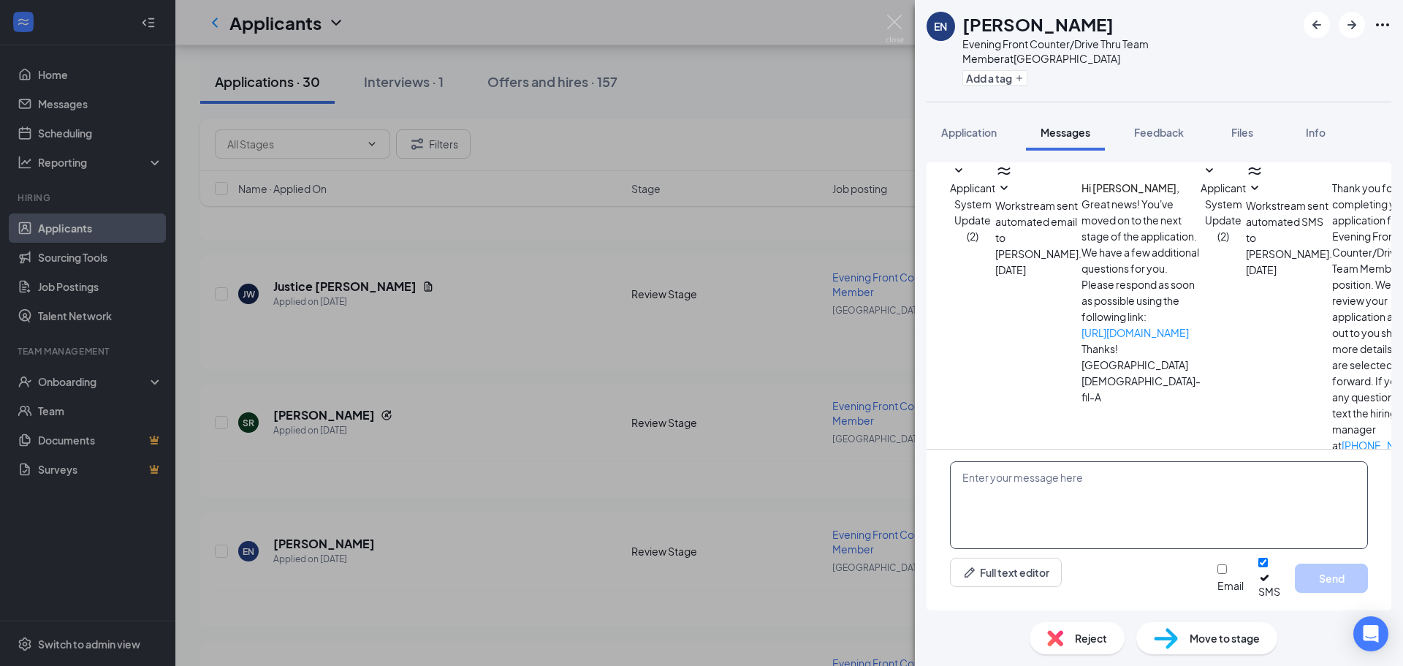
click at [1048, 495] on textarea at bounding box center [1159, 505] width 418 height 88
paste textarea "Hi [PERSON_NAME], this is [PERSON_NAME] with [DEMOGRAPHIC_DATA]-fil-A at [GEOGR…"
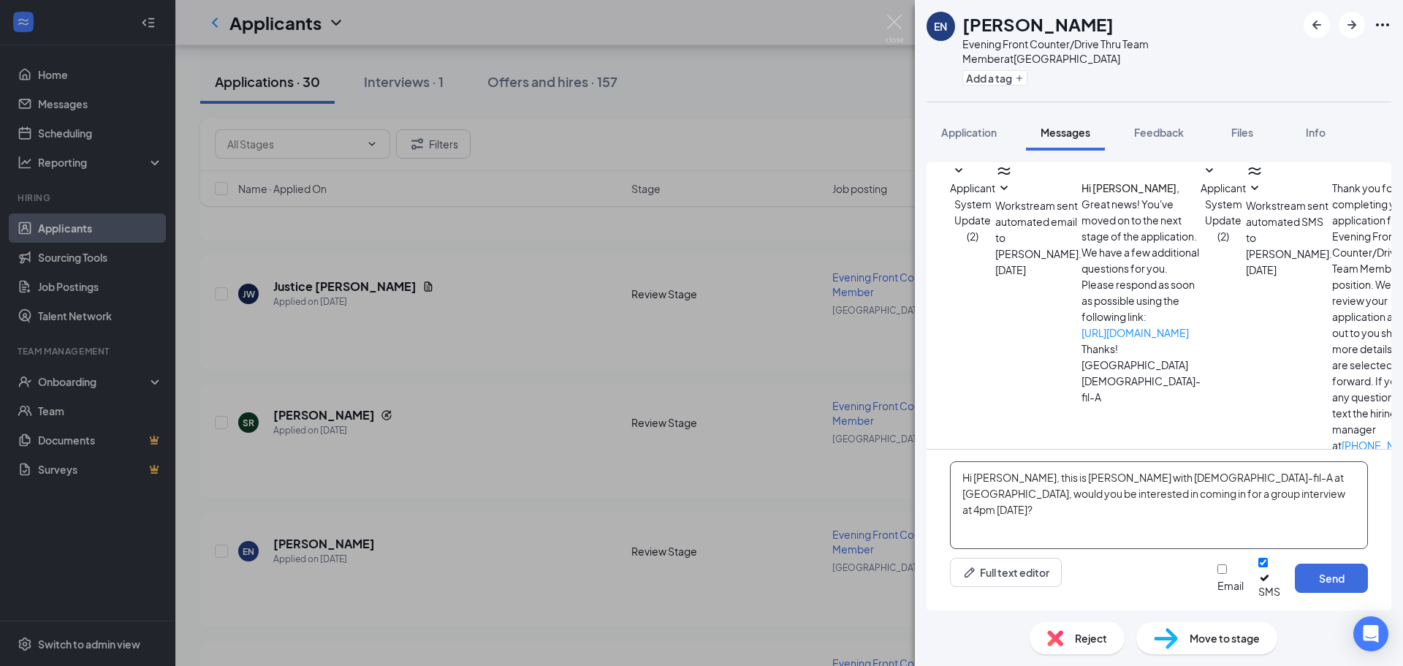
click at [1009, 495] on textarea "Hi [PERSON_NAME], this is [PERSON_NAME] with [DEMOGRAPHIC_DATA]-fil-A at [GEOGR…" at bounding box center [1159, 505] width 418 height 88
type textarea "Hi [PERSON_NAME], this is [PERSON_NAME] with [DEMOGRAPHIC_DATA]-fil-A at [GEOGR…"
click at [1350, 590] on button "Send" at bounding box center [1331, 578] width 73 height 29
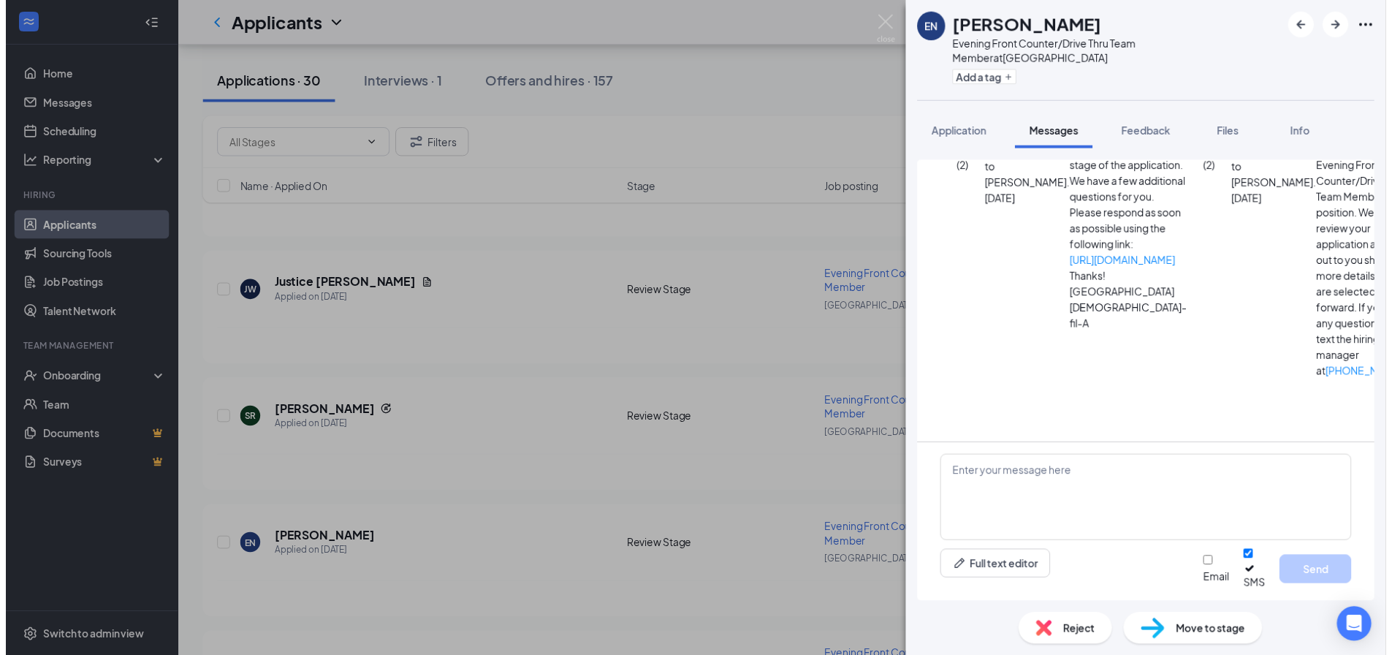
scroll to position [104, 0]
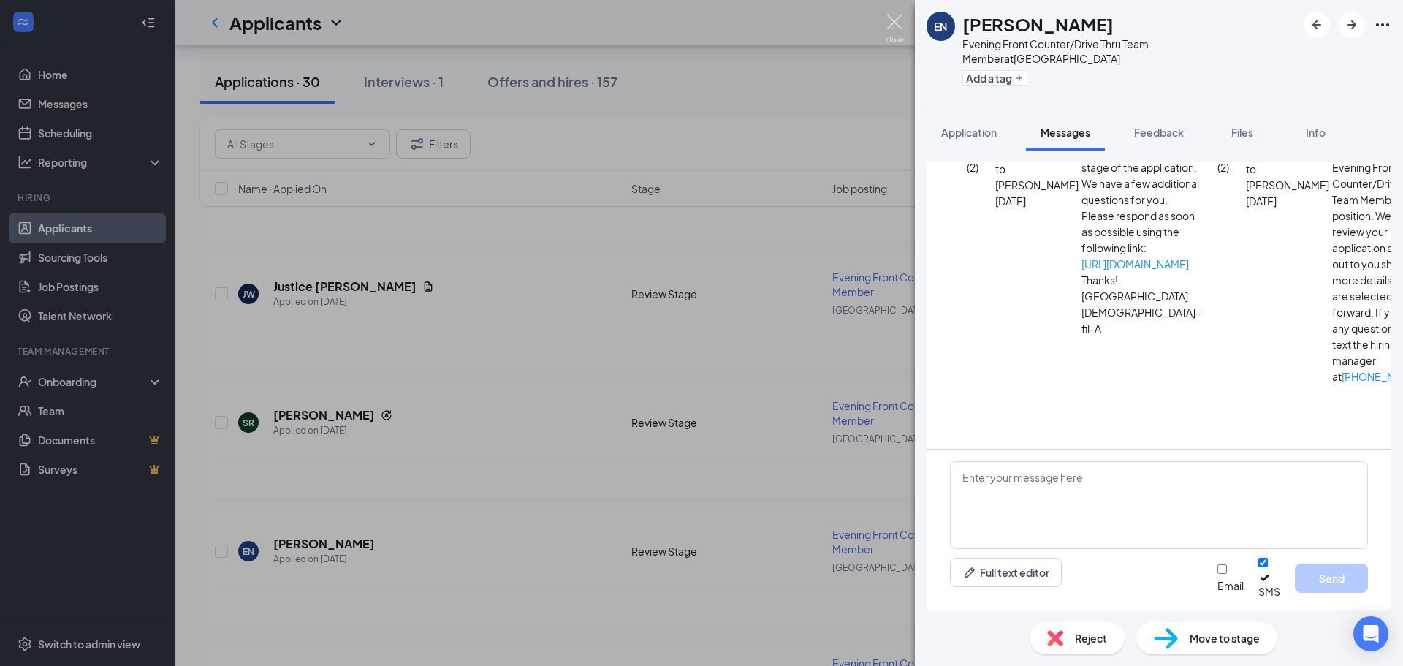
click at [891, 27] on img at bounding box center [895, 29] width 18 height 29
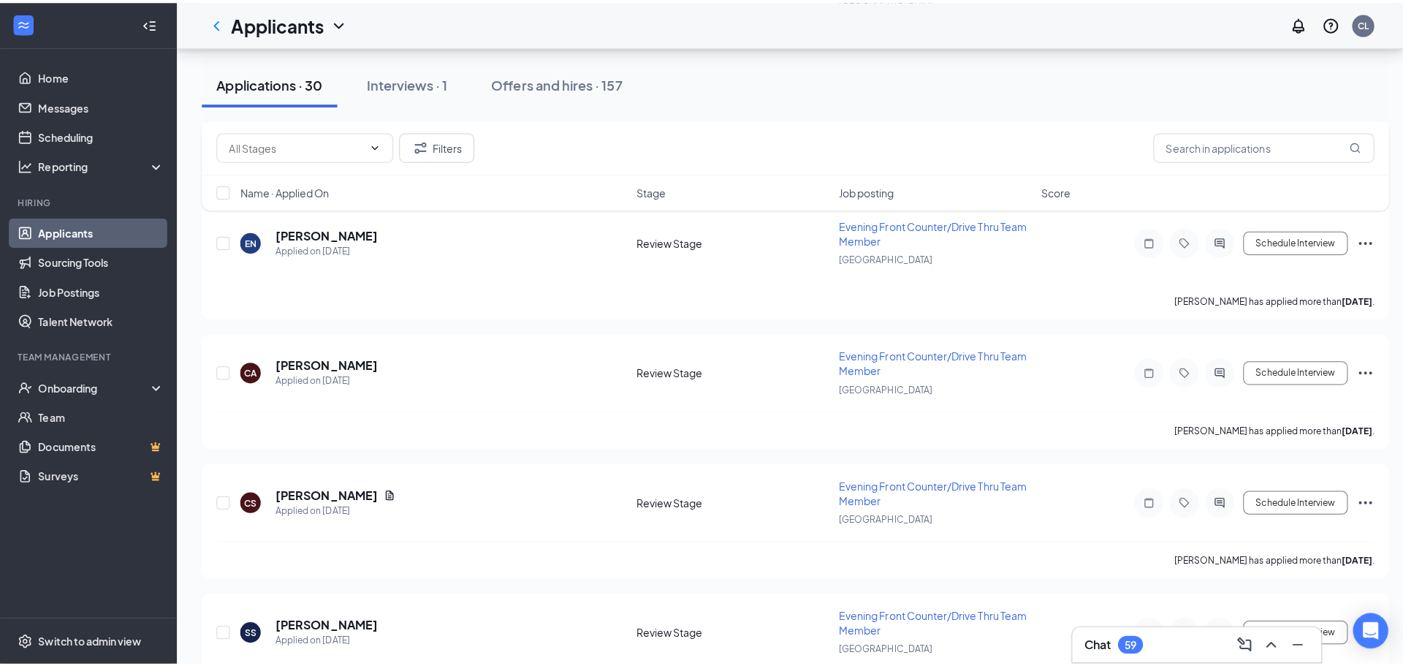
scroll to position [2269, 0]
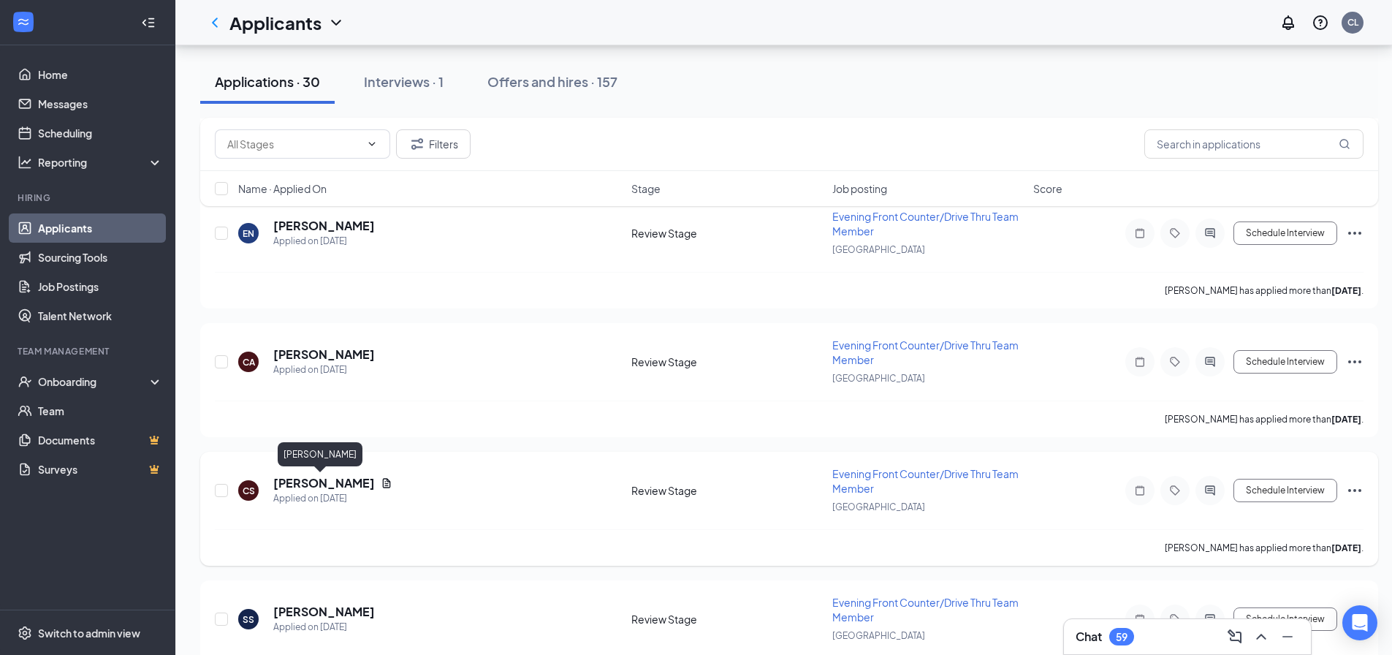
click at [311, 481] on h5 "[PERSON_NAME]" at bounding box center [324, 483] width 102 height 16
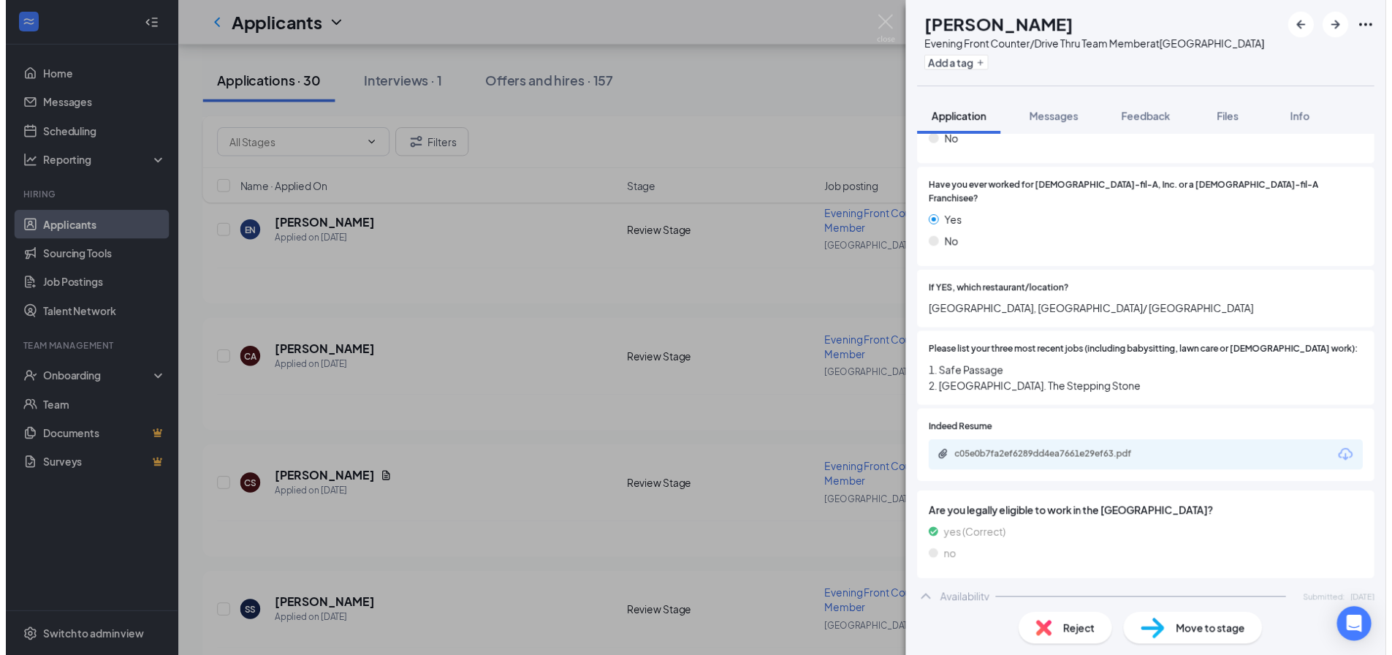
scroll to position [384, 0]
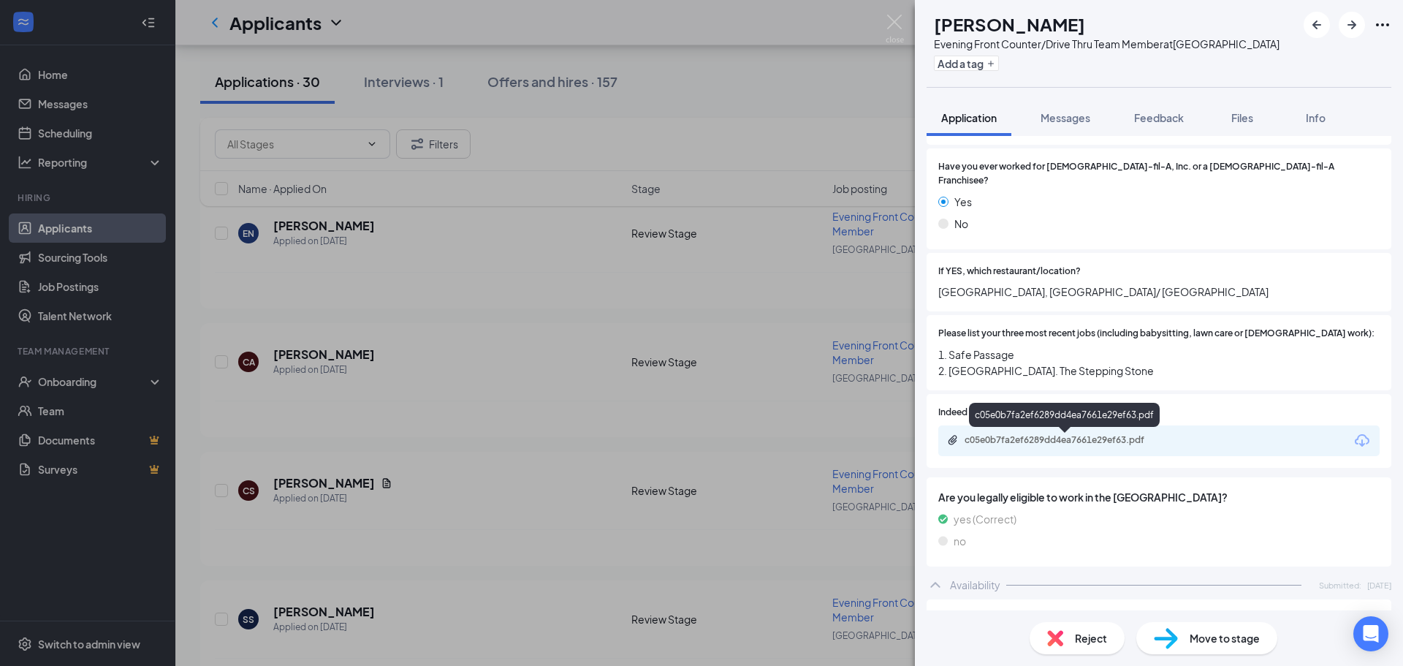
click at [1020, 439] on div "c05e0b7fa2ef6289dd4ea7661e29ef63.pdf" at bounding box center [1067, 440] width 205 height 12
click at [675, 364] on div "CS [PERSON_NAME] Evening Front Counter/Drive Thru Team Member at [GEOGRAPHIC_DA…" at bounding box center [701, 333] width 1403 height 666
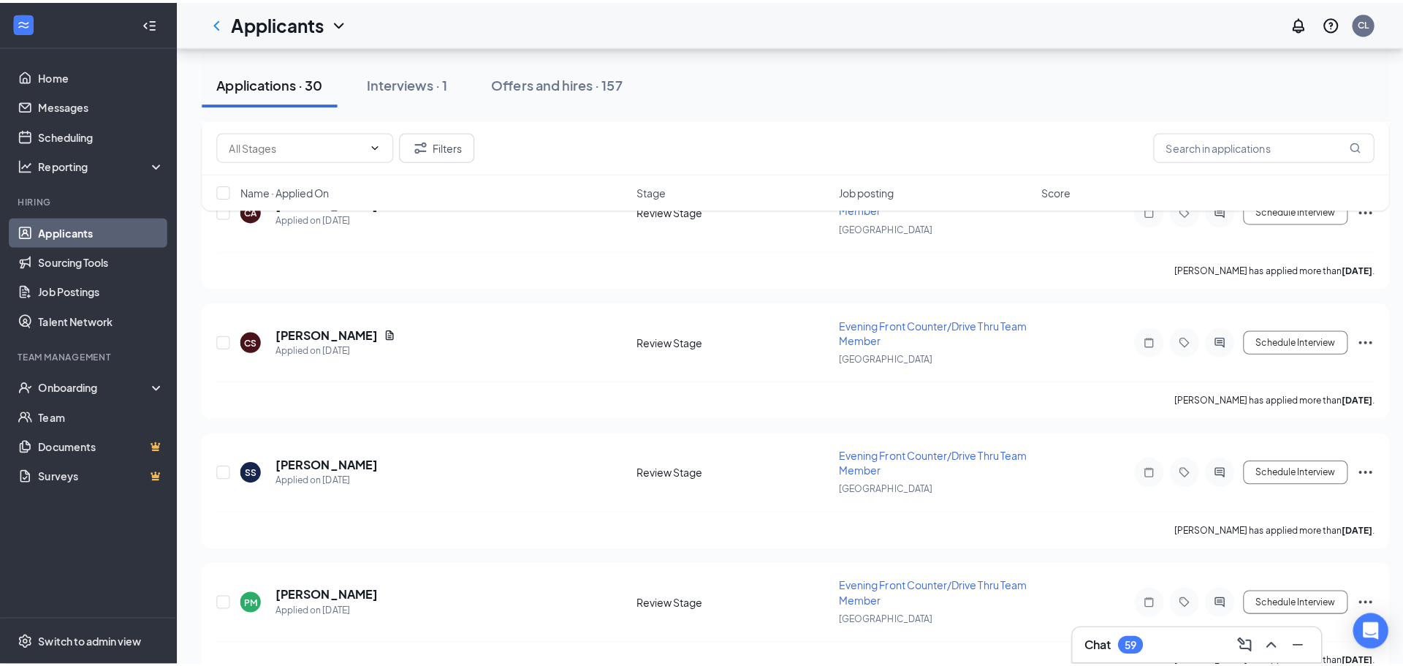
scroll to position [2478, 0]
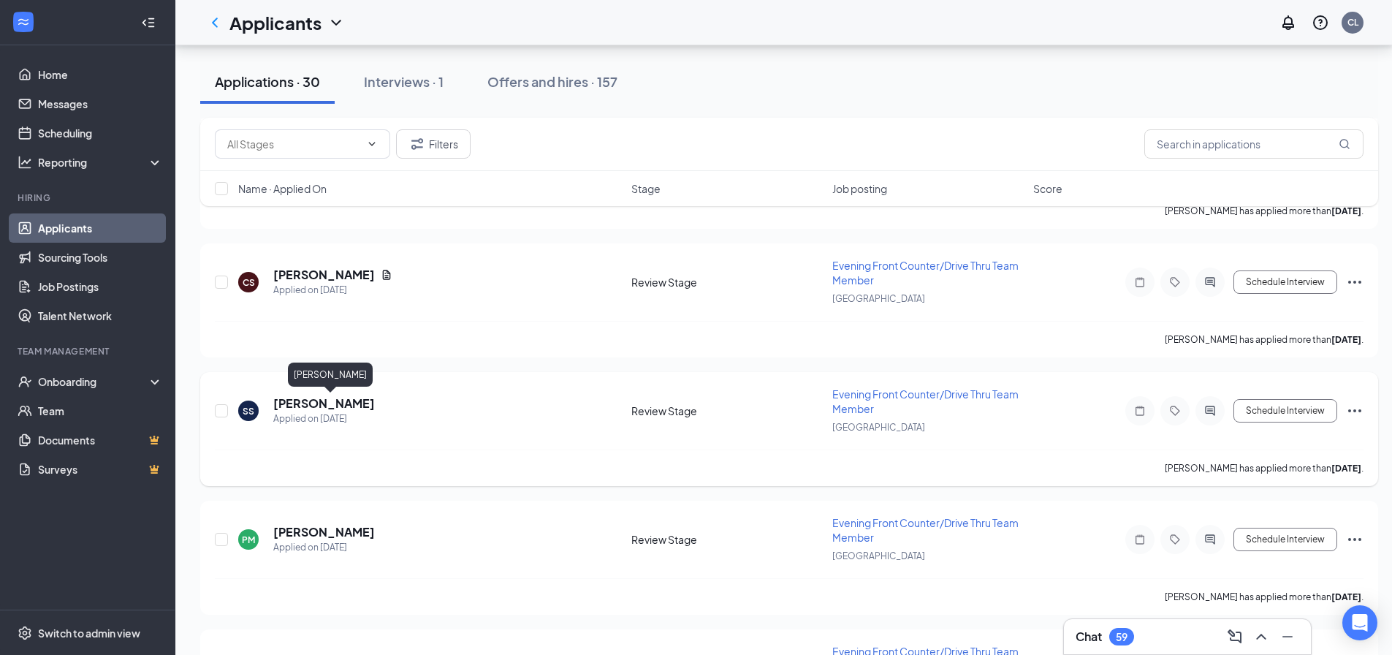
click at [349, 406] on h5 "[PERSON_NAME]" at bounding box center [324, 403] width 102 height 16
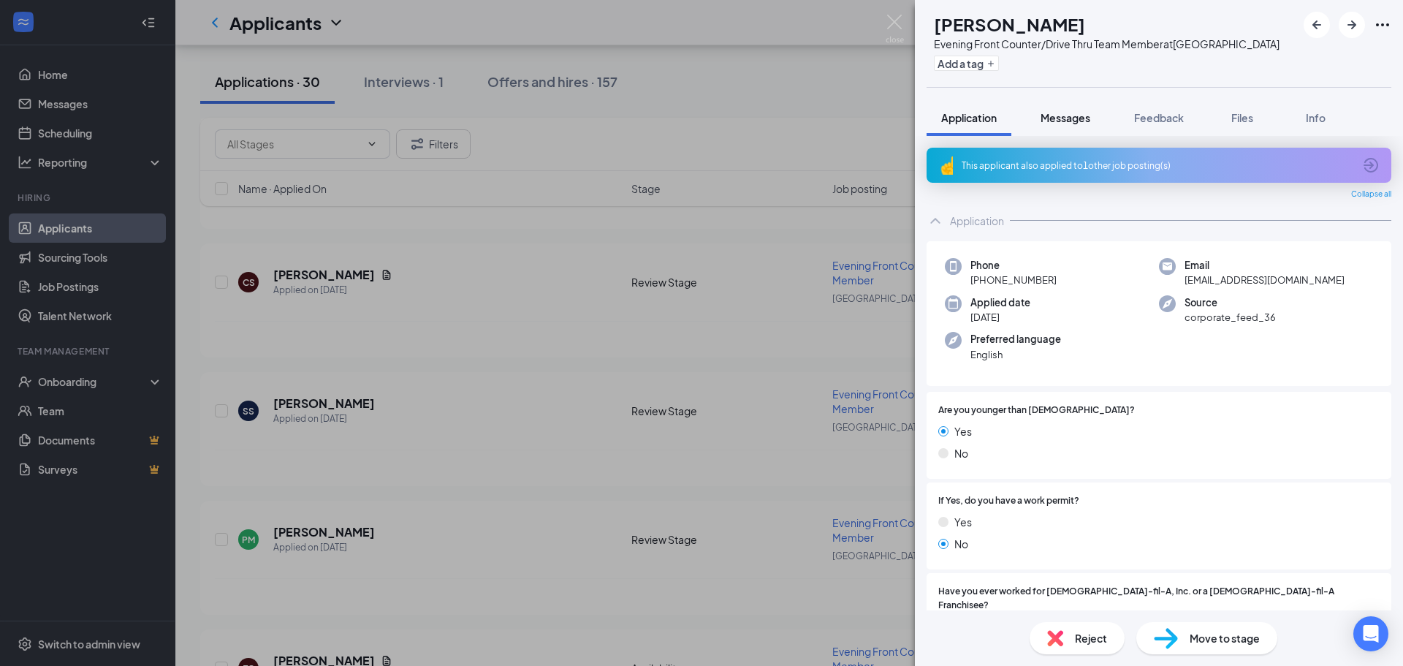
click at [1050, 118] on span "Messages" at bounding box center [1066, 117] width 50 height 13
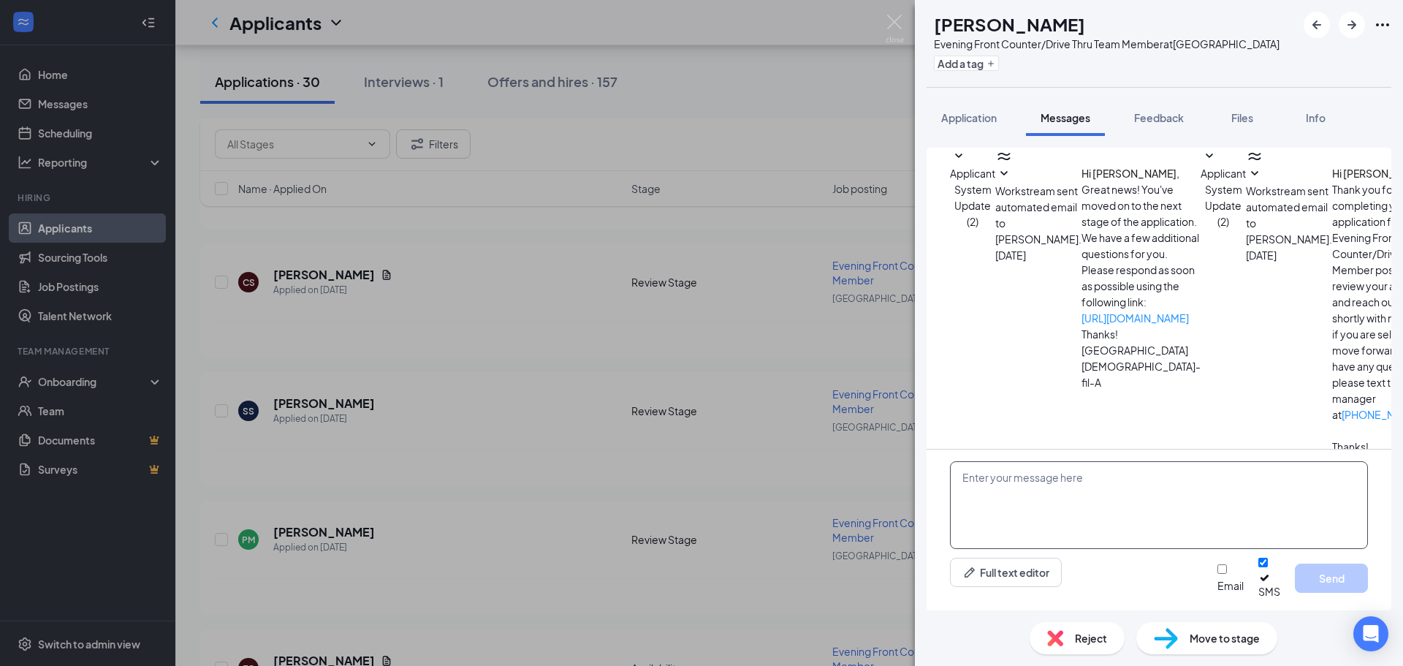
paste textarea "Hi [PERSON_NAME], this is [PERSON_NAME] with [DEMOGRAPHIC_DATA]-fil-A at [GEOGR…"
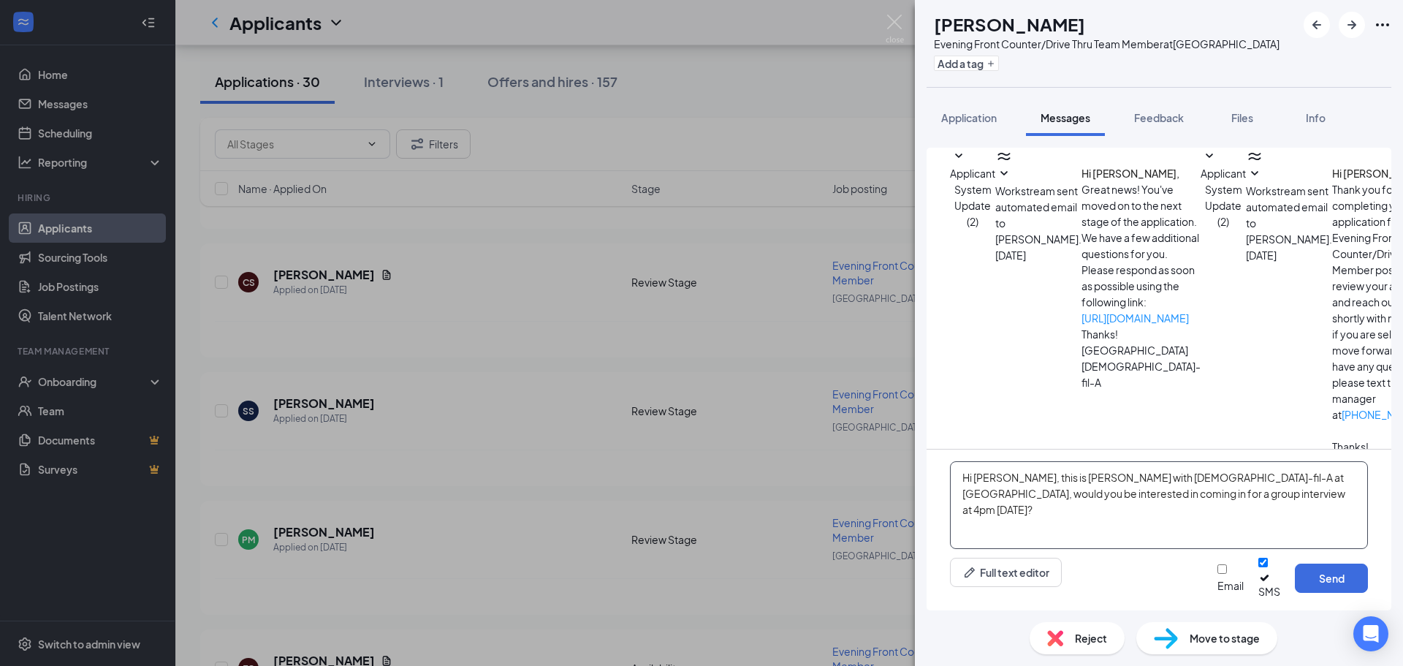
click at [1009, 489] on textarea "Hi [PERSON_NAME], this is [PERSON_NAME] with [DEMOGRAPHIC_DATA]-fil-A at [GEOGR…" at bounding box center [1159, 505] width 418 height 88
type textarea "Hi [PERSON_NAME], this is [DEMOGRAPHIC_DATA] with [DEMOGRAPHIC_DATA]-fil-A at […"
click at [1349, 591] on button "Send" at bounding box center [1331, 578] width 73 height 29
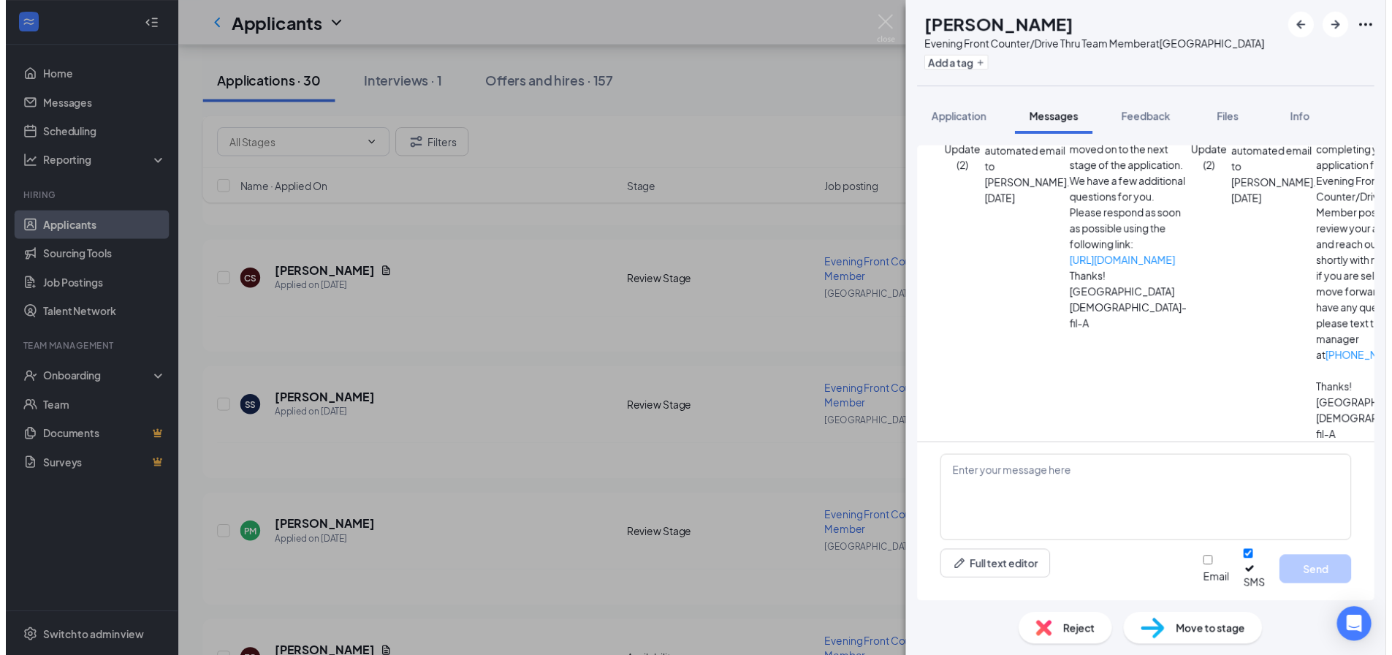
scroll to position [104, 0]
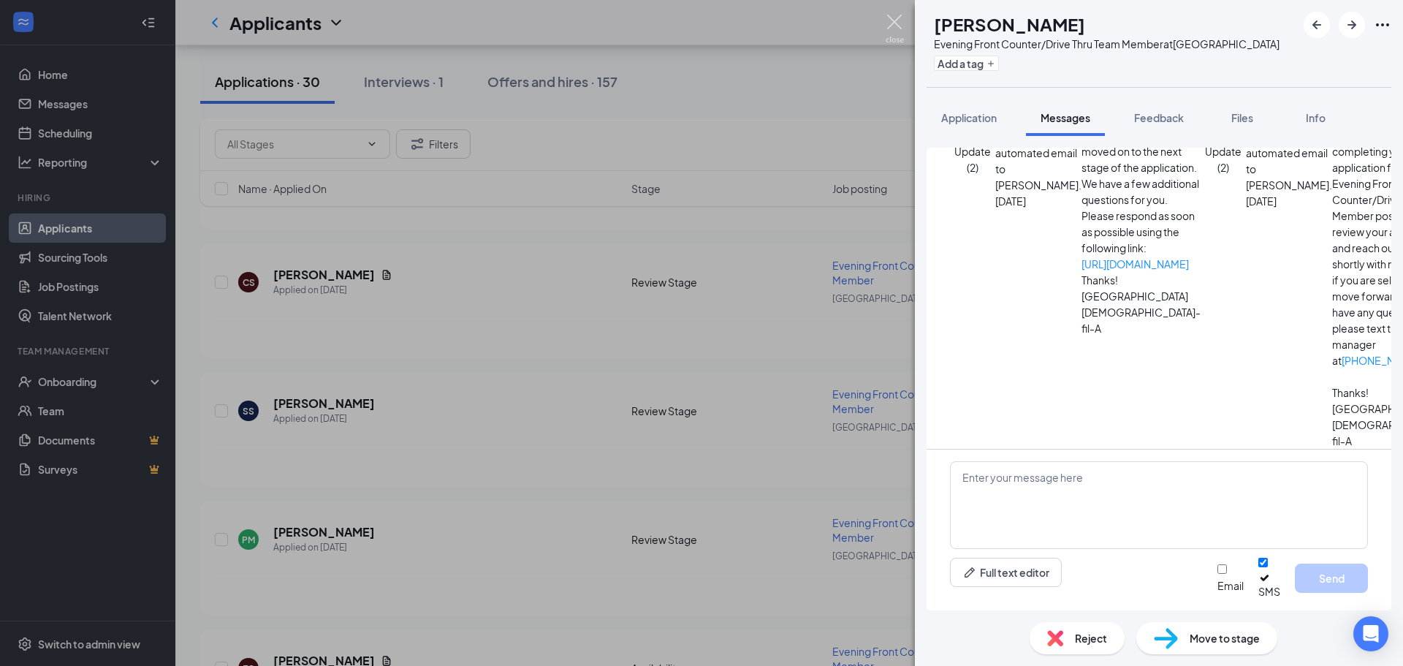
click at [897, 37] on img at bounding box center [895, 29] width 18 height 29
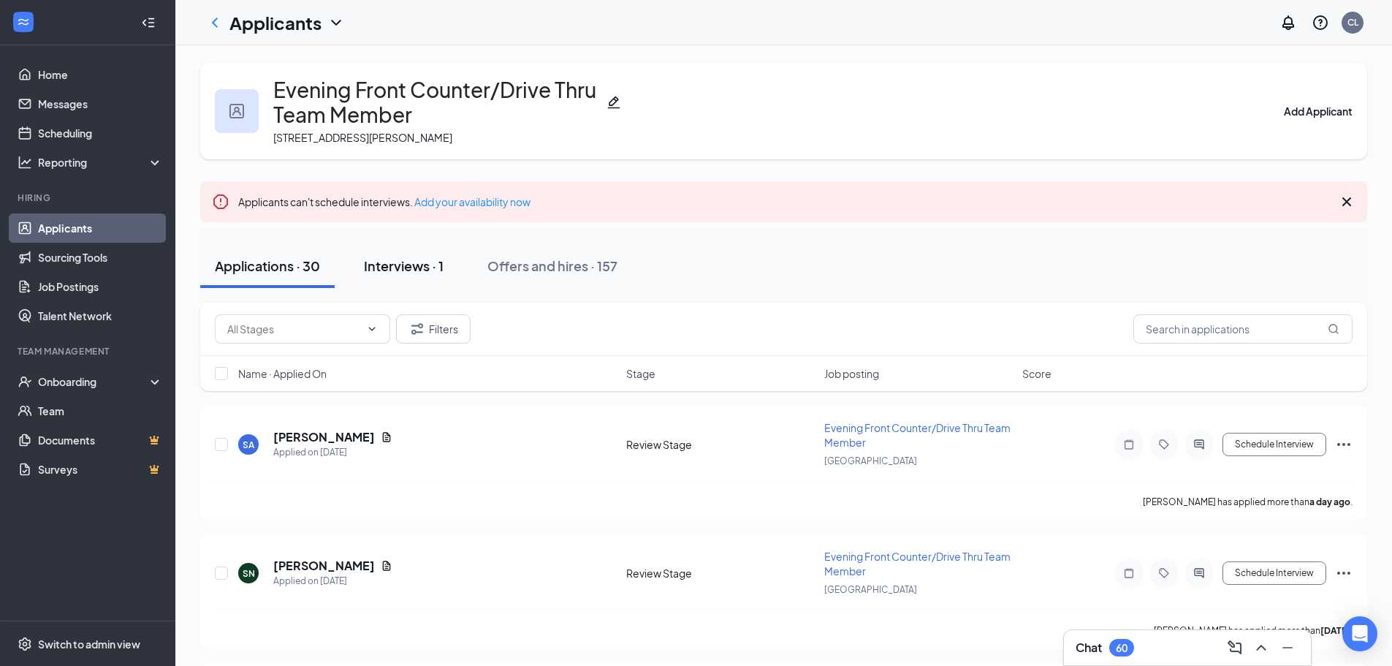
click at [394, 263] on div "Interviews · 1" at bounding box center [404, 266] width 80 height 18
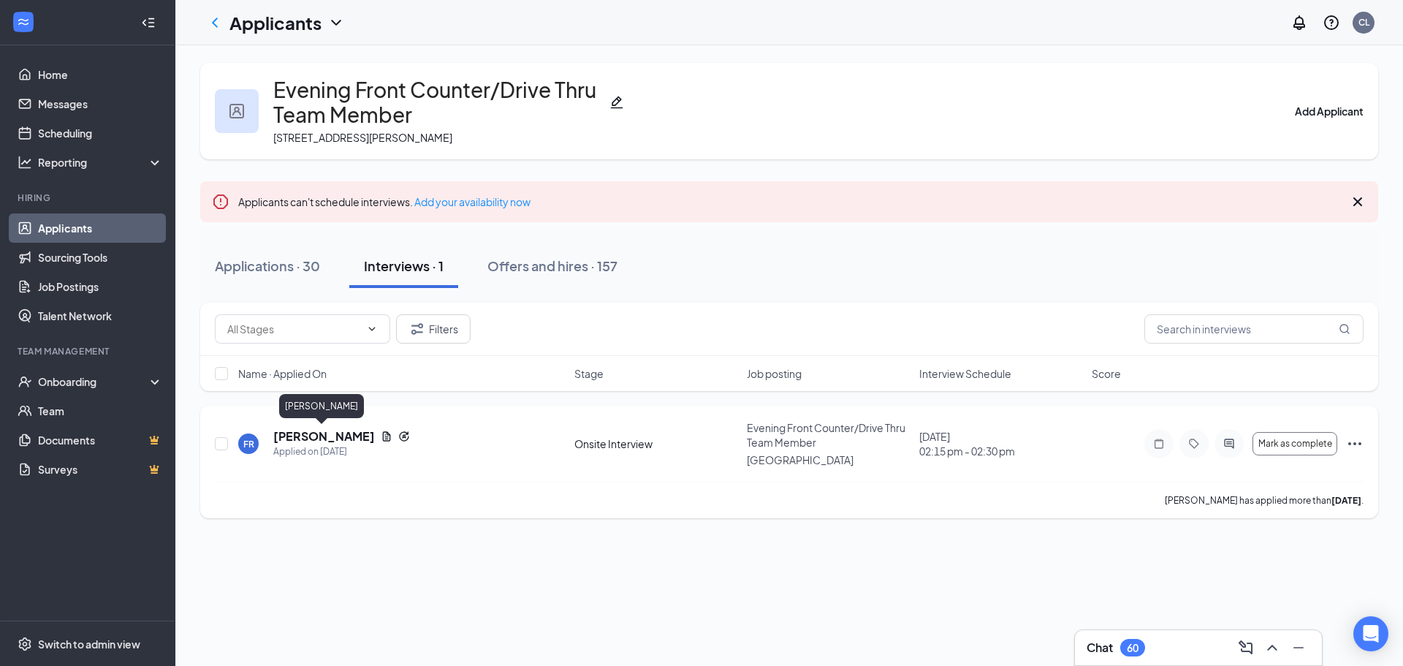
click at [322, 439] on h5 "[PERSON_NAME]" at bounding box center [324, 436] width 102 height 16
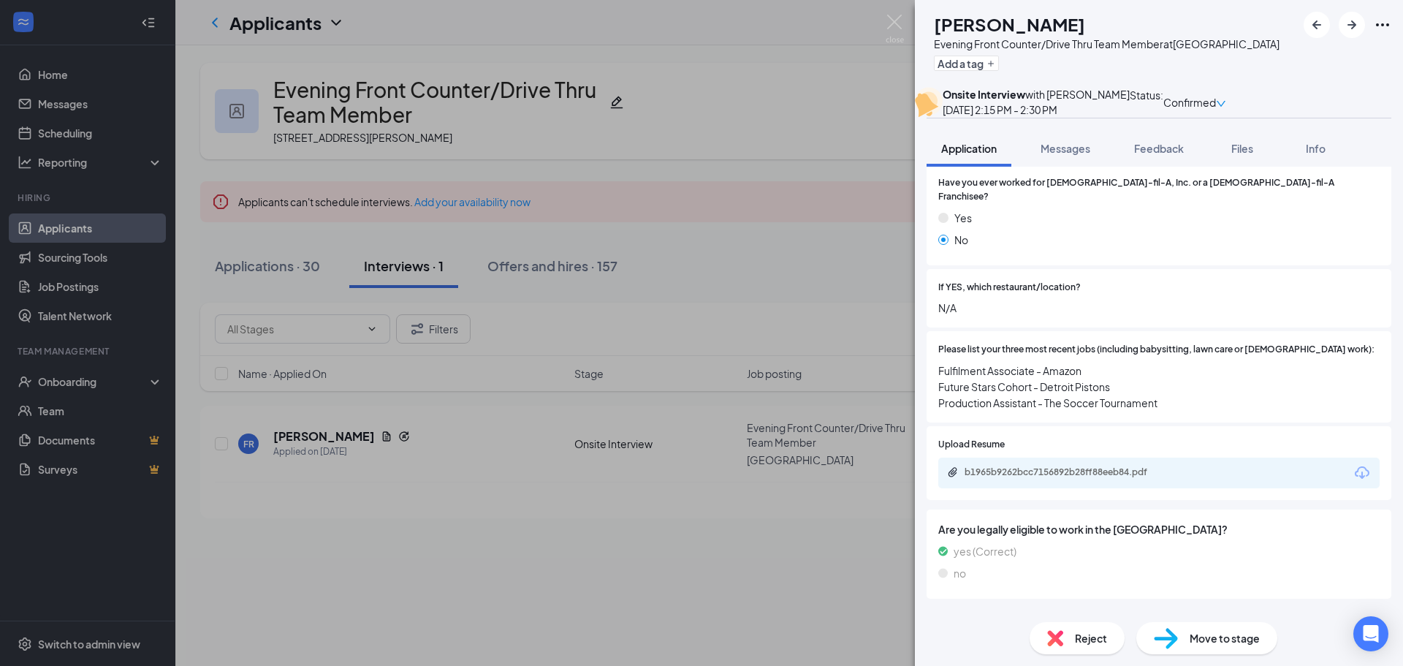
scroll to position [493, 0]
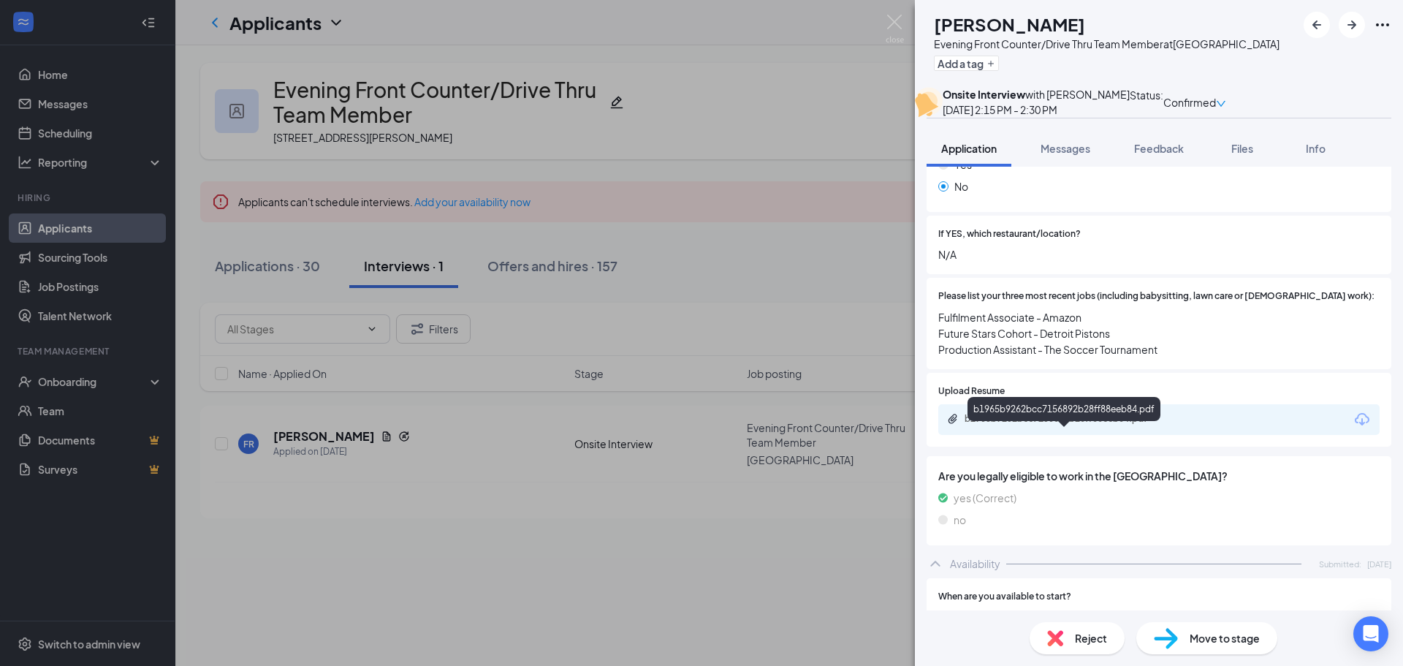
click at [998, 425] on div "b1965b9262bcc7156892b28ff88eeb84.pdf" at bounding box center [1067, 419] width 205 height 12
click at [1069, 427] on div "b1965b9262bcc7156892b28ff88eeb84.pdf" at bounding box center [1065, 420] width 237 height 14
drag, startPoint x: 894, startPoint y: 21, endPoint x: 895, endPoint y: 29, distance: 7.3
click at [894, 22] on img at bounding box center [895, 29] width 18 height 29
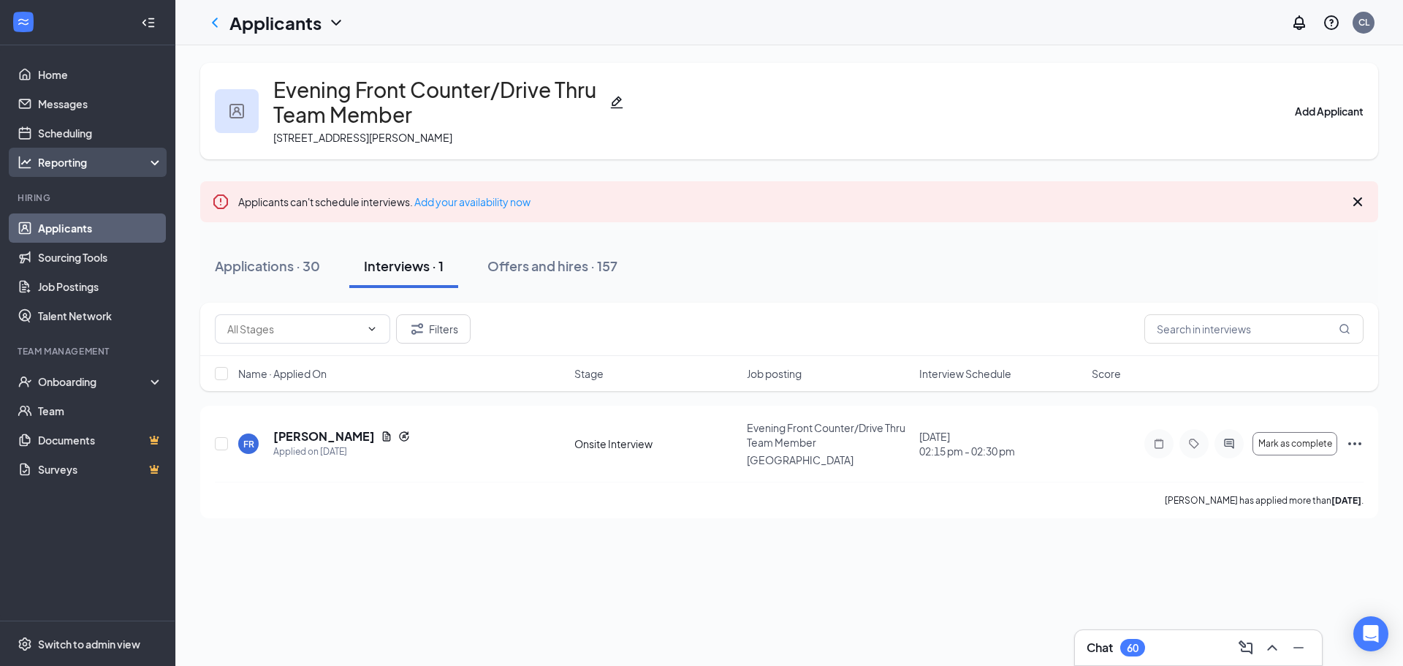
click at [102, 167] on div "Reporting" at bounding box center [101, 162] width 126 height 15
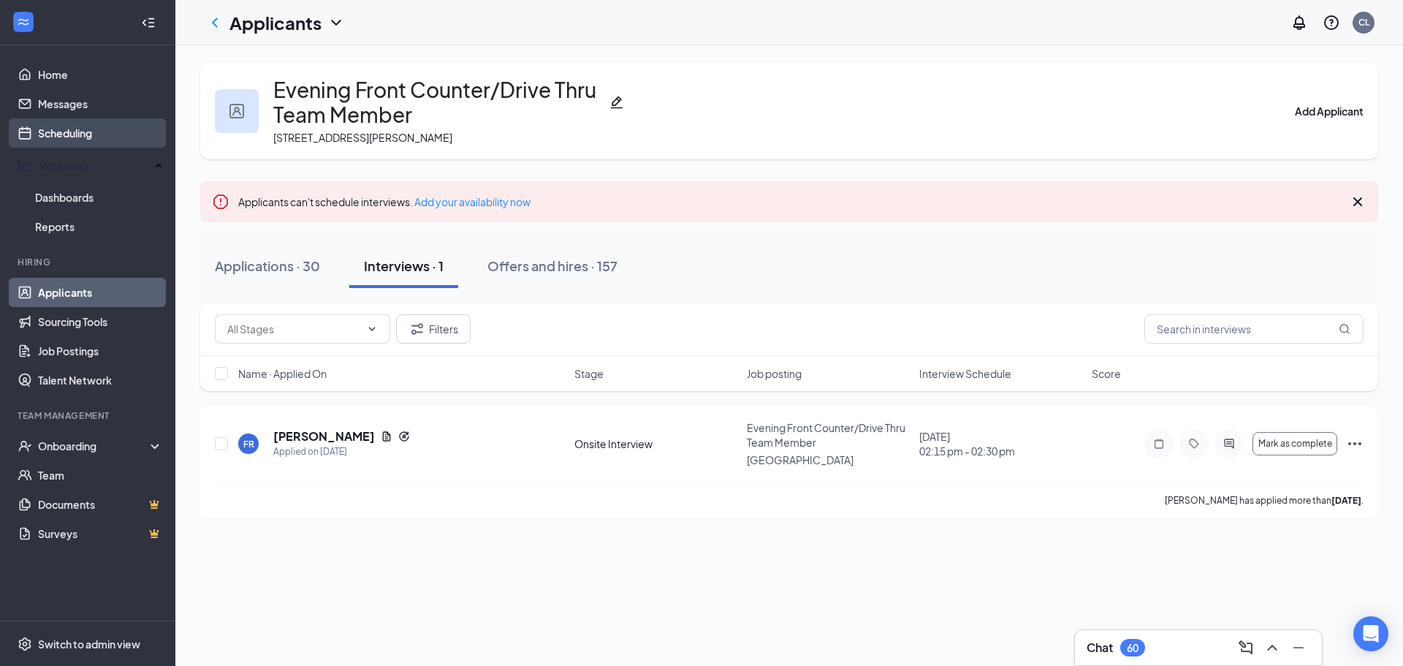
click at [91, 121] on link "Scheduling" at bounding box center [100, 132] width 125 height 29
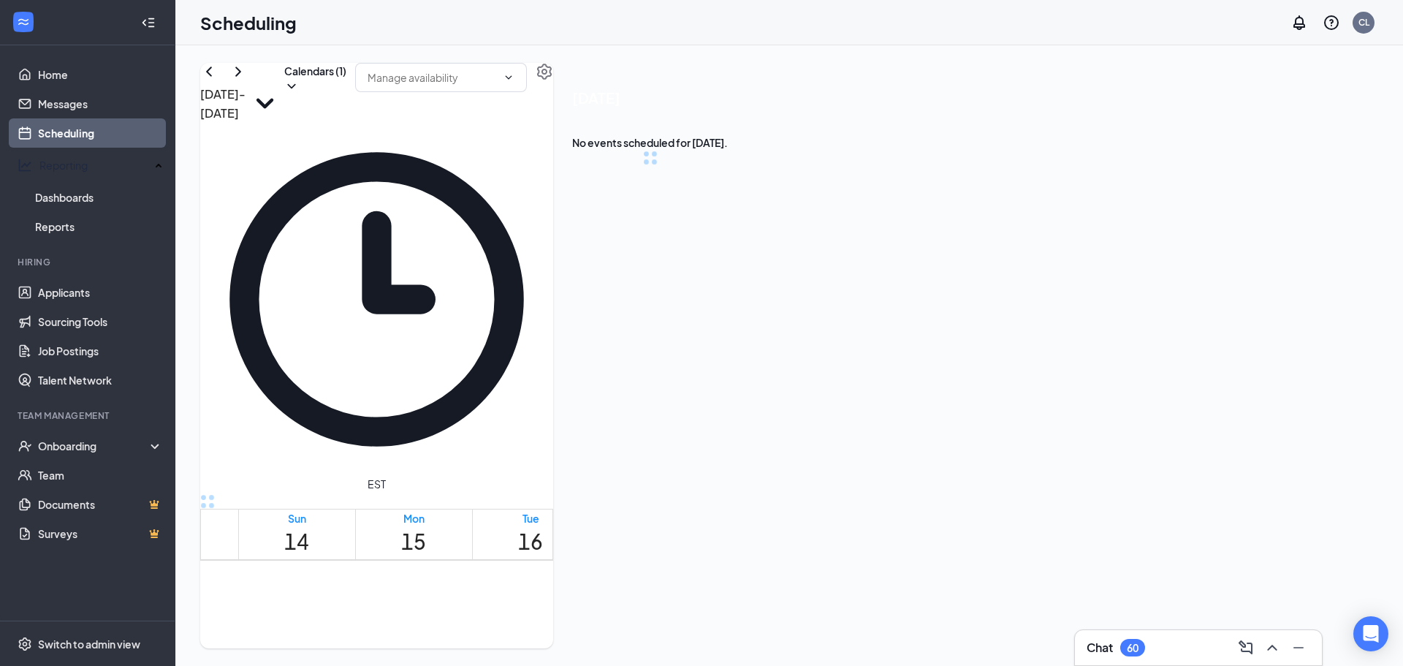
scroll to position [718, 0]
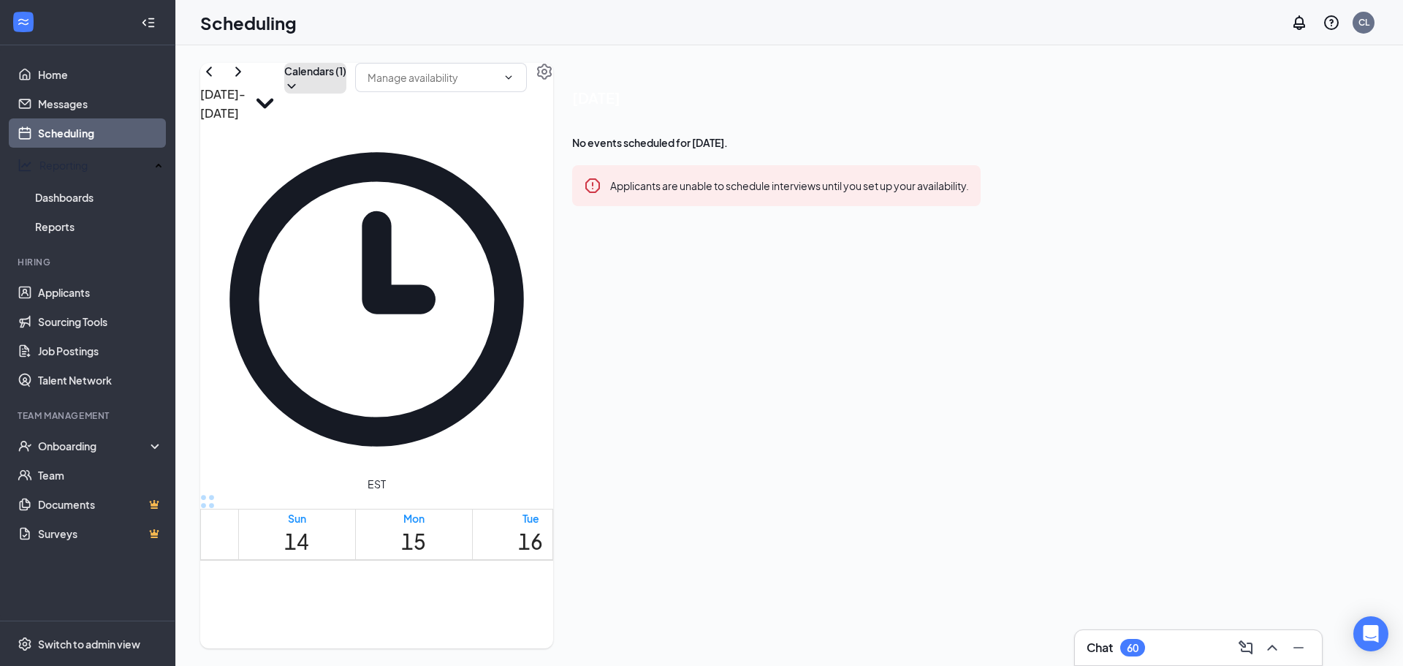
click at [299, 94] on icon "ChevronDown" at bounding box center [291, 86] width 15 height 15
click at [771, 231] on input "[PERSON_NAME]" at bounding box center [767, 232] width 10 height 10
checkbox input "true"
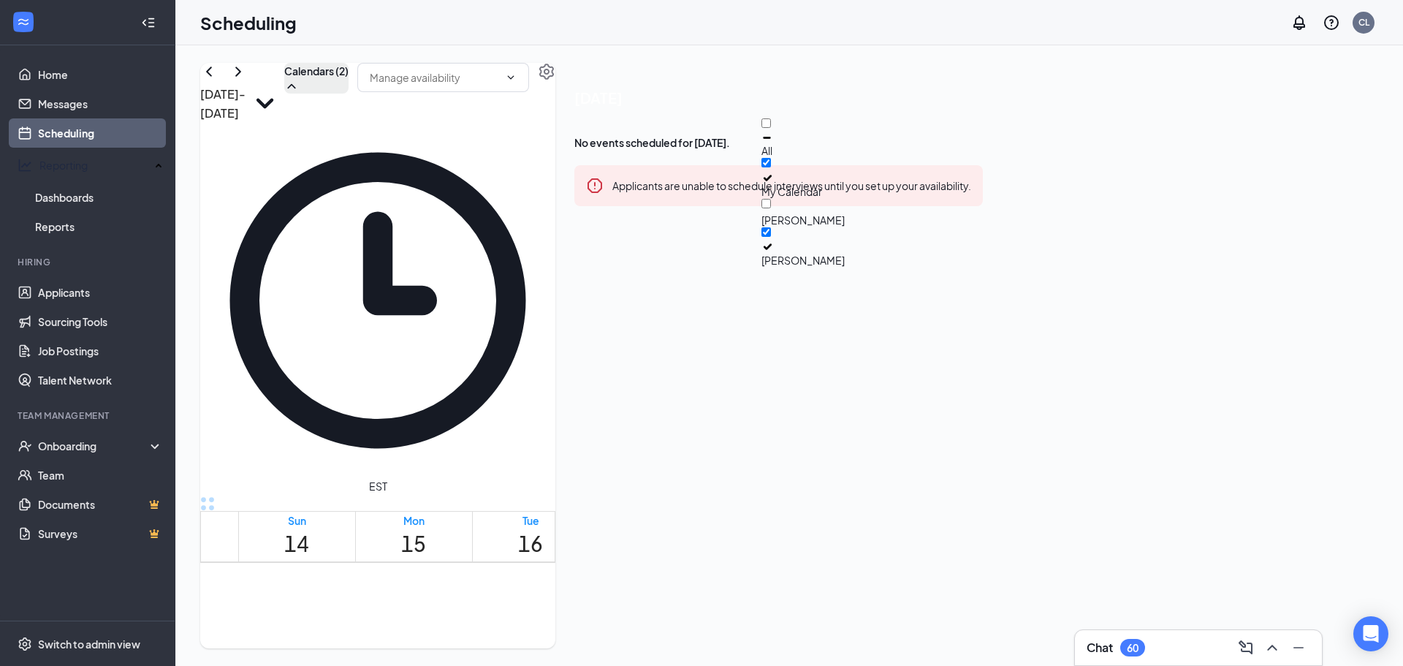
click at [912, 51] on div "[DATE] - [DATE] Calendars (2) EST Sun 14 Mon 15 Tue 16 Wed 17 Thu 18 Fri 19 Sat…" at bounding box center [789, 355] width 1228 height 621
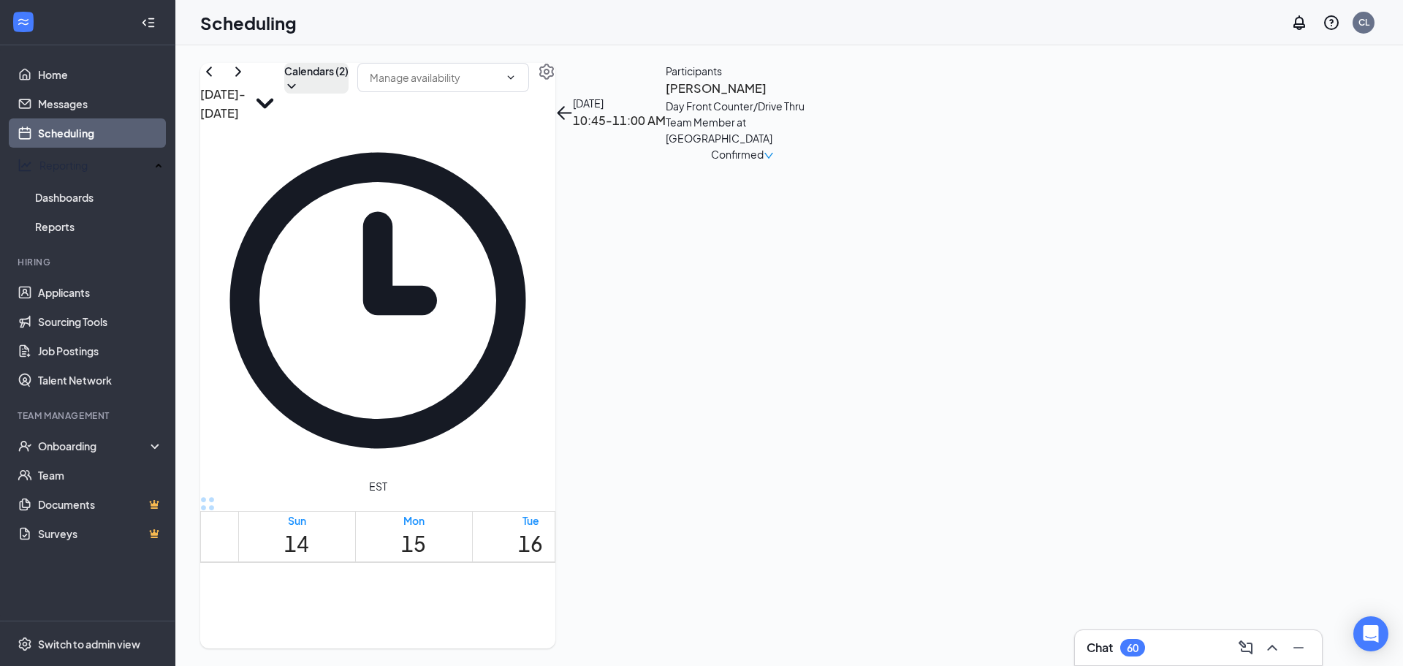
scroll to position [1128, 0]
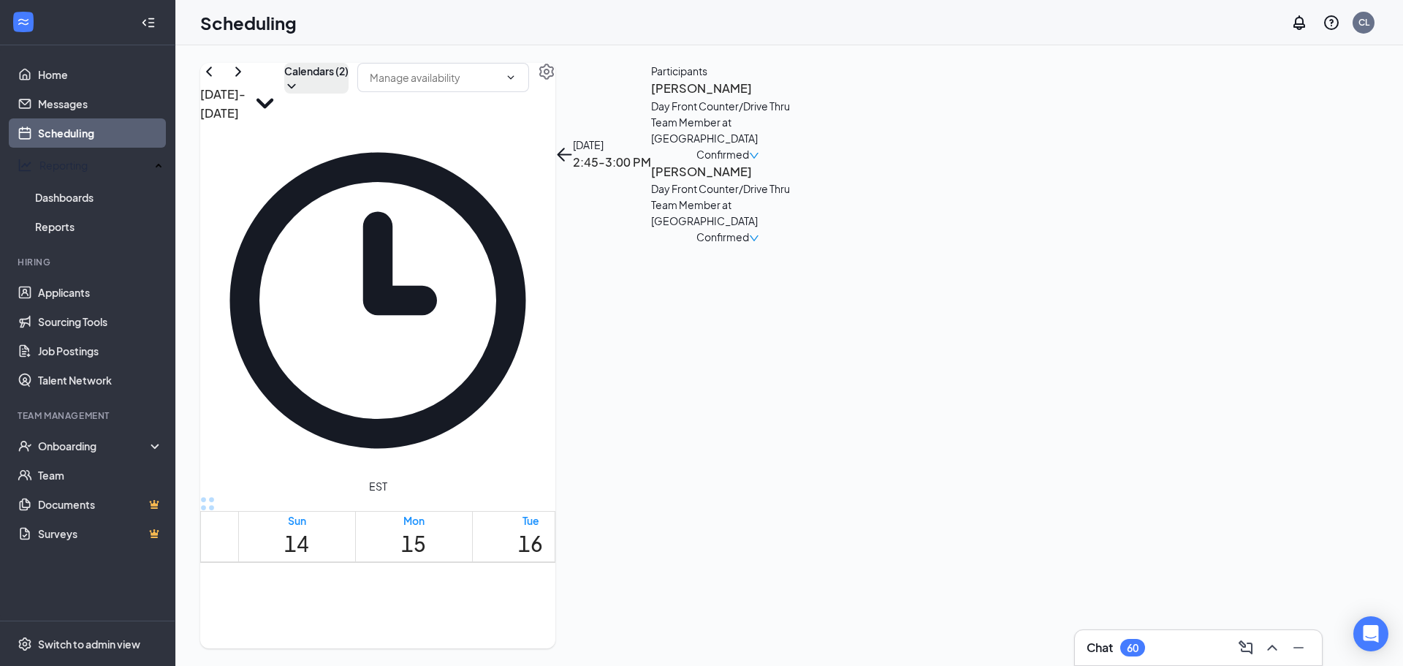
click at [1191, 631] on div "Chat 60" at bounding box center [1198, 647] width 247 height 35
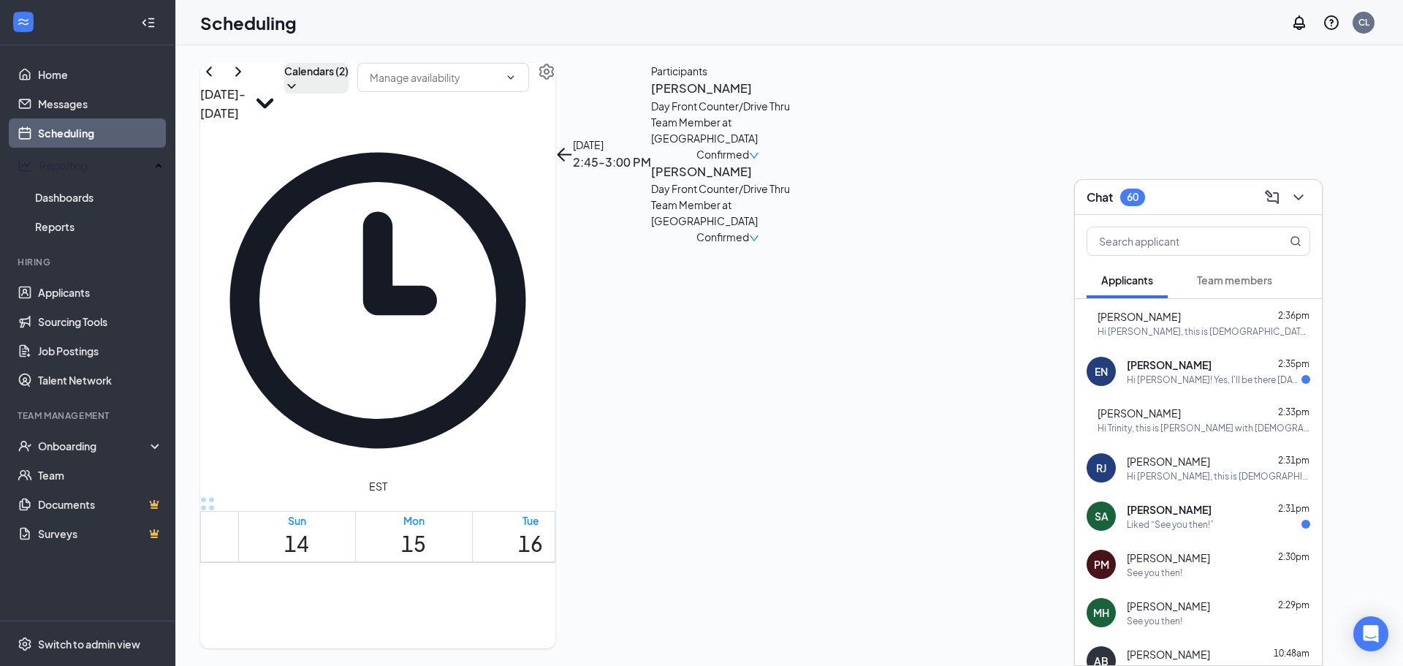
click at [1243, 515] on div "[PERSON_NAME] 2:31pm" at bounding box center [1218, 509] width 183 height 15
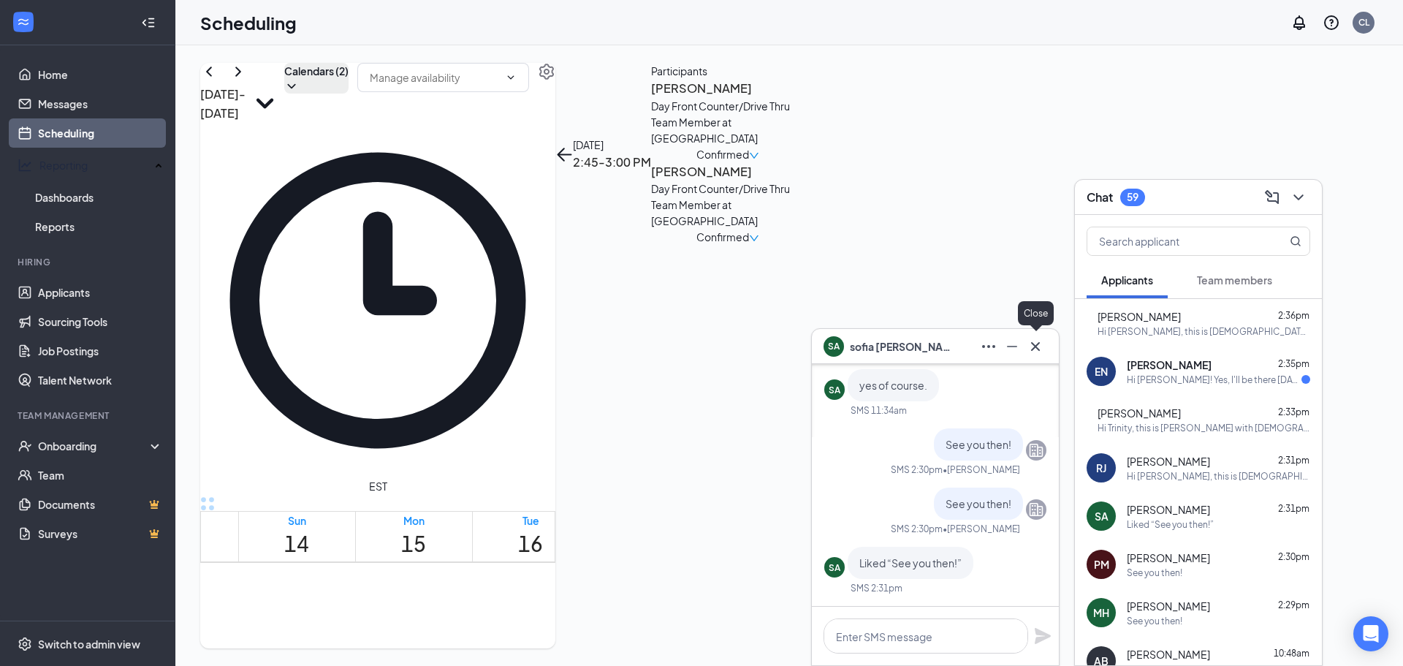
click at [1036, 347] on icon "Cross" at bounding box center [1036, 347] width 18 height 18
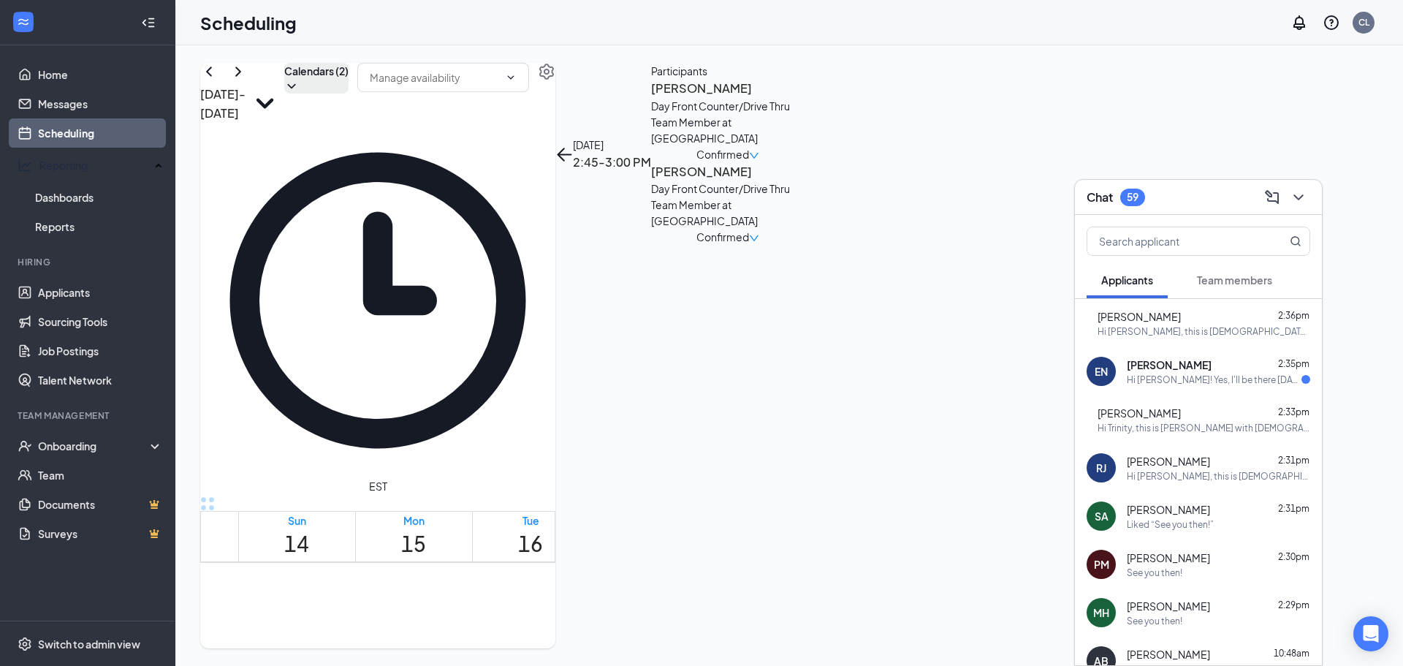
click at [1173, 365] on span "[PERSON_NAME]" at bounding box center [1169, 364] width 85 height 15
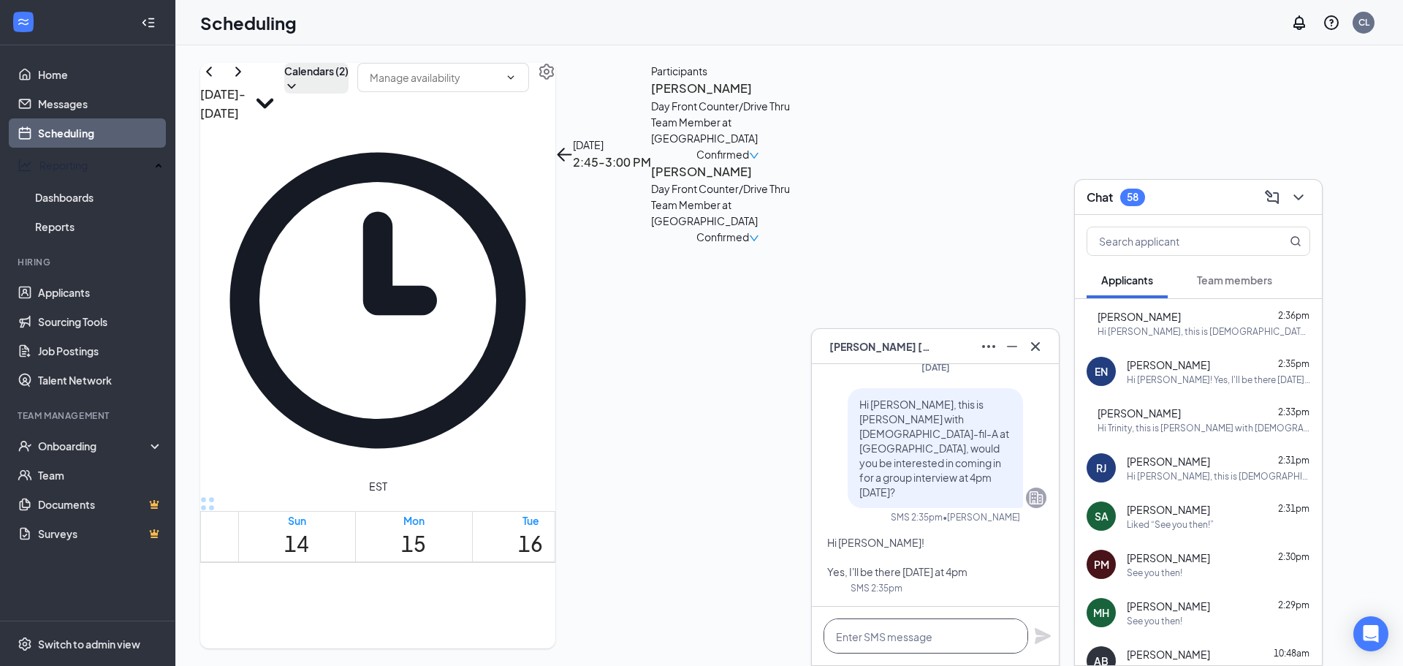
click at [951, 642] on textarea at bounding box center [926, 635] width 205 height 35
type textarea "See you then!"
click at [1046, 638] on icon "Plane" at bounding box center [1043, 636] width 16 height 16
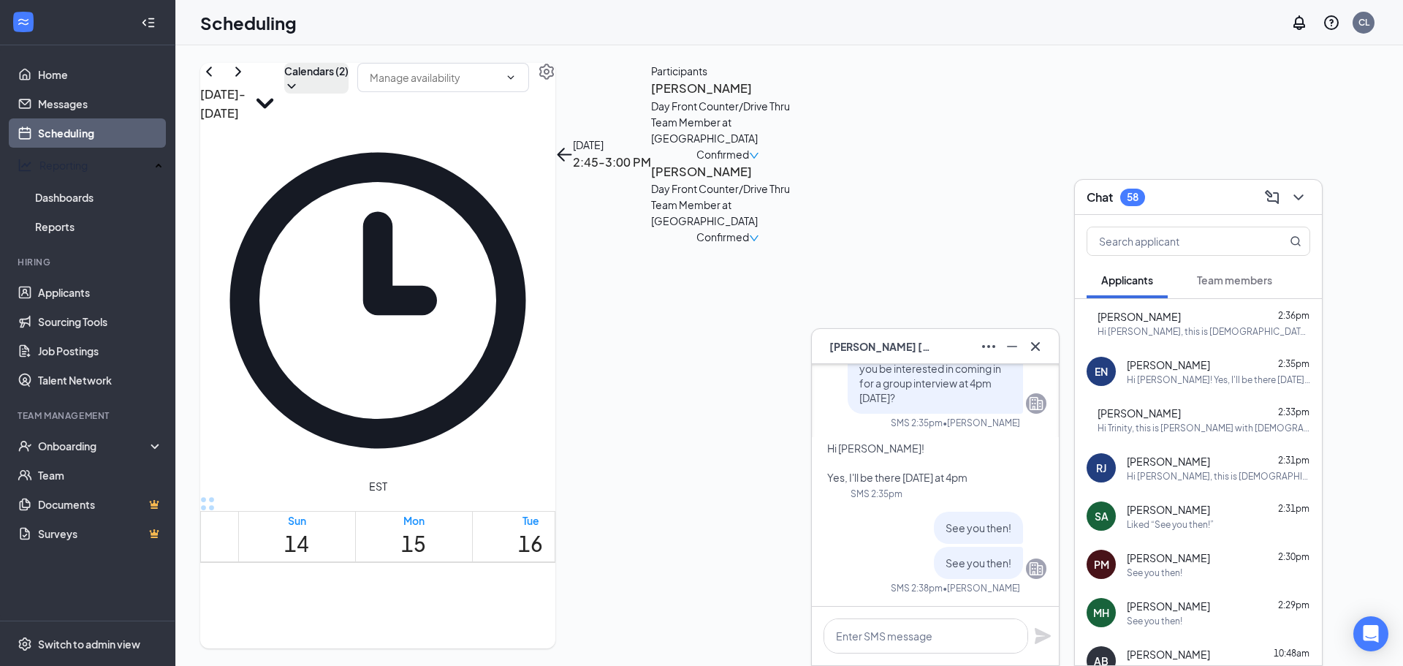
click at [1224, 330] on div "Hi [PERSON_NAME], this is [DEMOGRAPHIC_DATA] with [DEMOGRAPHIC_DATA]-fil-A at […" at bounding box center [1204, 331] width 213 height 12
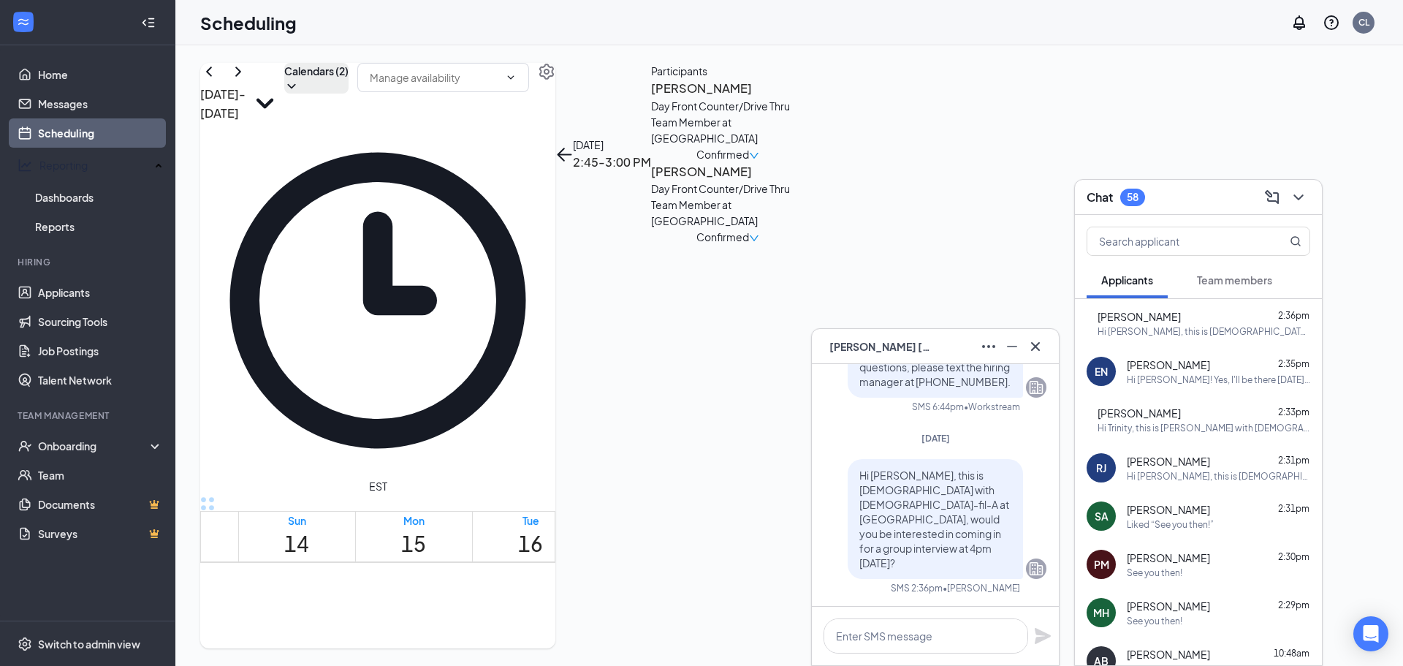
click at [1031, 347] on icon "Cross" at bounding box center [1036, 347] width 18 height 18
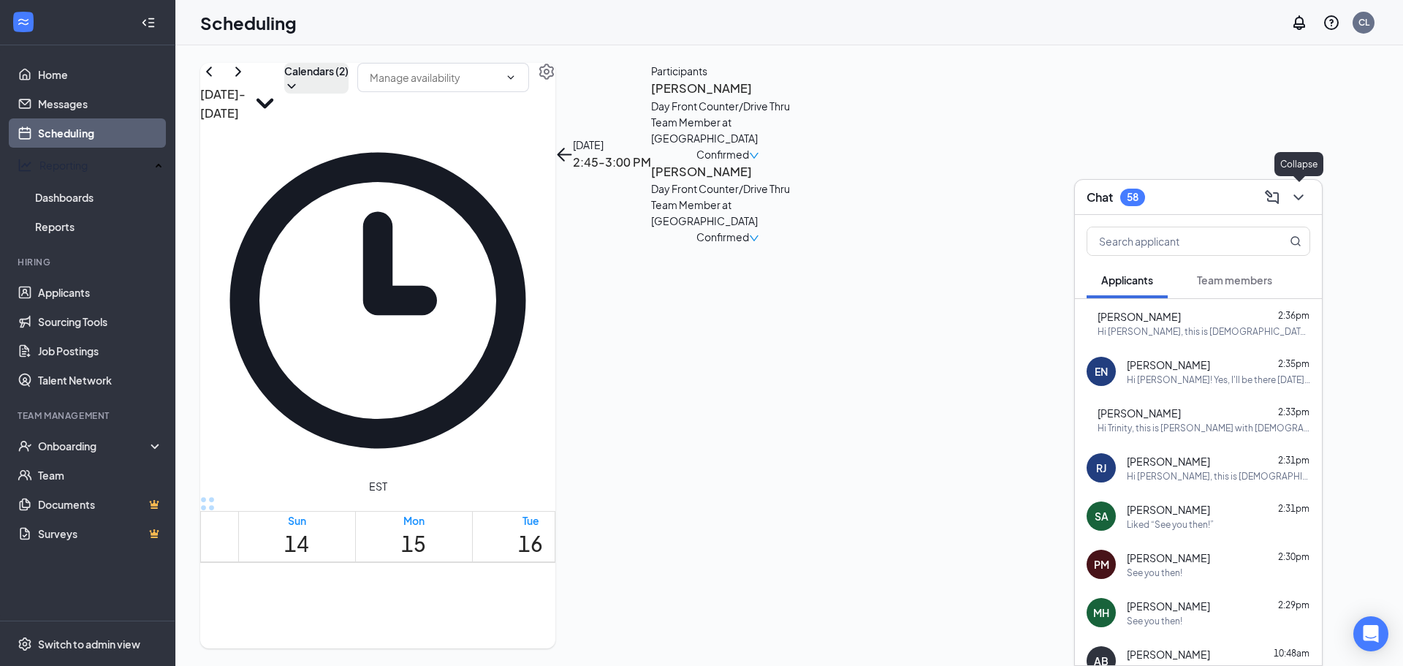
click at [1296, 200] on icon "ChevronDown" at bounding box center [1299, 198] width 18 height 18
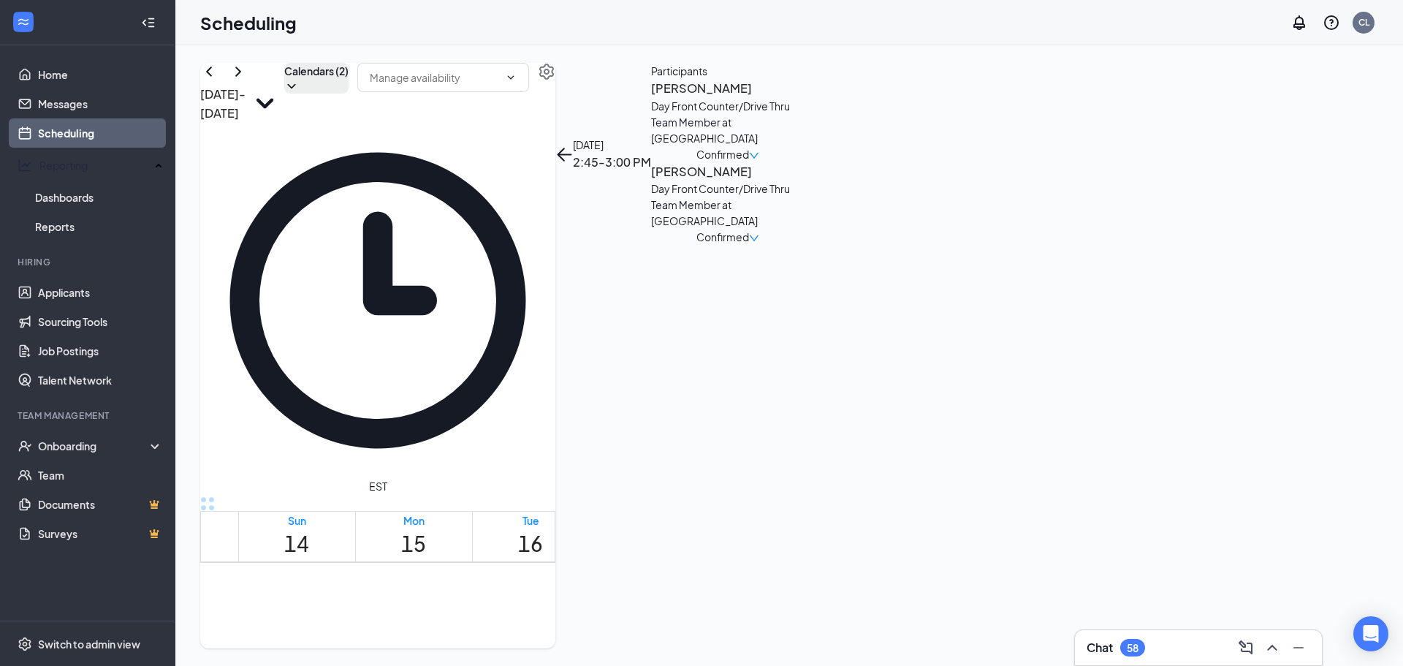
click at [1167, 662] on div "Chat 58" at bounding box center [1198, 647] width 247 height 35
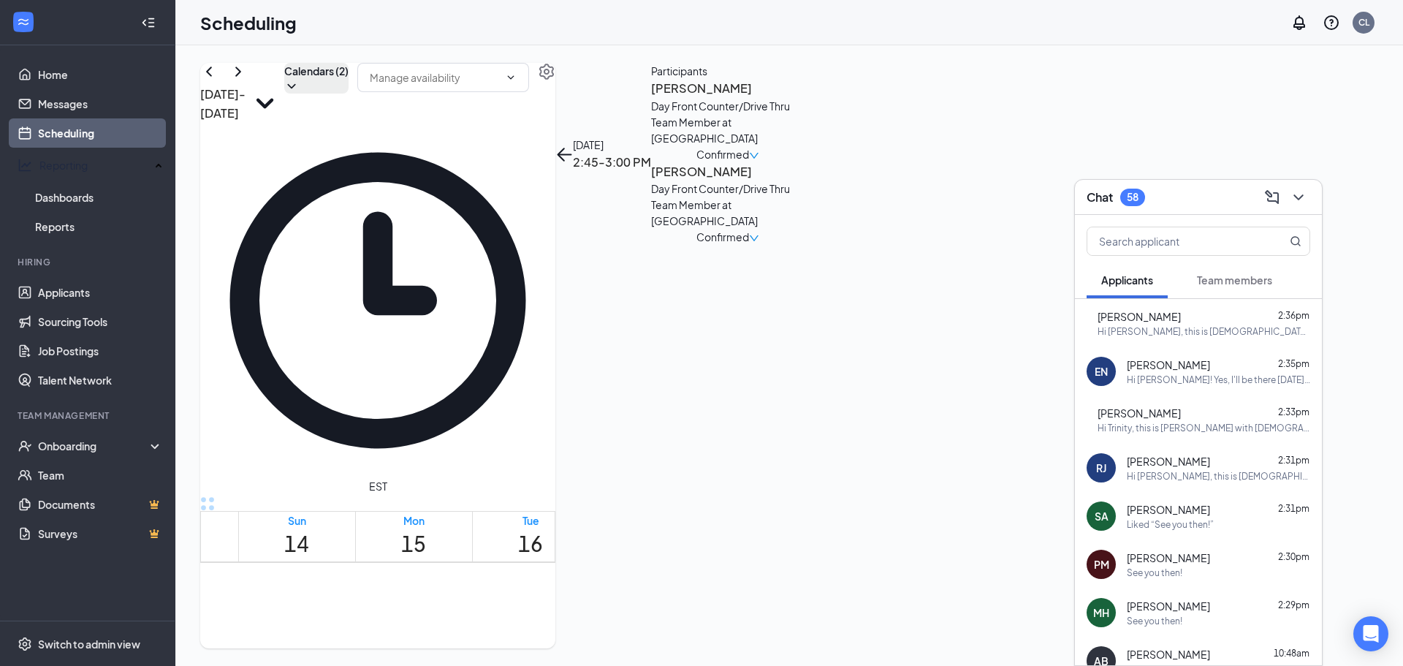
click at [1221, 282] on span "Team members" at bounding box center [1234, 279] width 75 height 13
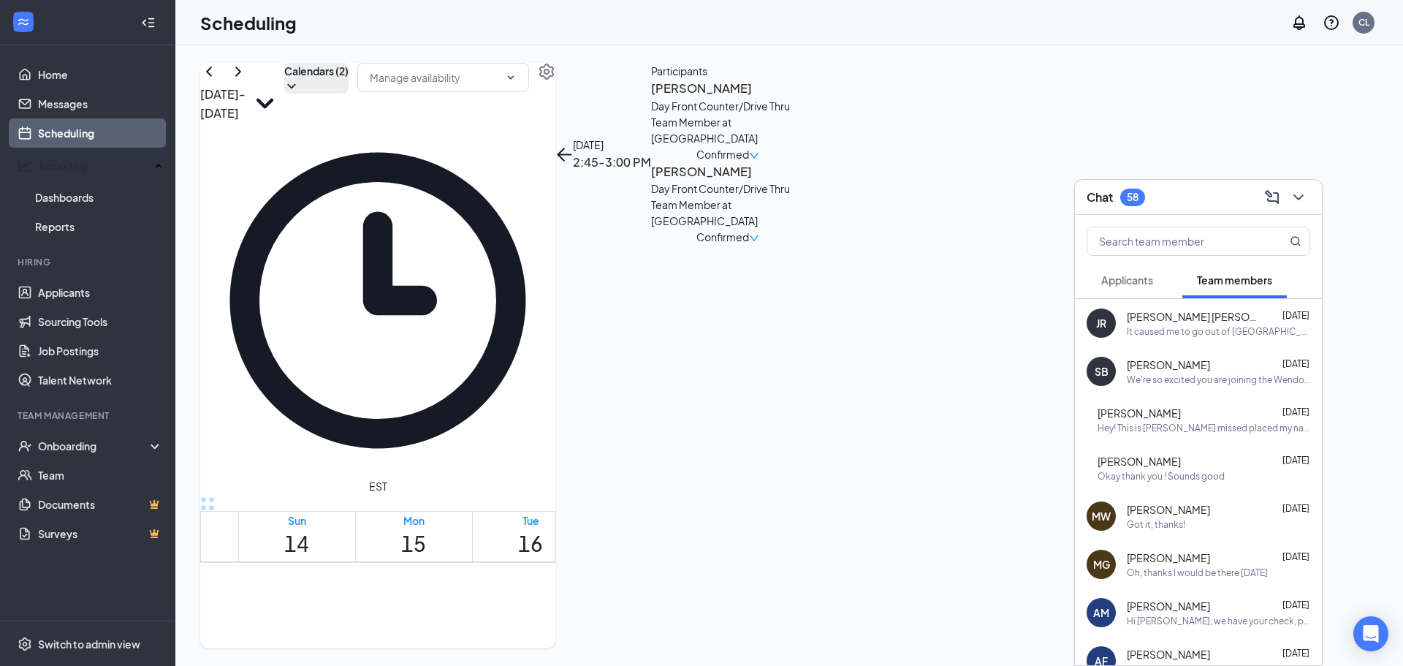
click at [1127, 277] on span "Applicants" at bounding box center [1127, 279] width 52 height 13
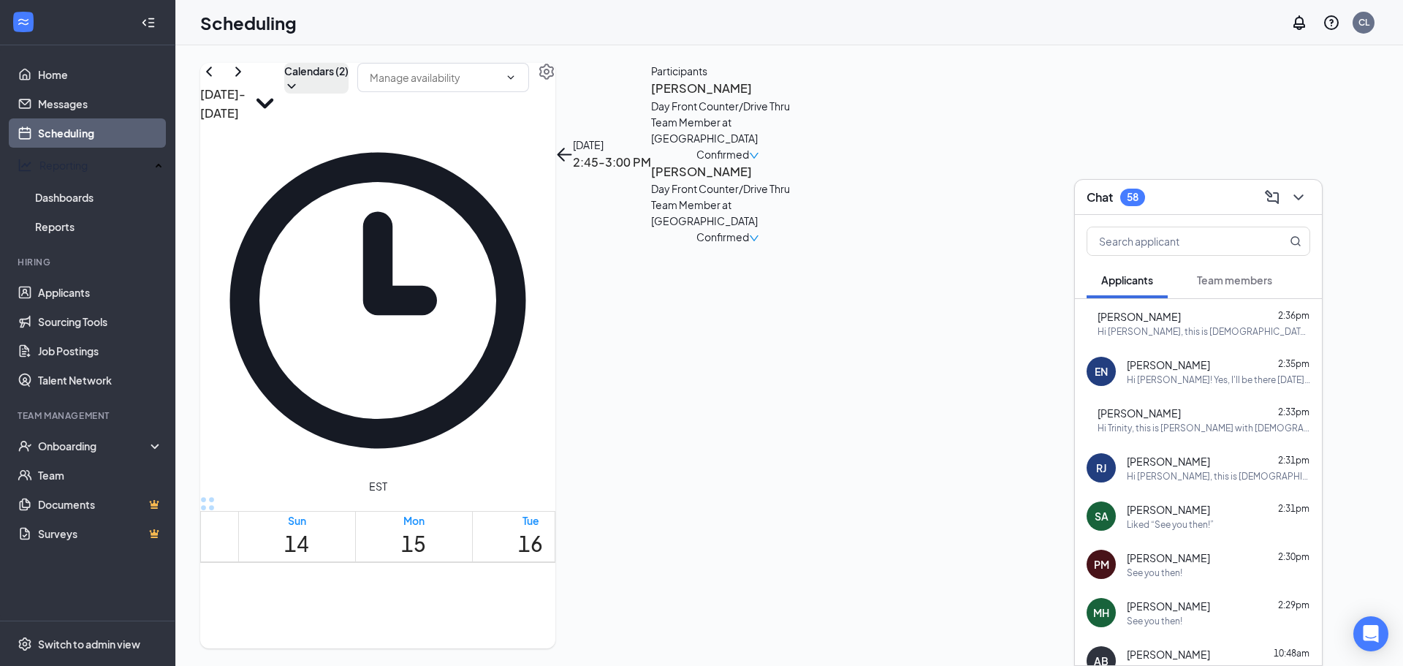
click at [1226, 277] on span "Team members" at bounding box center [1234, 279] width 75 height 13
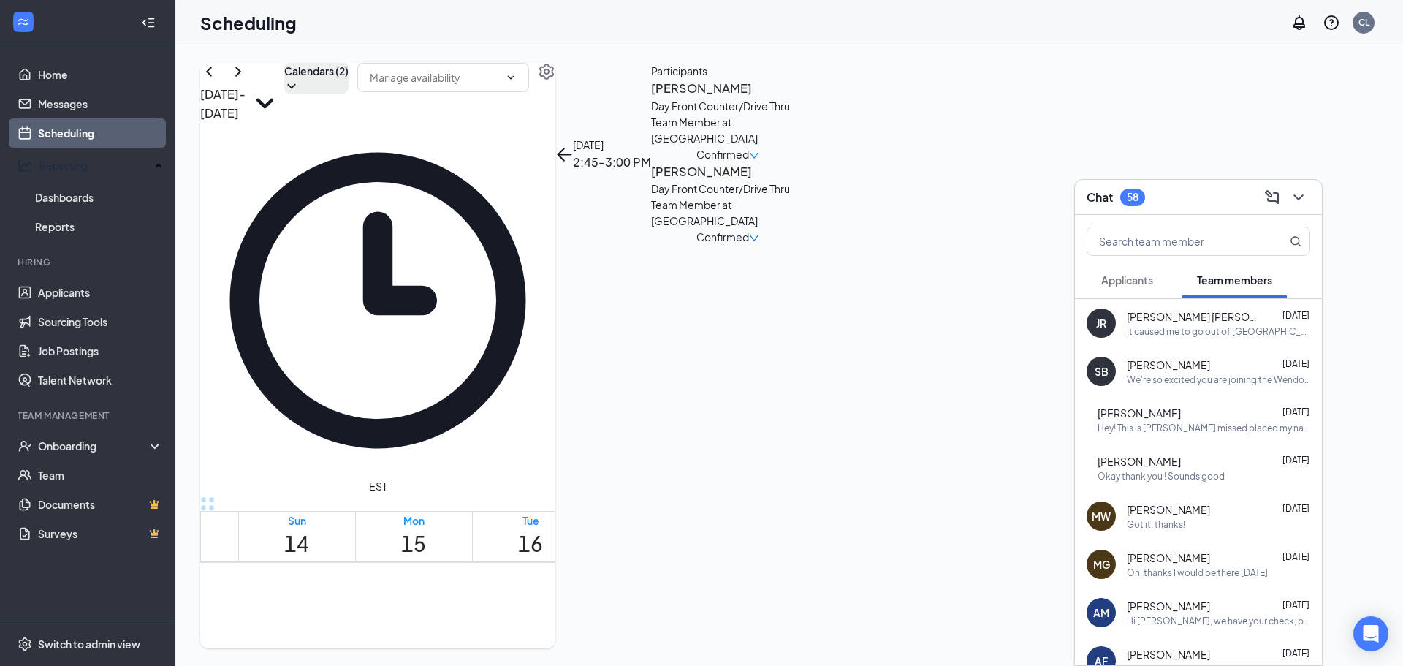
click at [1156, 375] on div "We're so excited you are joining the Wendover Plaza [DEMOGRAPHIC_DATA]-fil-Atea…" at bounding box center [1218, 379] width 183 height 12
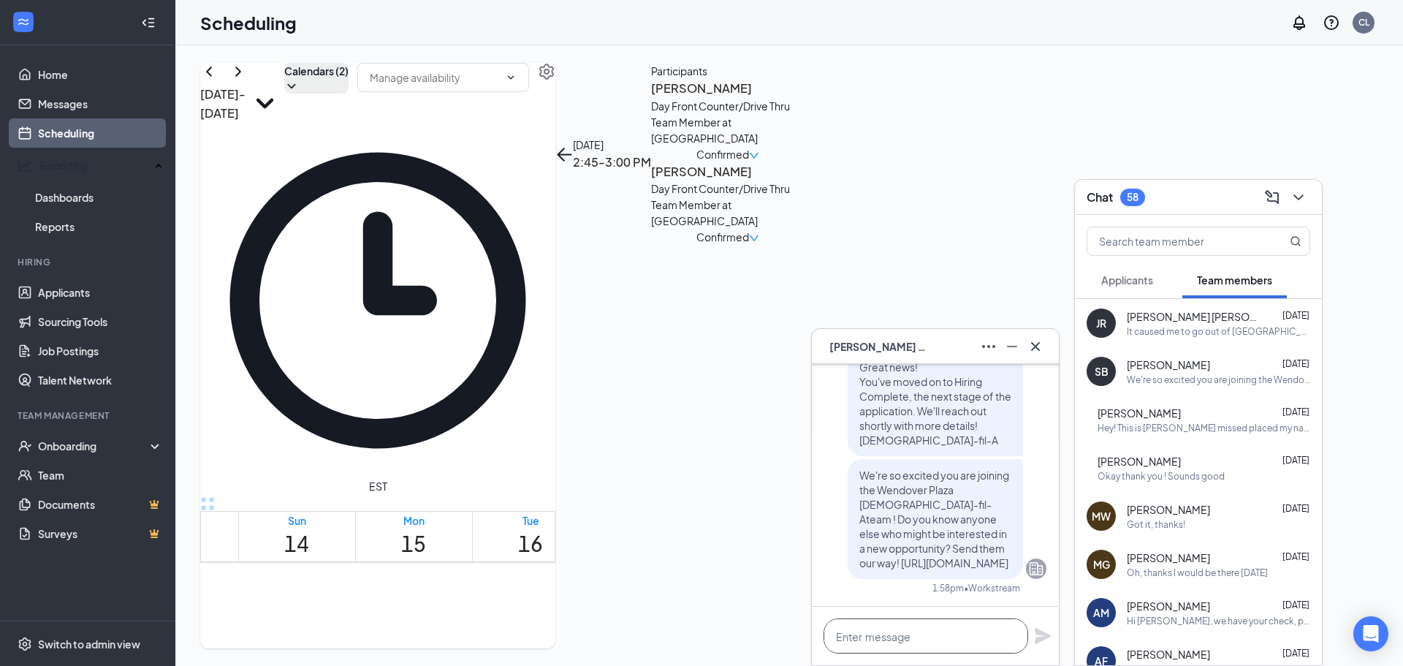
click at [898, 637] on textarea at bounding box center [926, 635] width 205 height 35
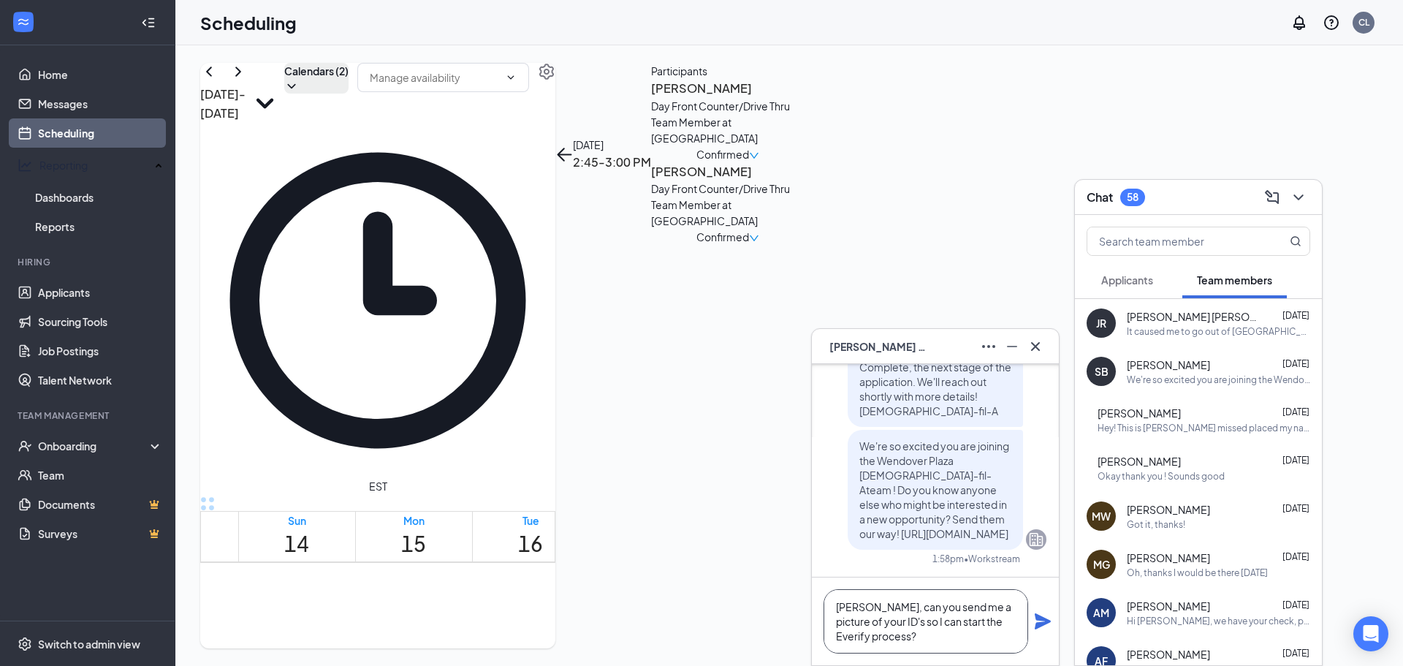
type textarea "[PERSON_NAME], can you send me a picture of your ID's so I can start the Everif…"
click at [1041, 619] on icon "Plane" at bounding box center [1043, 621] width 16 height 16
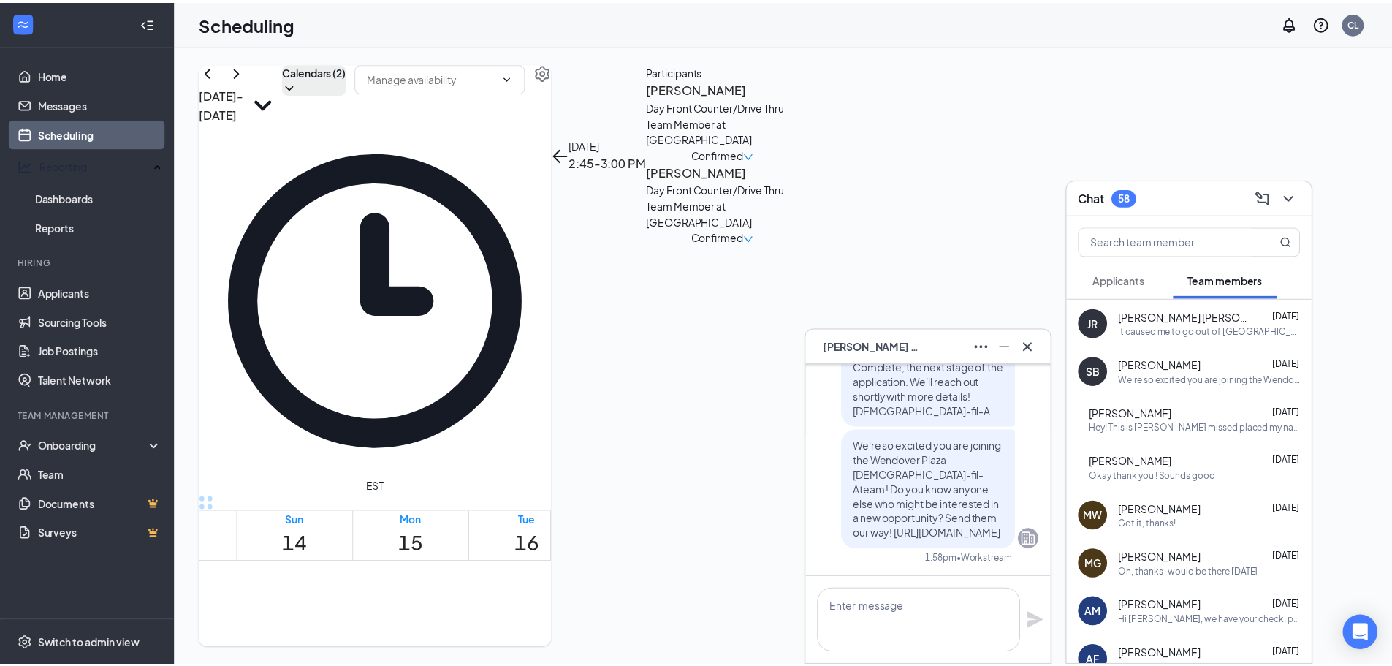
scroll to position [0, 0]
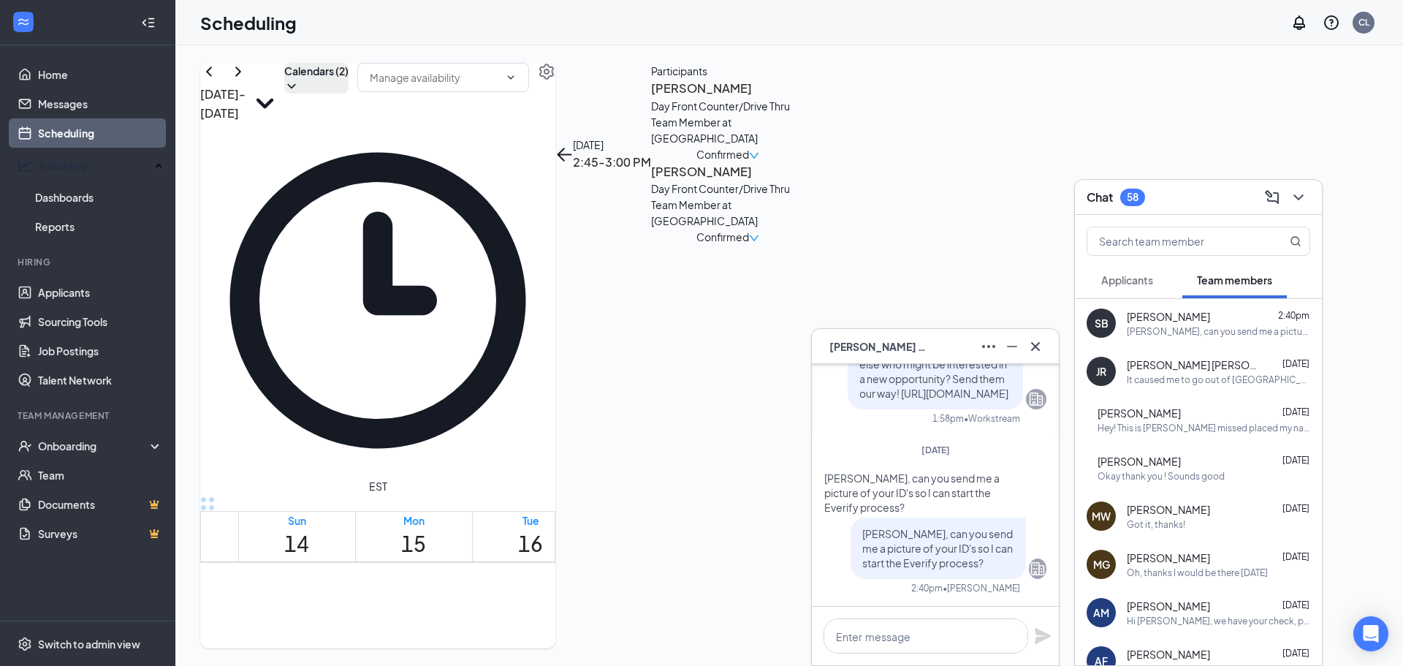
click at [1137, 276] on span "Applicants" at bounding box center [1127, 279] width 52 height 13
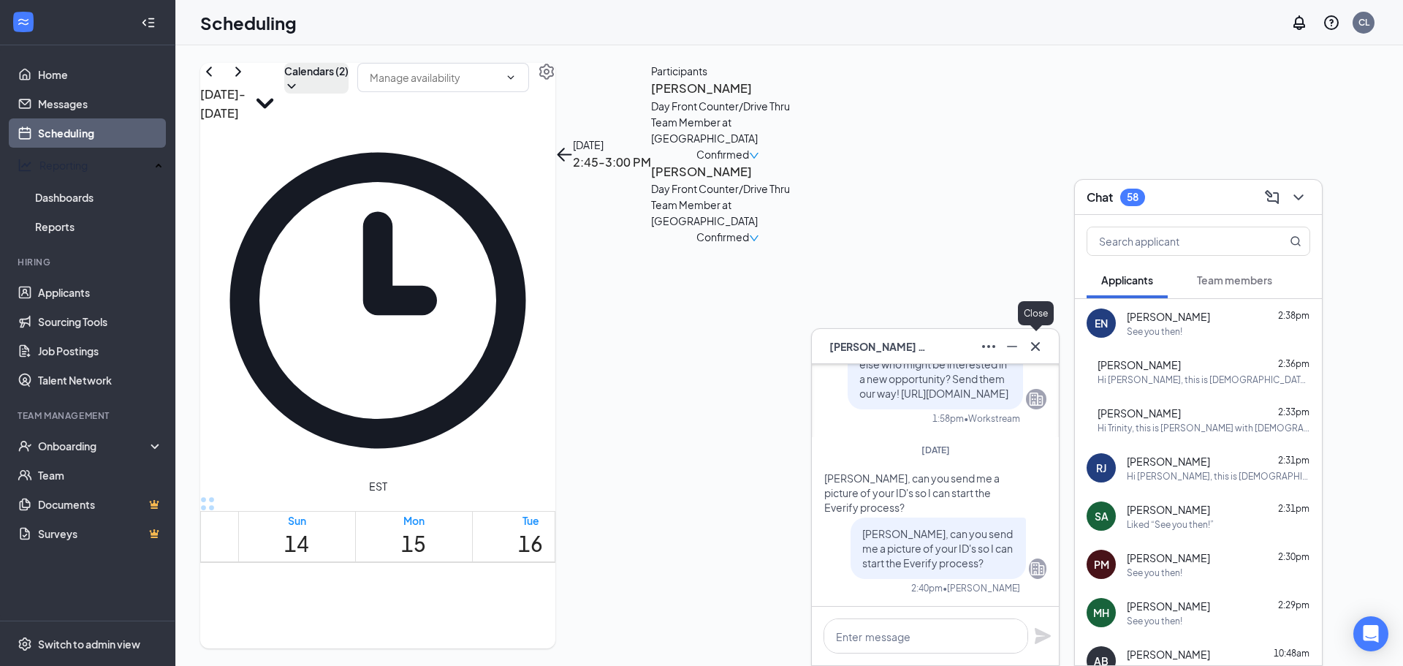
click at [1027, 340] on icon "Cross" at bounding box center [1036, 347] width 18 height 18
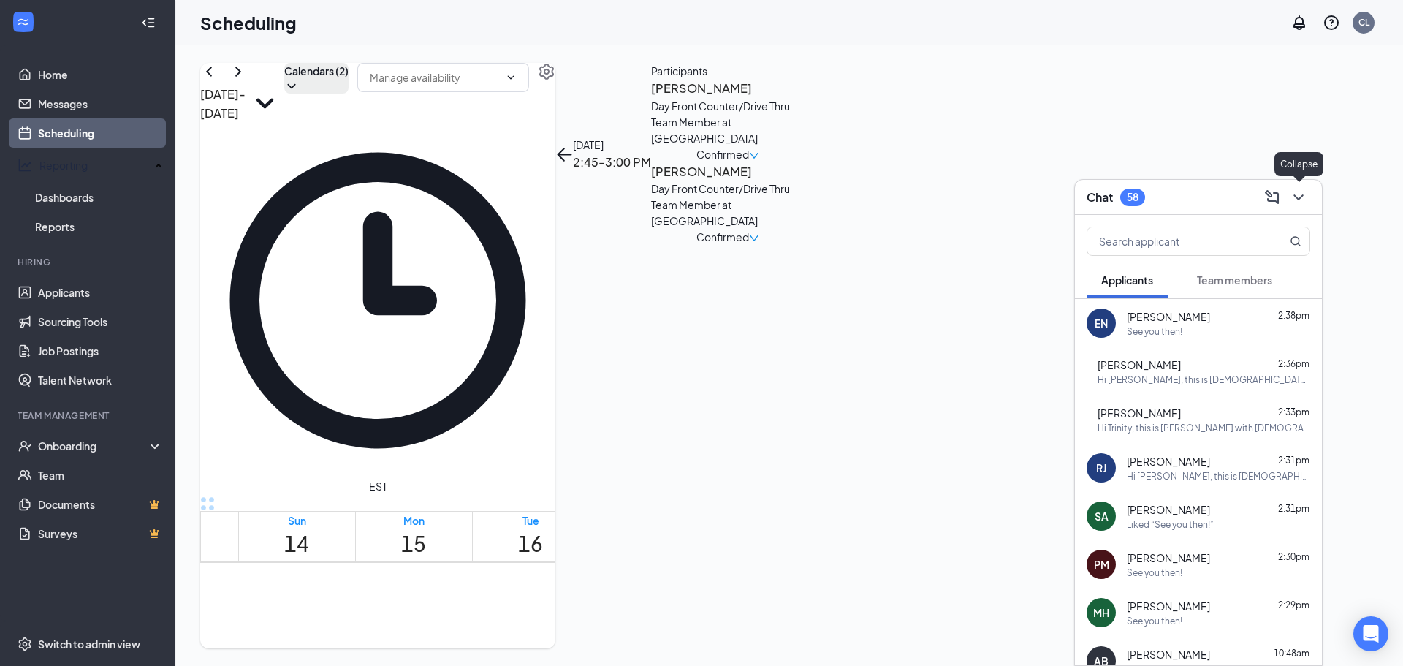
click at [1297, 196] on icon "ChevronDown" at bounding box center [1299, 197] width 10 height 6
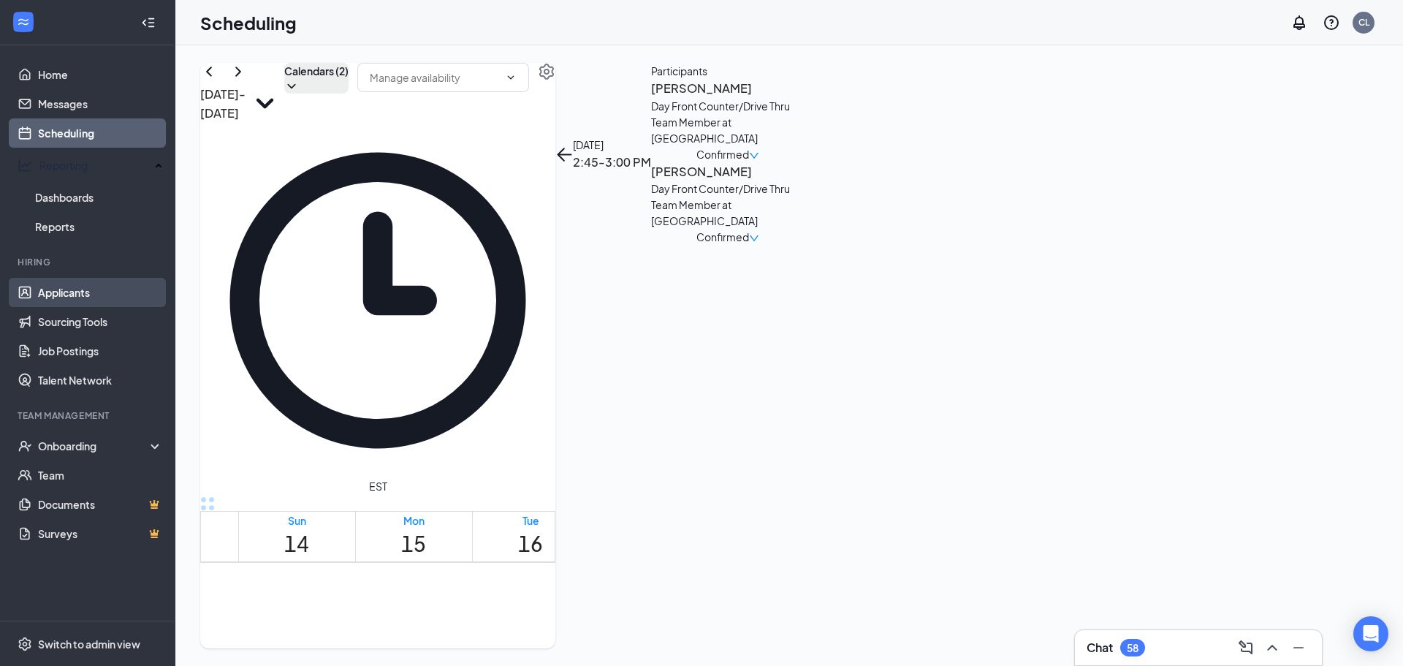
click at [101, 294] on link "Applicants" at bounding box center [100, 292] width 125 height 29
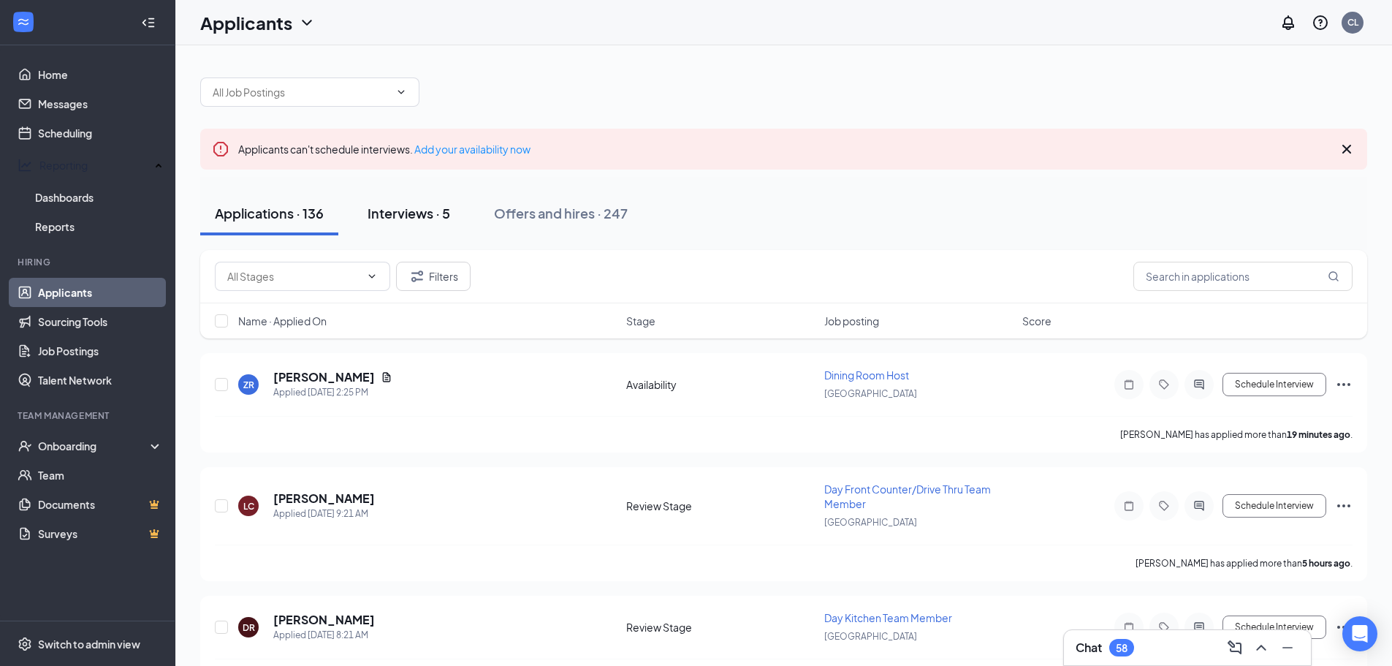
click at [428, 226] on button "Interviews · 5" at bounding box center [409, 213] width 112 height 44
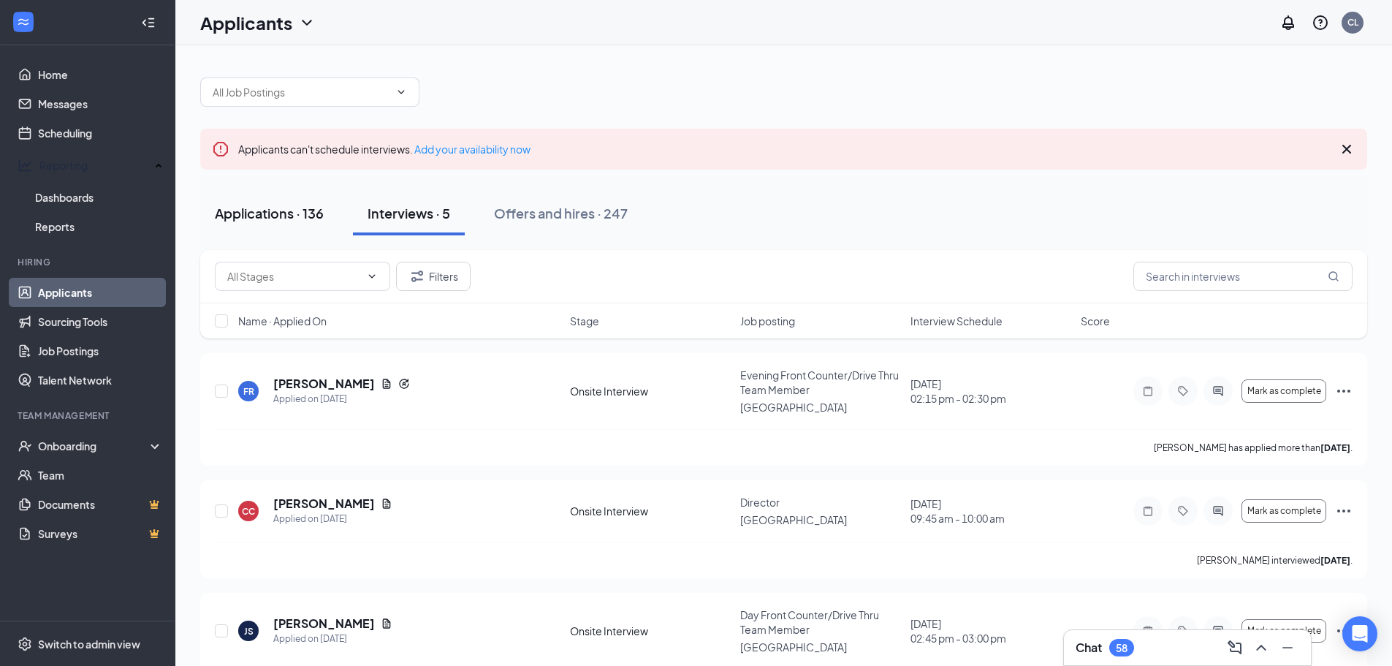
click at [259, 213] on div "Applications · 136" at bounding box center [269, 213] width 109 height 18
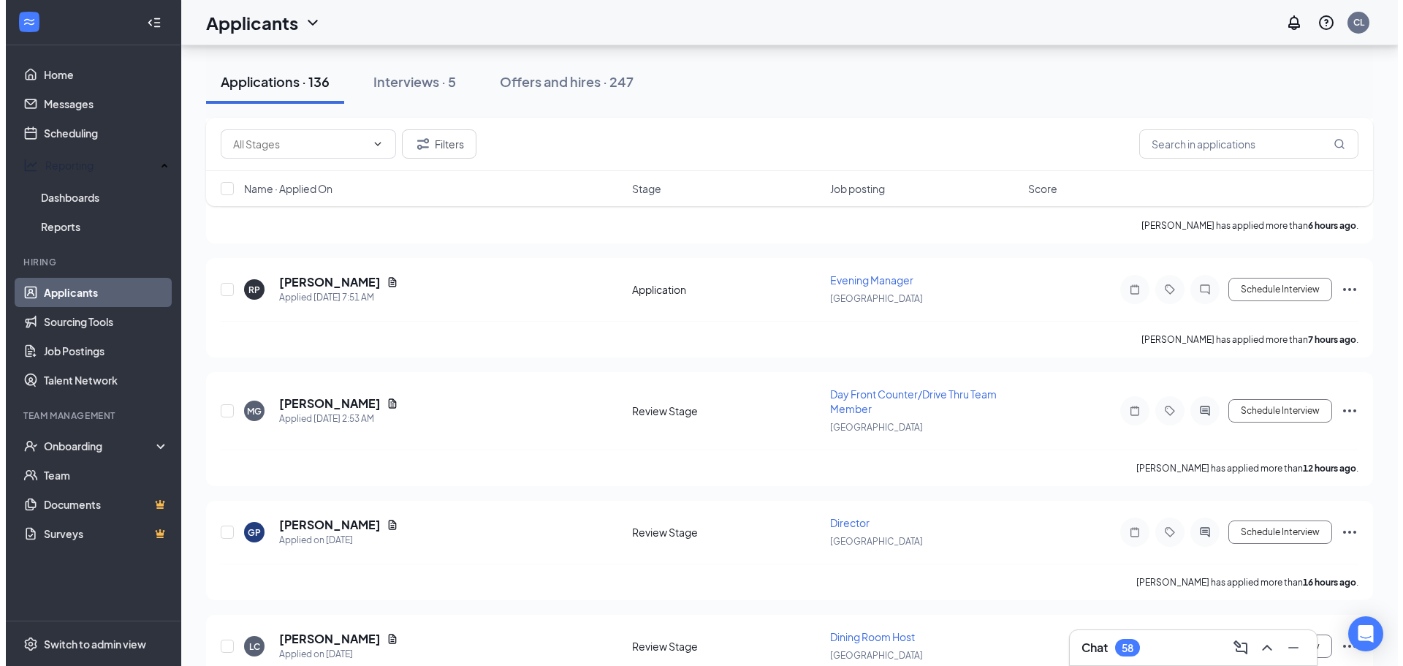
scroll to position [455, 0]
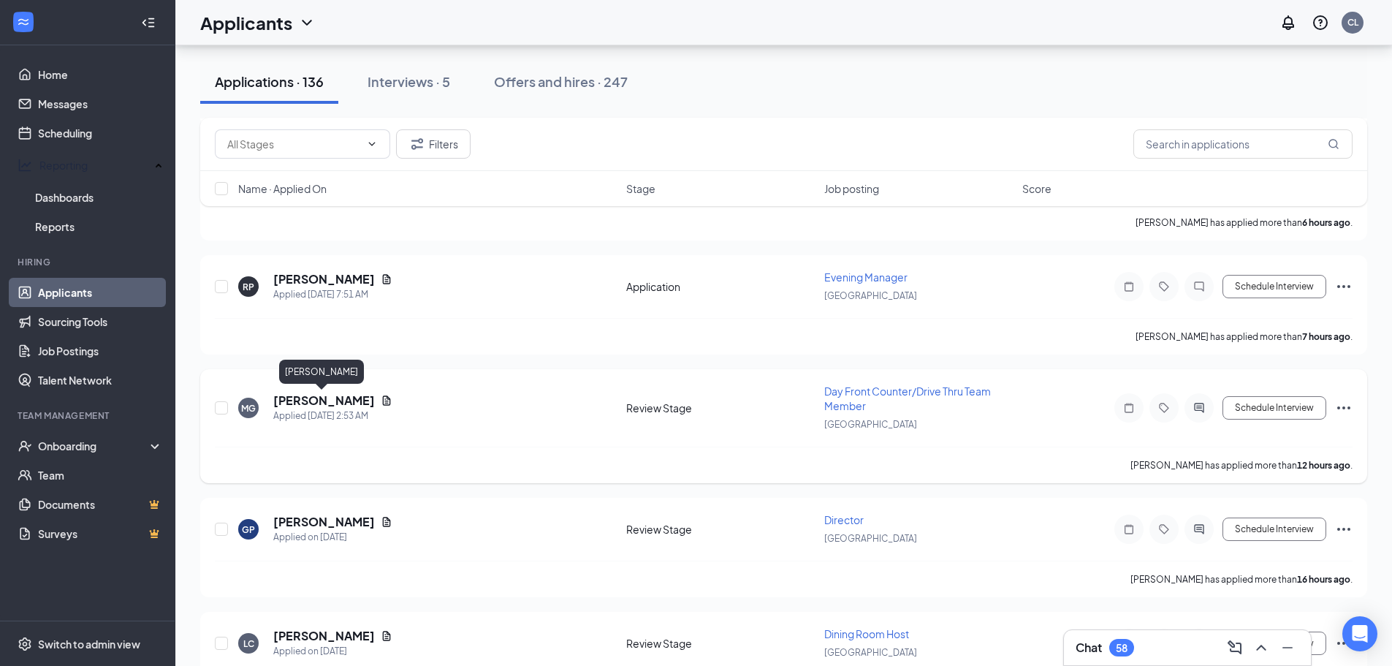
click at [310, 398] on h5 "[PERSON_NAME]" at bounding box center [324, 400] width 102 height 16
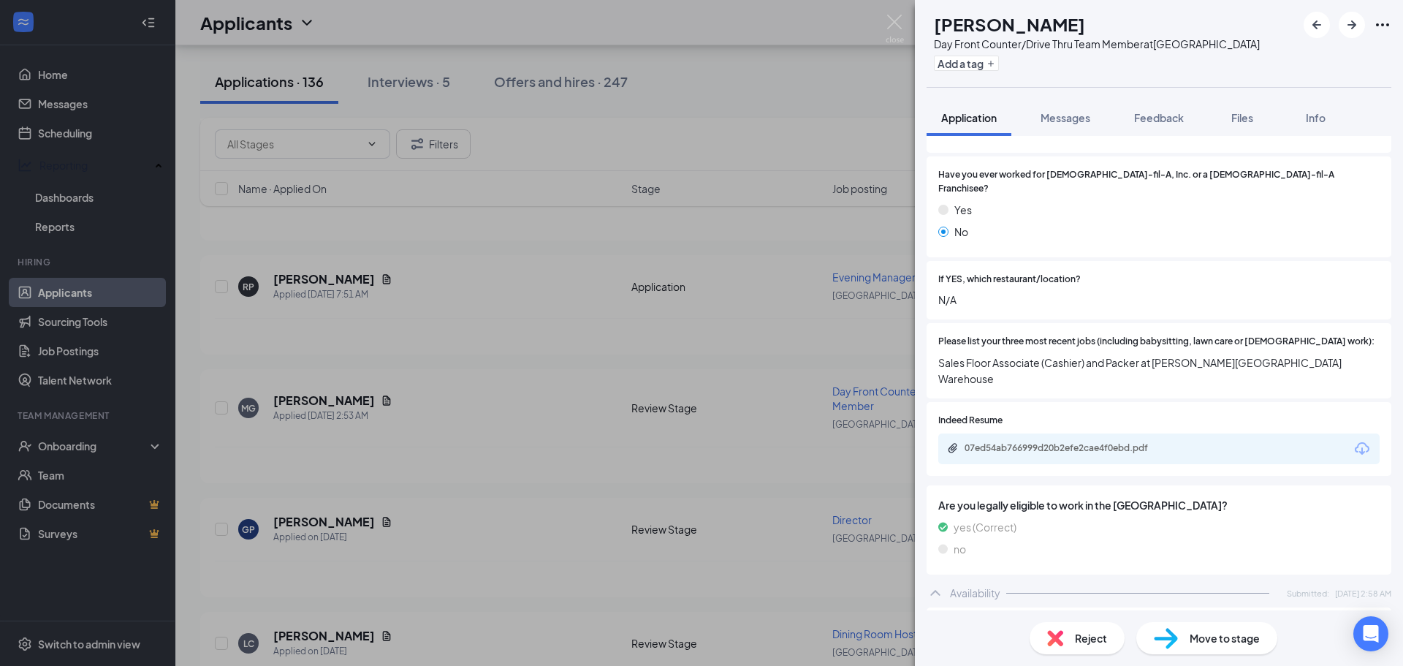
scroll to position [378, 0]
click at [1066, 431] on div "07ed54ab766999d20b2efe2cae4f0ebd.pdf" at bounding box center [1158, 446] width 441 height 31
click at [1063, 440] on div "07ed54ab766999d20b2efe2cae4f0ebd.pdf" at bounding box center [1067, 446] width 205 height 12
click at [536, 435] on div "MG [PERSON_NAME] Day Front Counter/Drive Thru Team Member at [GEOGRAPHIC_DATA] …" at bounding box center [701, 333] width 1403 height 666
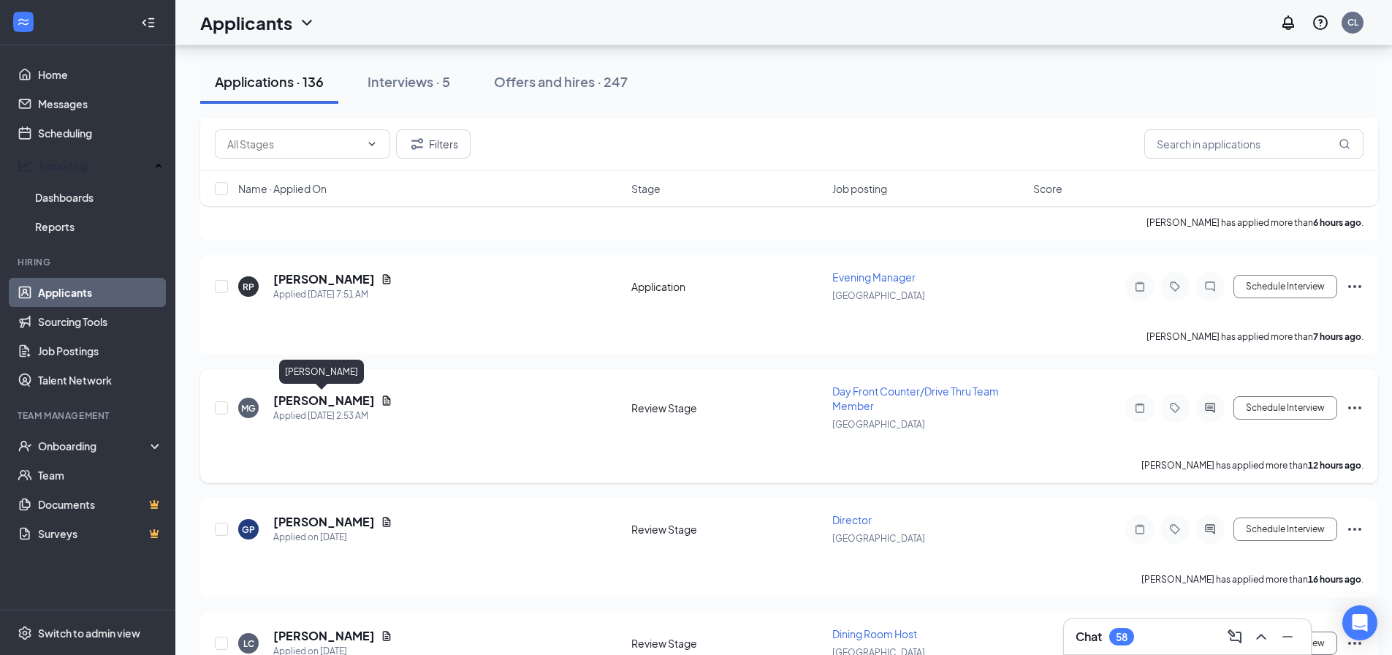
click at [287, 394] on h5 "[PERSON_NAME]" at bounding box center [324, 400] width 102 height 16
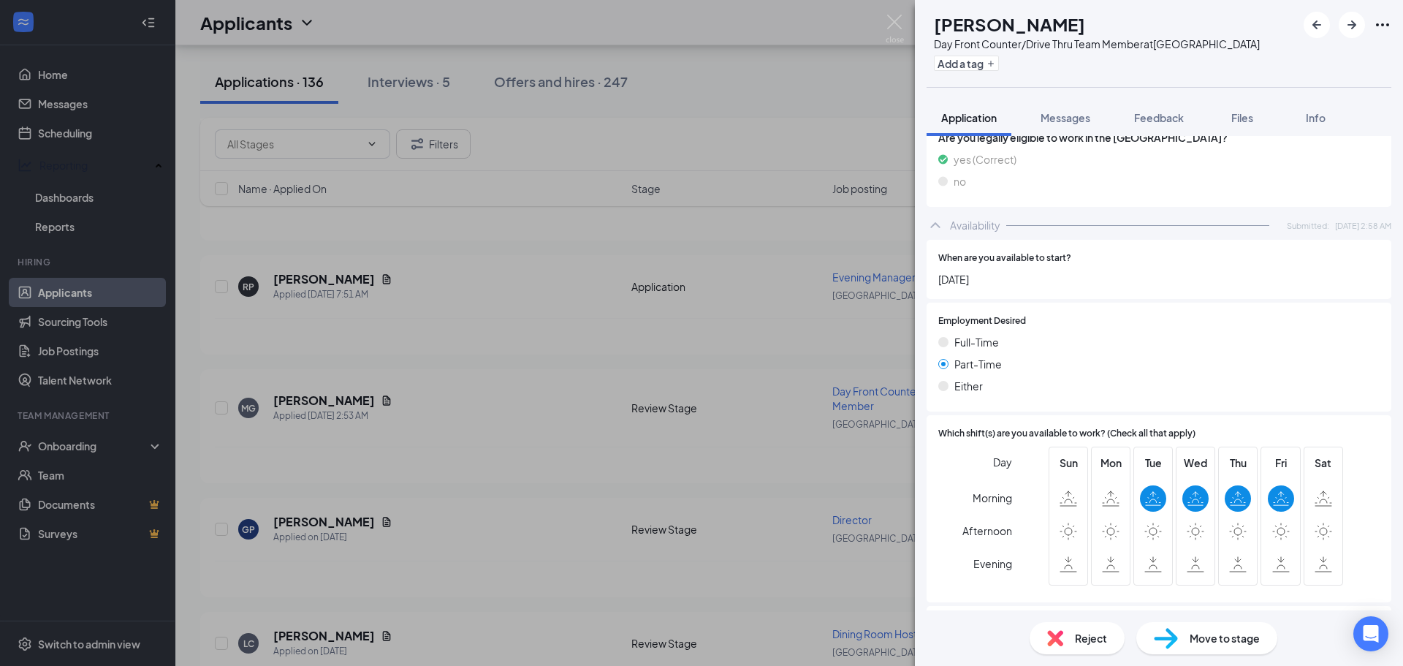
scroll to position [750, 0]
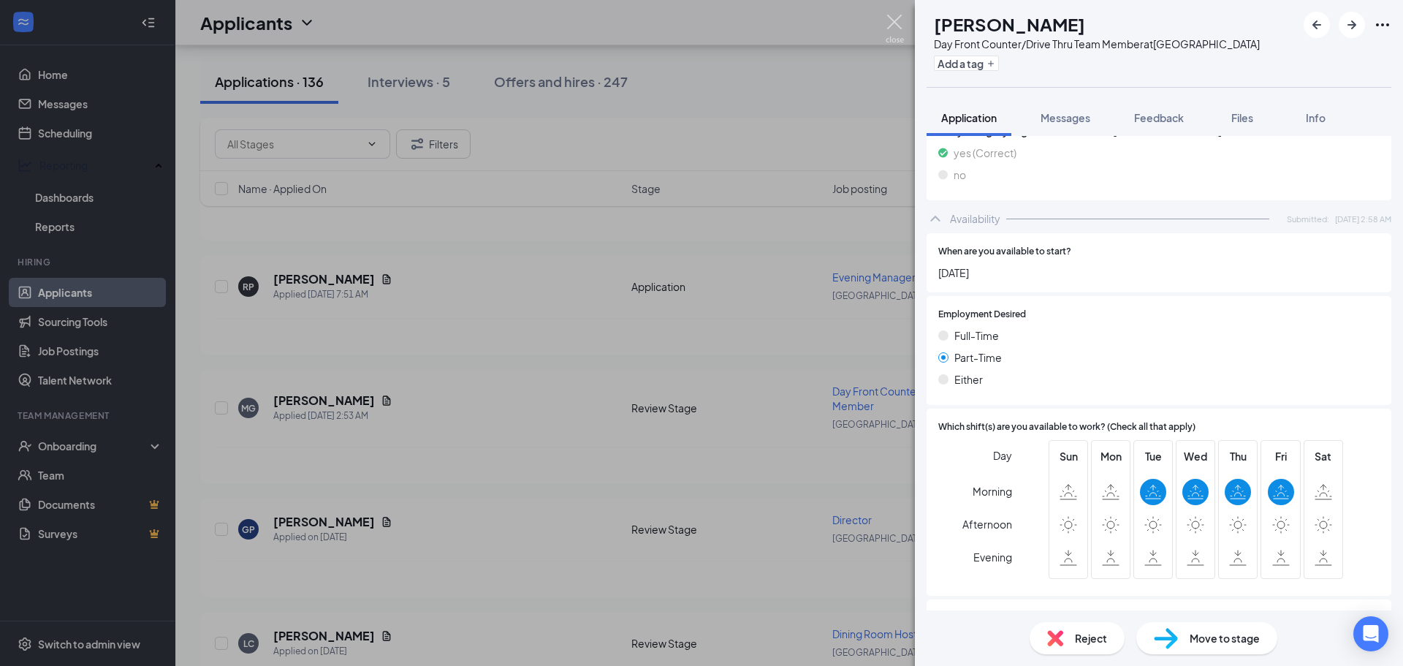
click at [891, 18] on img at bounding box center [895, 29] width 18 height 29
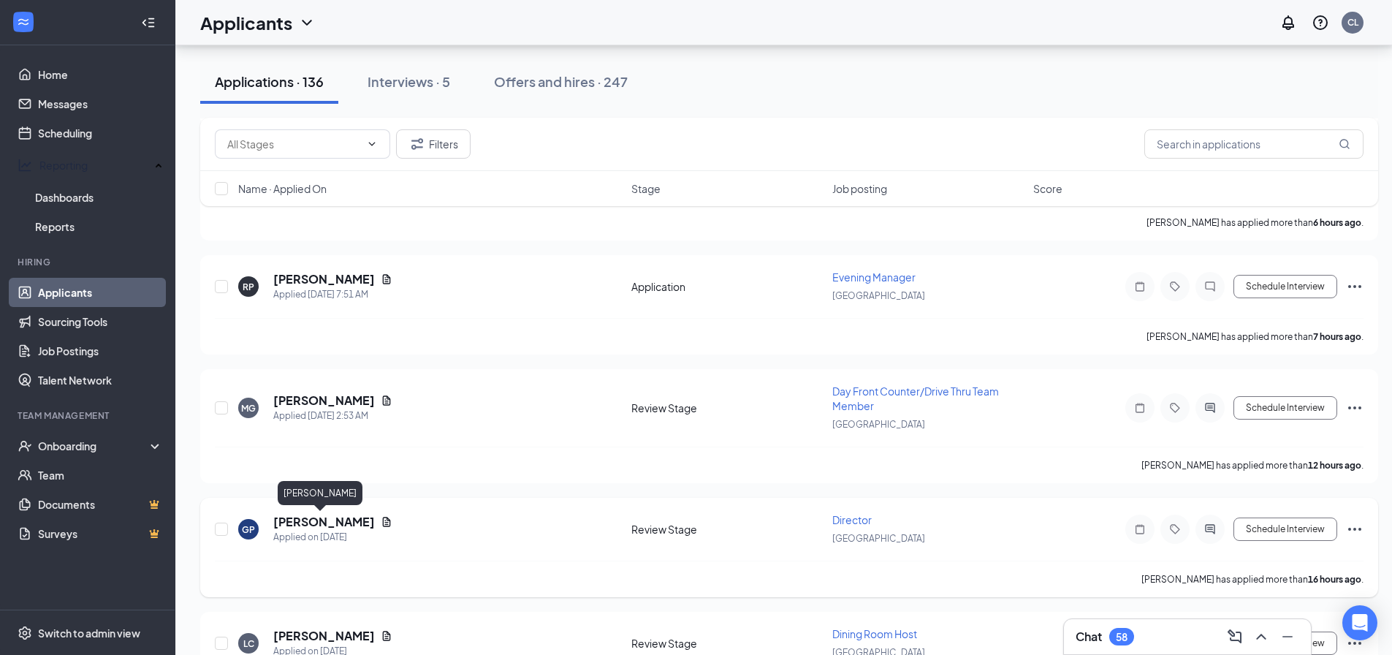
click at [284, 519] on h5 "[PERSON_NAME]" at bounding box center [324, 522] width 102 height 16
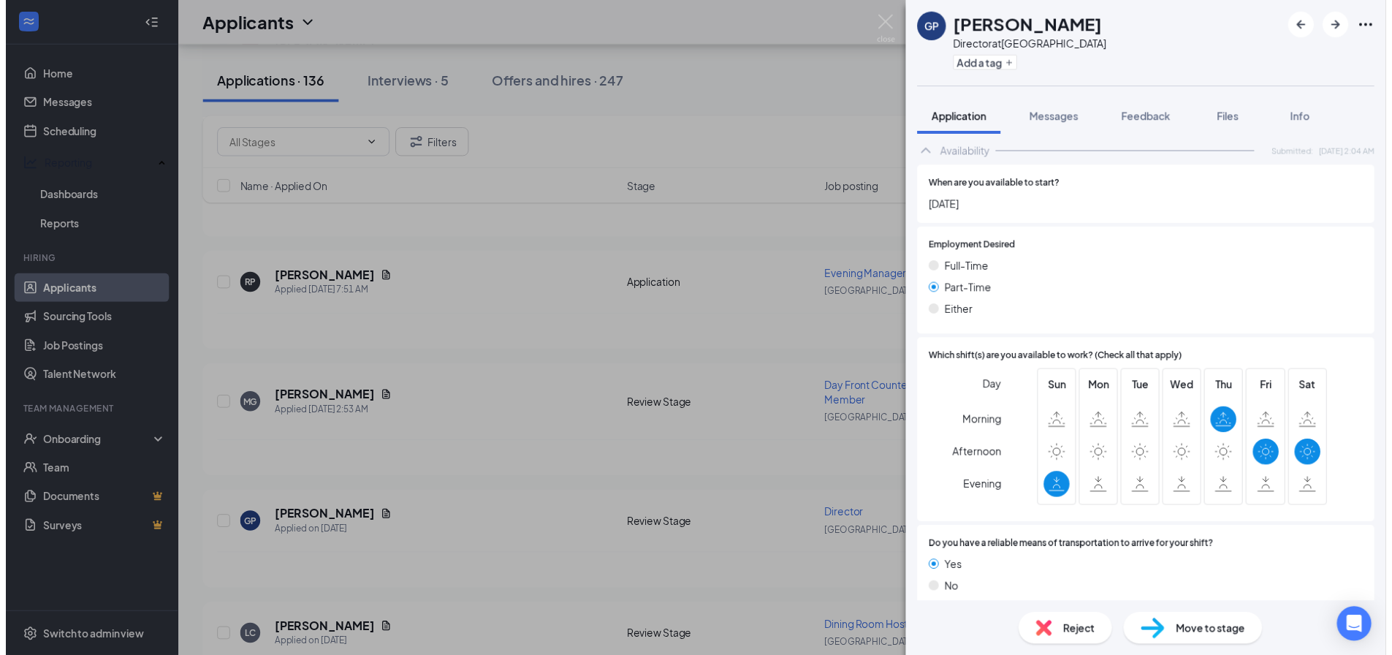
scroll to position [12, 0]
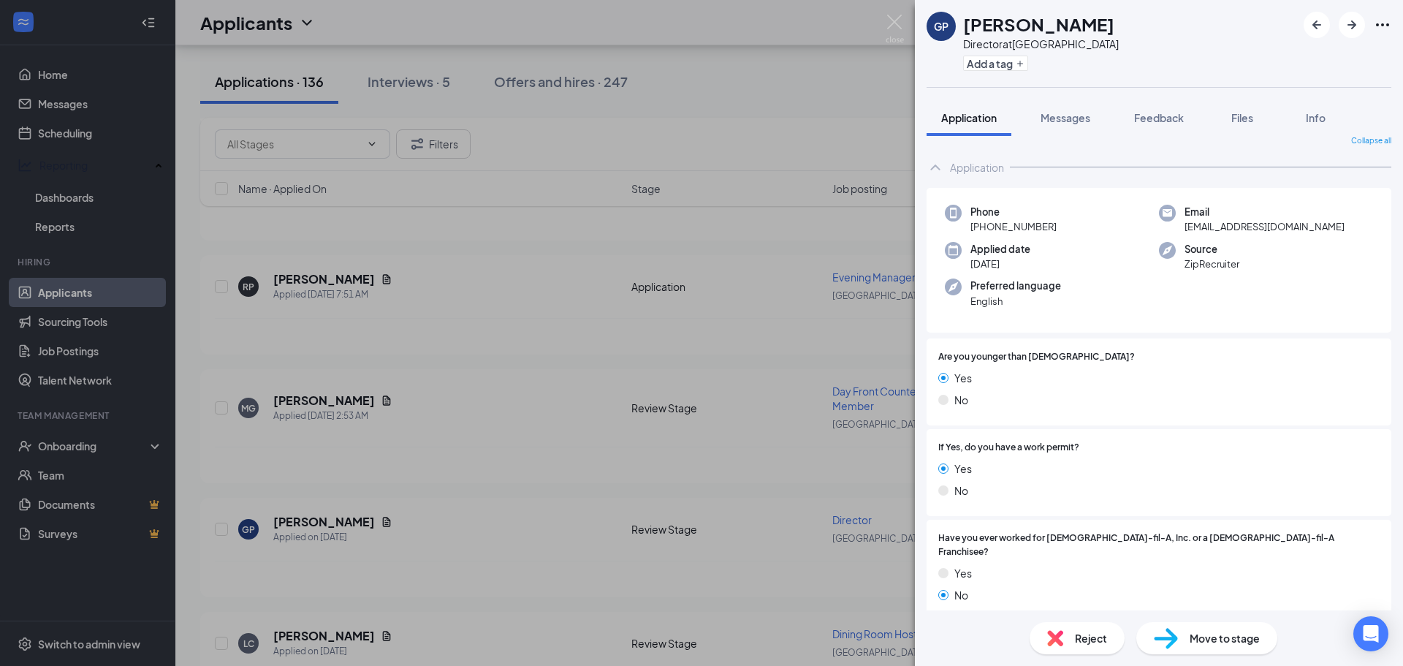
click at [880, 20] on div "GP [PERSON_NAME] Director at [GEOGRAPHIC_DATA] Add a tag Application Messages F…" at bounding box center [701, 333] width 1403 height 666
drag, startPoint x: 894, startPoint y: 29, endPoint x: 777, endPoint y: 224, distance: 226.9
click at [894, 30] on img at bounding box center [895, 29] width 18 height 29
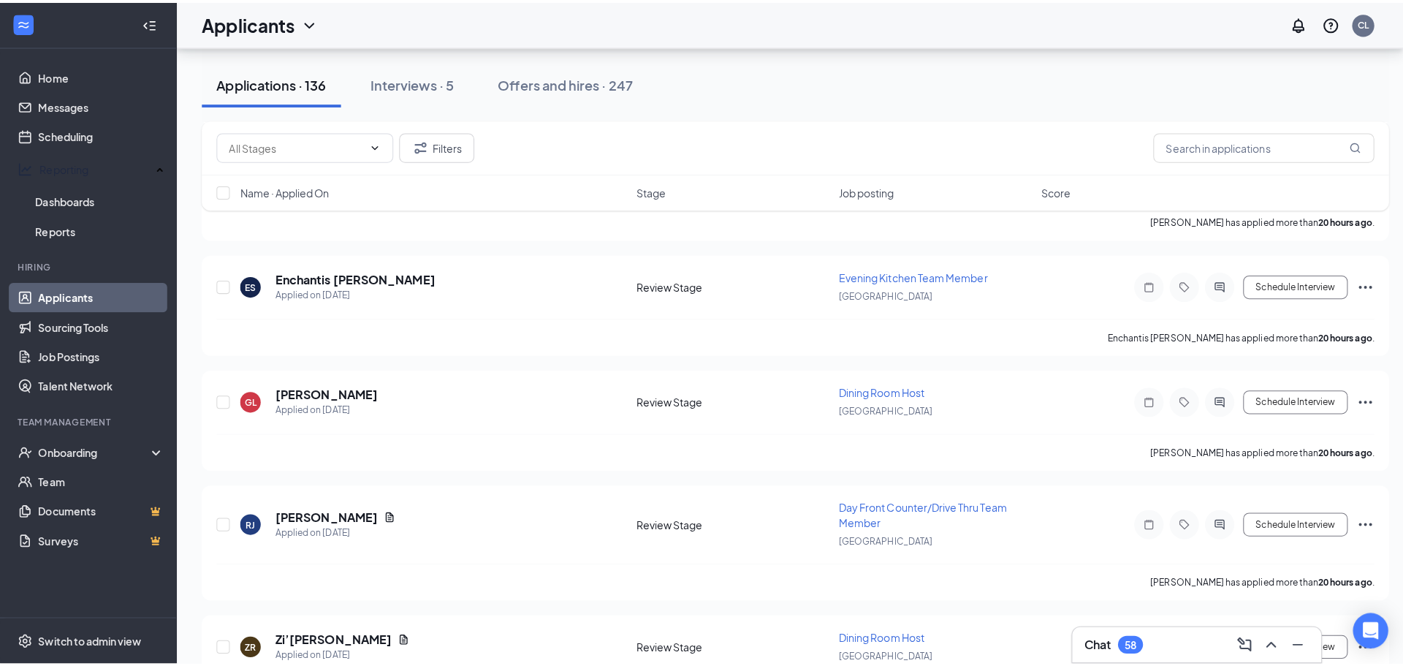
scroll to position [949, 0]
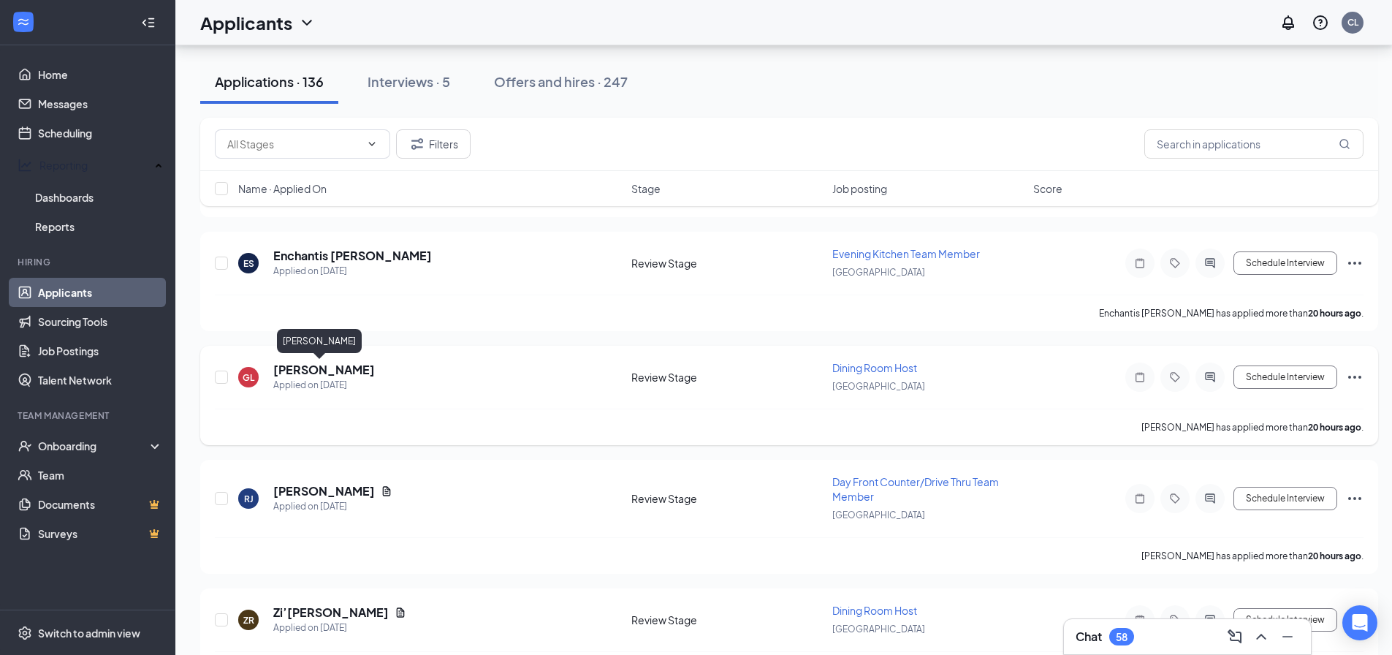
click at [306, 372] on h5 "[PERSON_NAME]" at bounding box center [324, 370] width 102 height 16
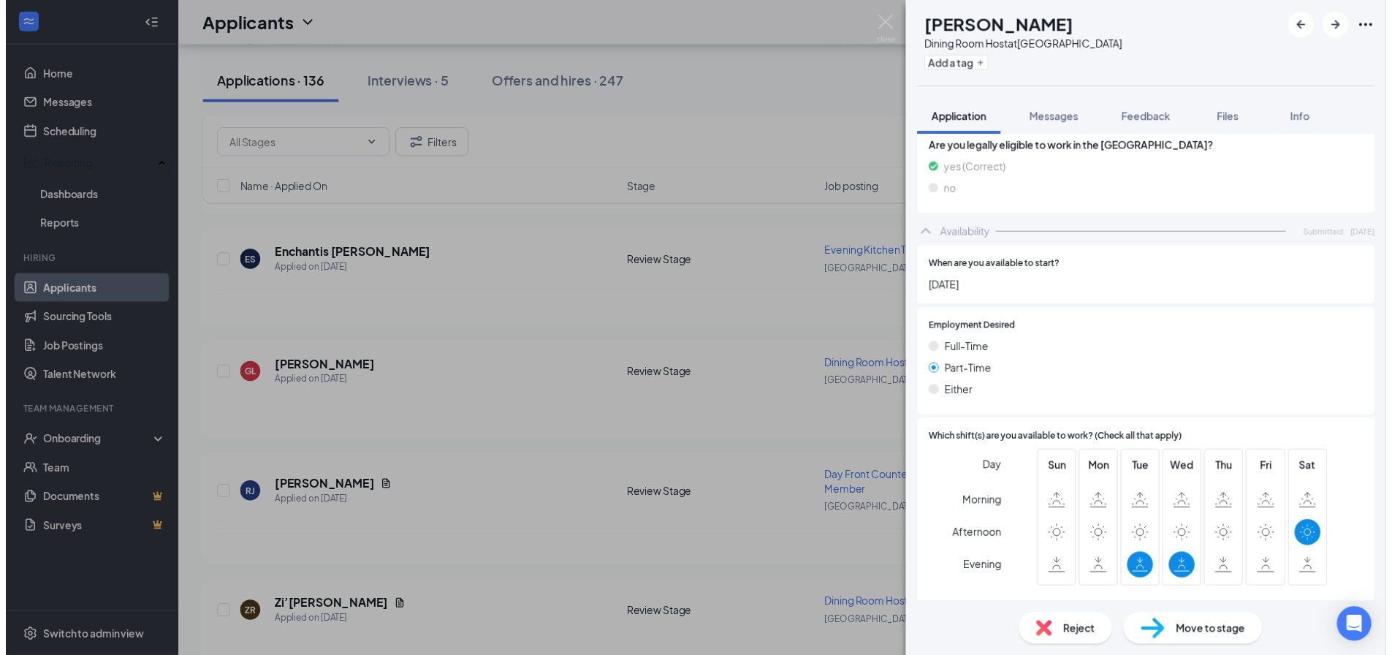
scroll to position [670, 0]
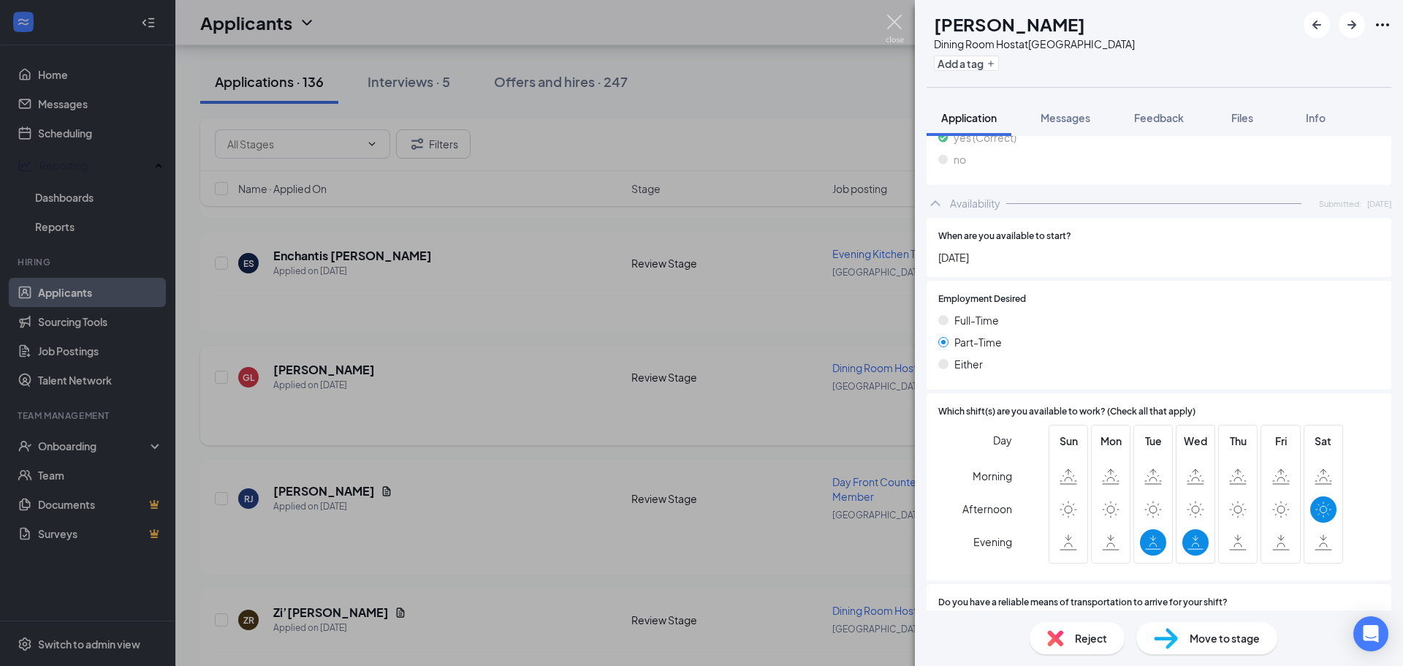
drag, startPoint x: 893, startPoint y: 22, endPoint x: 529, endPoint y: 402, distance: 526.3
click at [893, 23] on img at bounding box center [895, 29] width 18 height 29
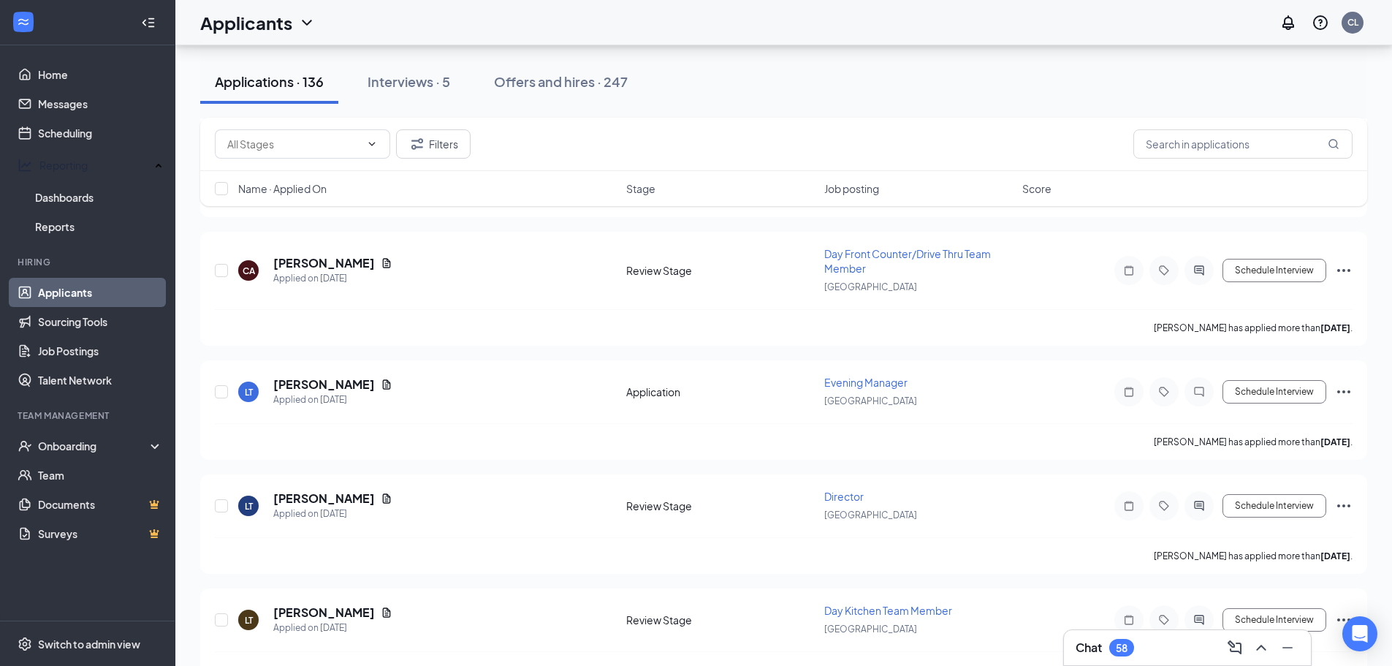
scroll to position [3085, 0]
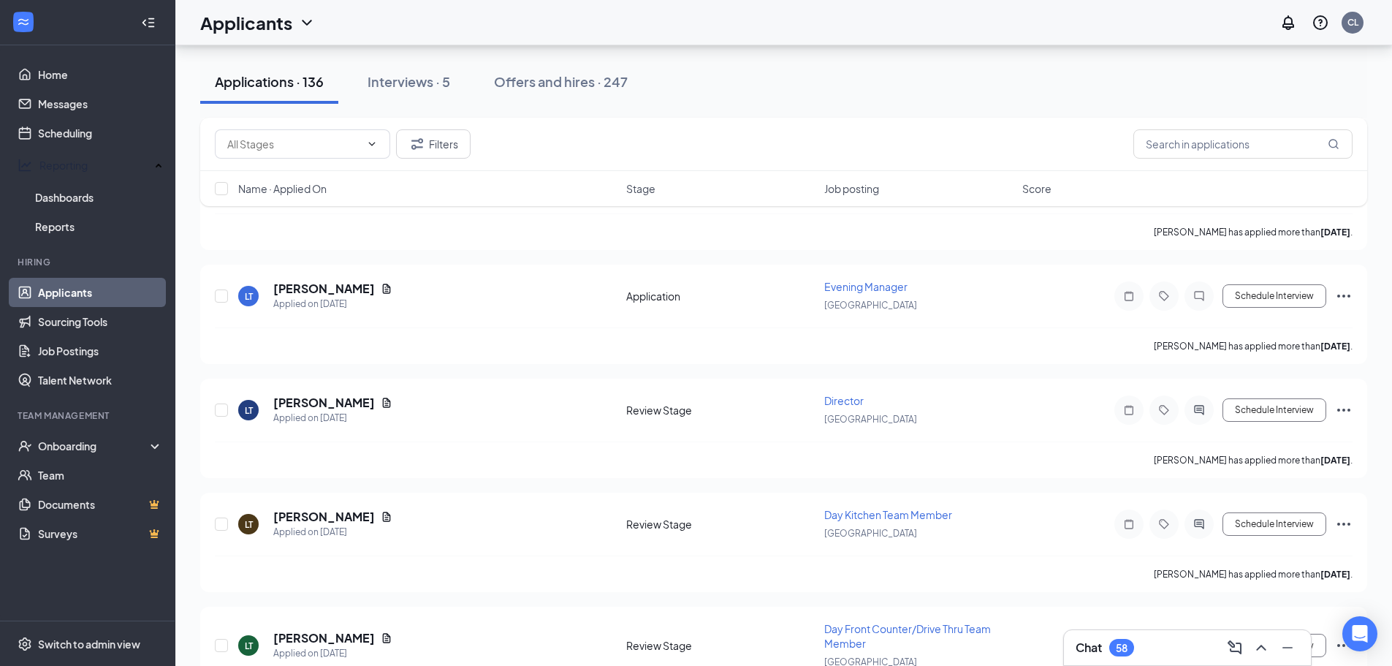
click at [1112, 656] on div "Chat 58" at bounding box center [1105, 648] width 58 height 18
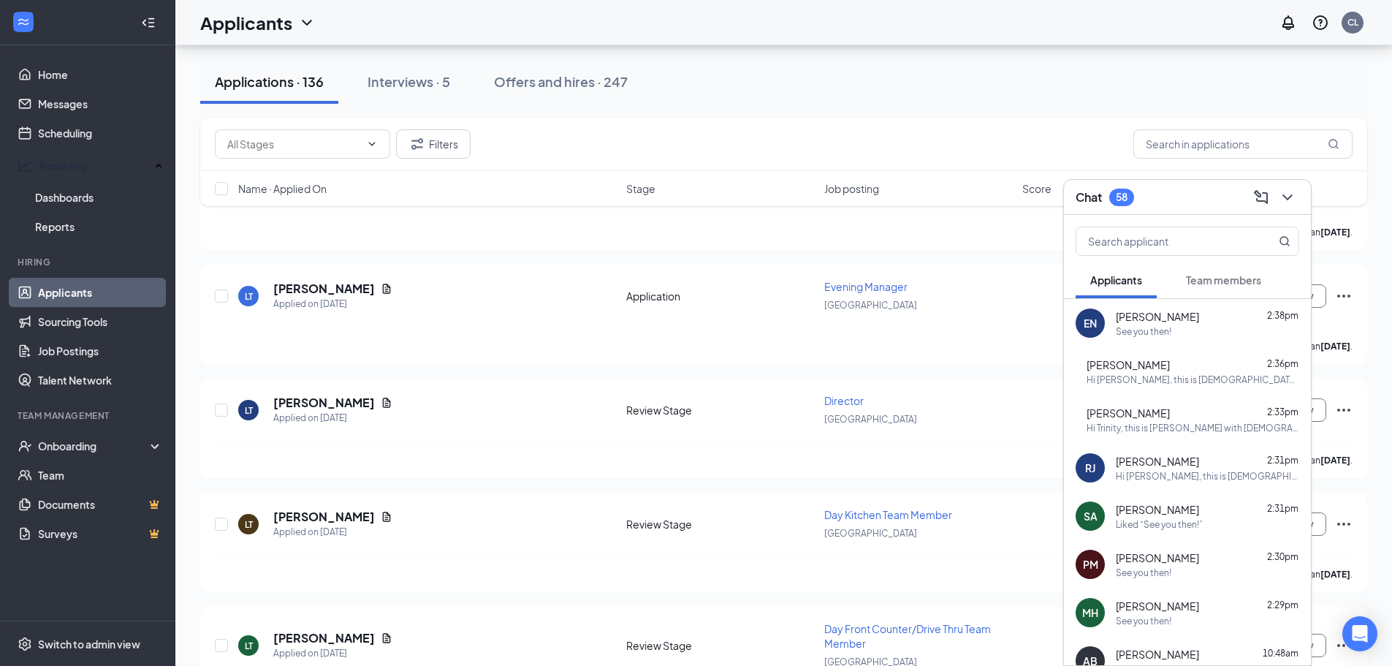
click at [1232, 283] on span "Team members" at bounding box center [1223, 279] width 75 height 13
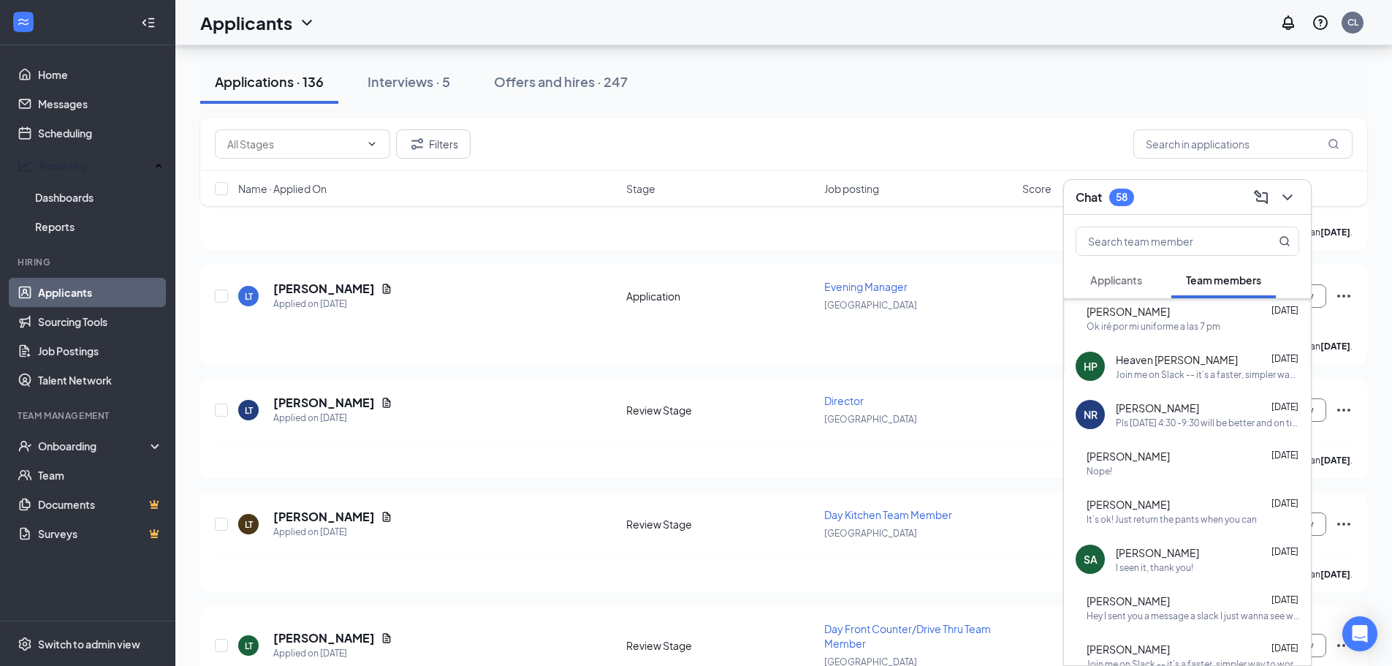
scroll to position [443, 0]
click at [1170, 502] on span "[PERSON_NAME]" at bounding box center [1128, 500] width 83 height 15
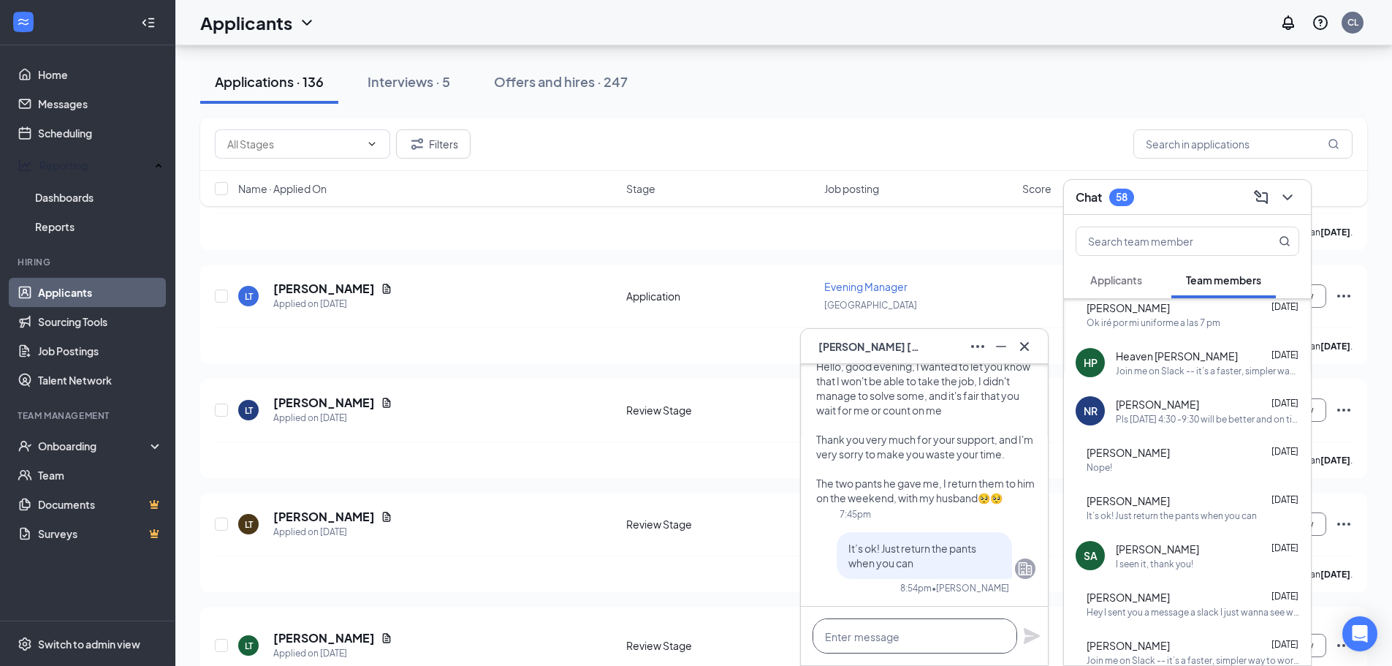
click at [866, 648] on textarea at bounding box center [915, 635] width 205 height 35
type textarea "Hola [PERSON_NAME]! How are you doing?"
click at [1032, 634] on icon "Plane" at bounding box center [1032, 636] width 16 height 16
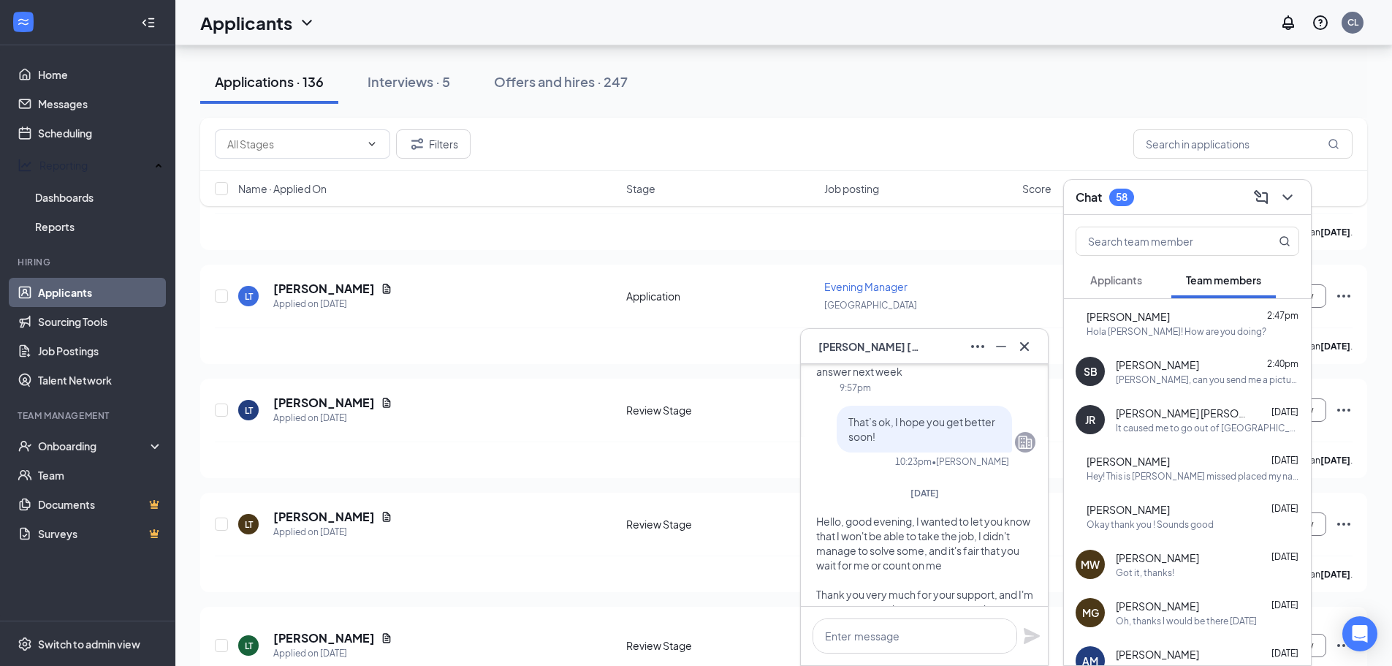
scroll to position [0, 0]
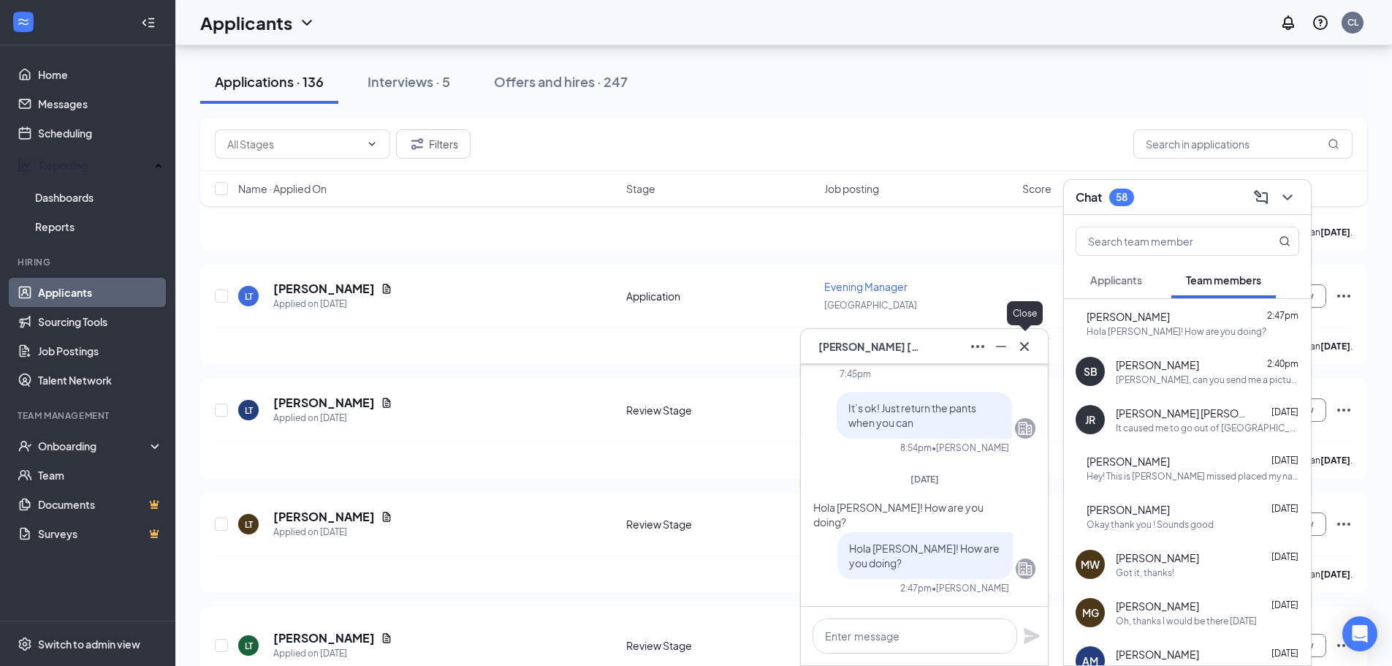
click at [1020, 345] on icon "Cross" at bounding box center [1025, 347] width 18 height 18
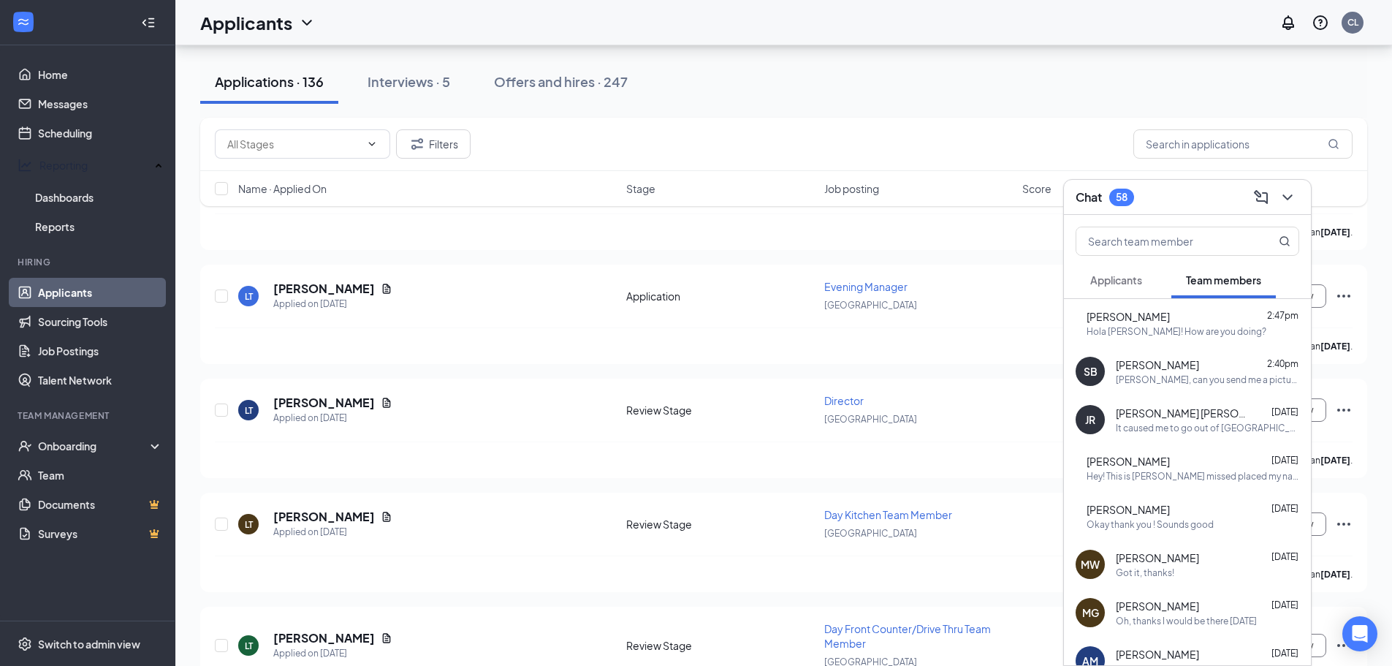
click at [1123, 276] on span "Applicants" at bounding box center [1117, 279] width 52 height 13
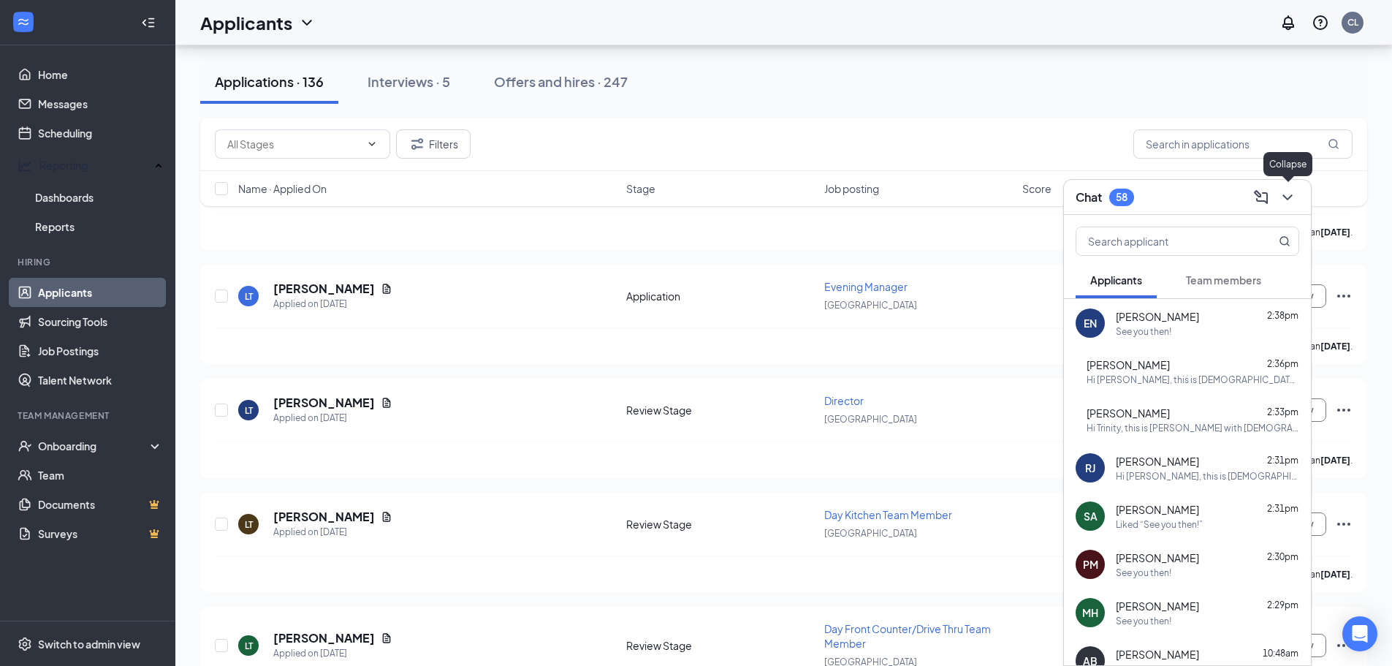
click at [1298, 201] on button at bounding box center [1287, 197] width 23 height 23
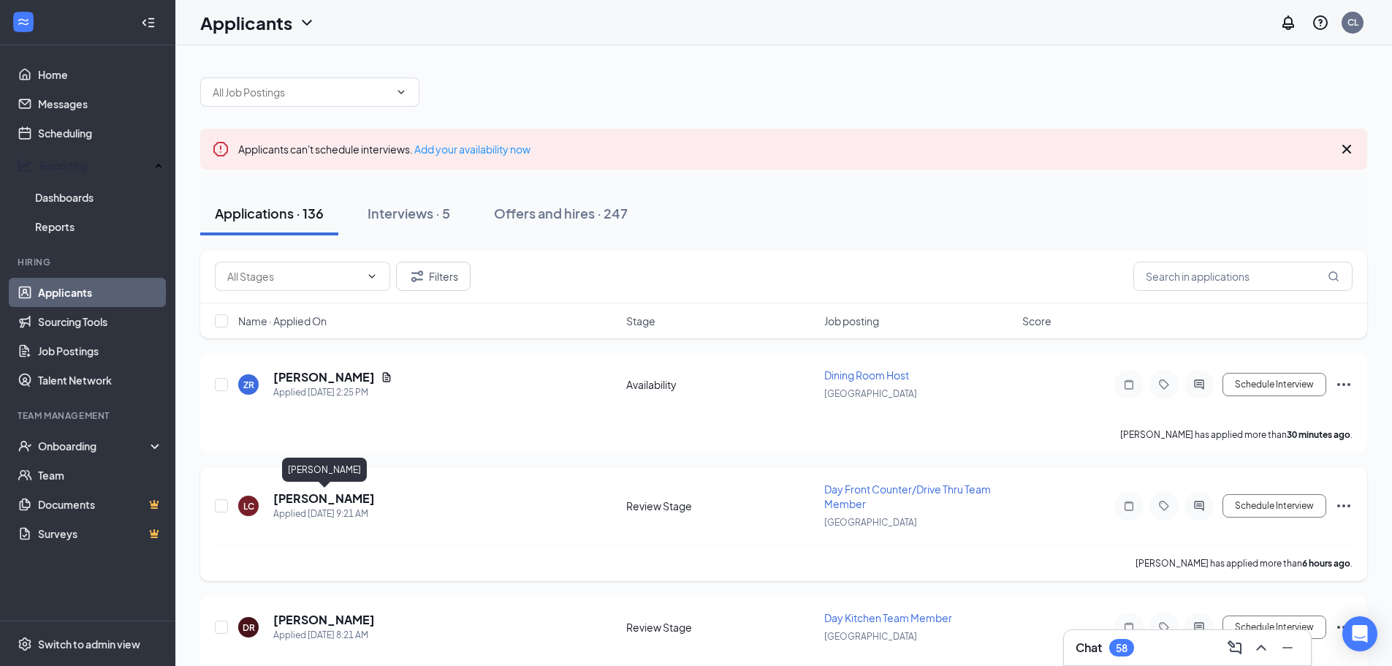
click at [325, 500] on h5 "[PERSON_NAME]" at bounding box center [324, 498] width 102 height 16
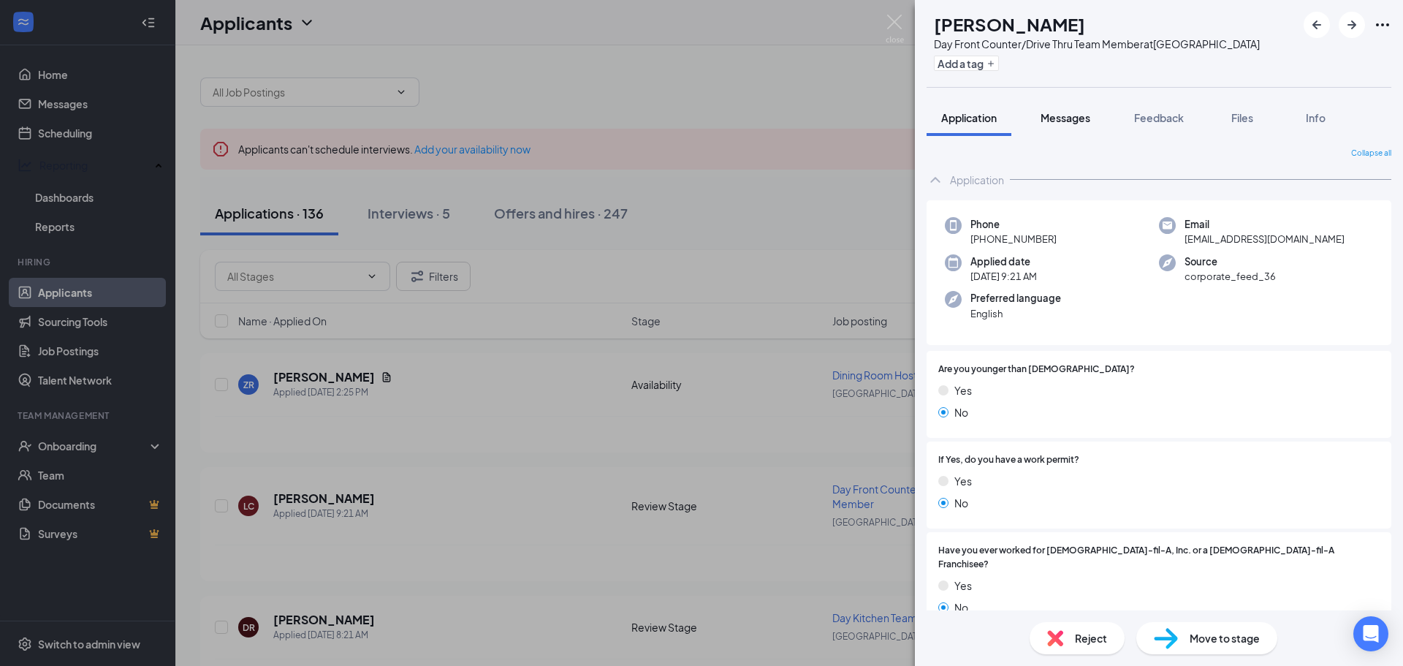
click at [1060, 100] on button "Messages" at bounding box center [1065, 117] width 79 height 37
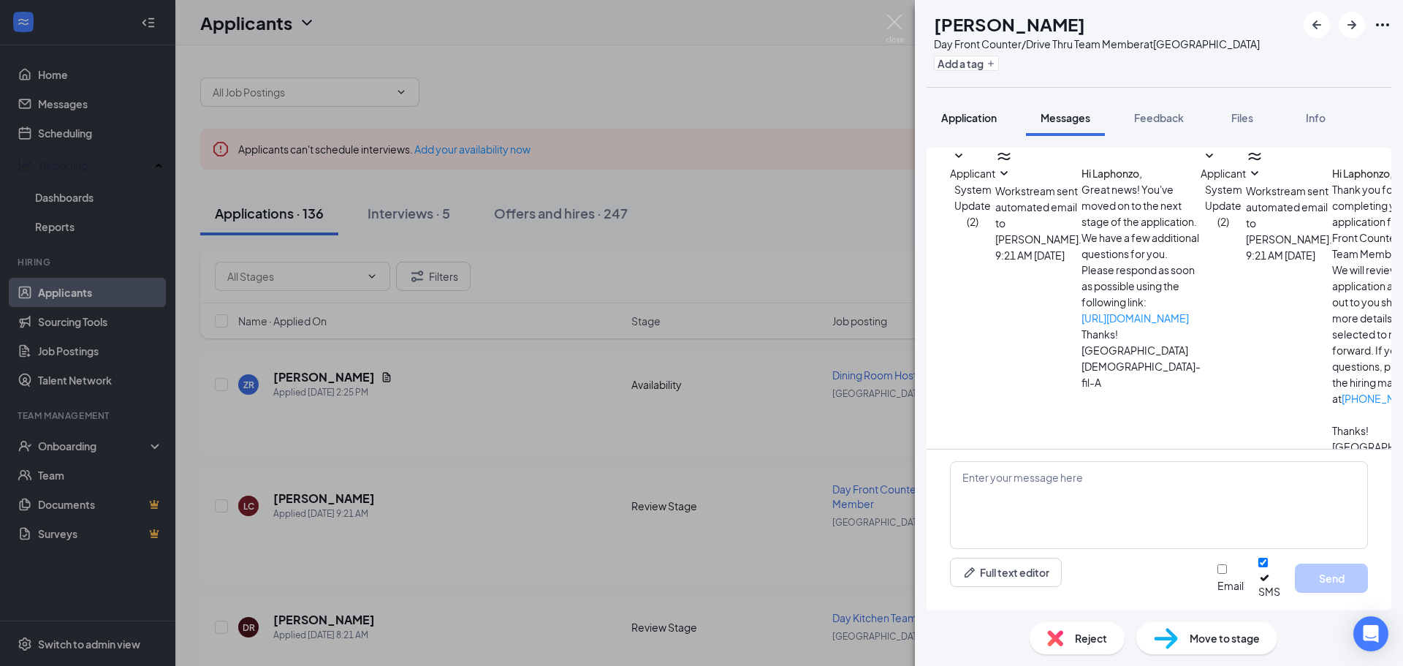
click at [968, 113] on span "Application" at bounding box center [969, 117] width 56 height 13
